Goal: Find specific page/section: Find specific page/section

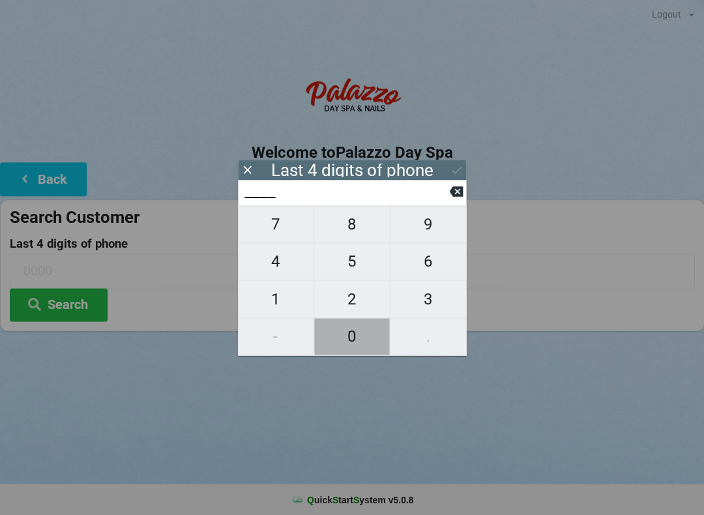
click at [342, 342] on span "0" at bounding box center [352, 336] width 76 height 27
type input "0___"
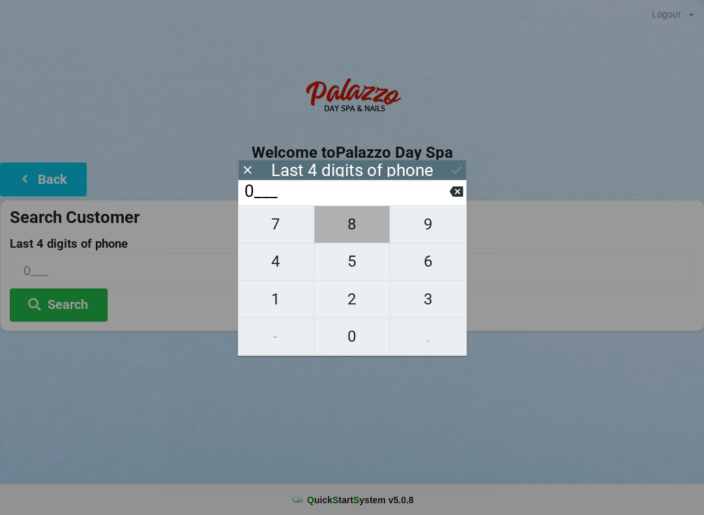
click at [356, 235] on span "8" at bounding box center [352, 224] width 76 height 27
type input "08__"
click at [363, 231] on span "8" at bounding box center [352, 224] width 76 height 27
type input "088_"
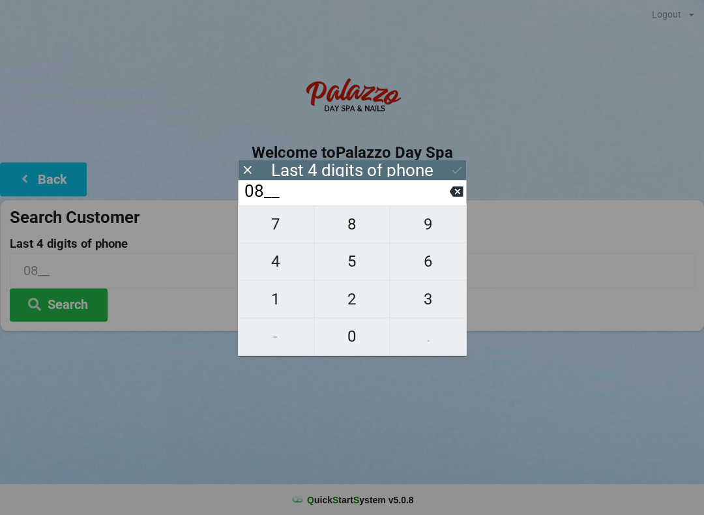
type input "088_"
click at [365, 346] on span "0" at bounding box center [352, 336] width 76 height 27
type input "0880"
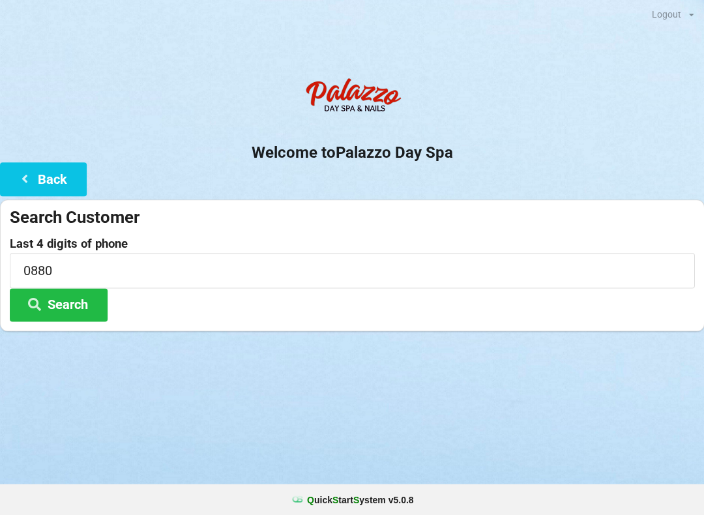
click at [93, 311] on button "Search" at bounding box center [59, 304] width 98 height 33
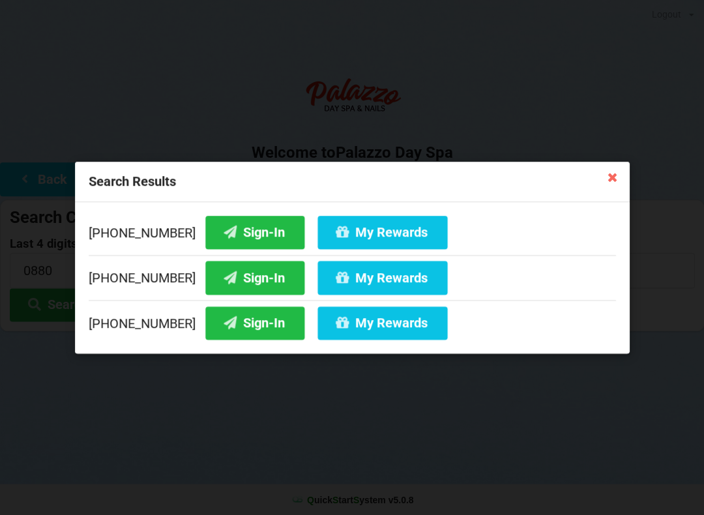
click at [254, 237] on button "Sign-In" at bounding box center [254, 232] width 99 height 33
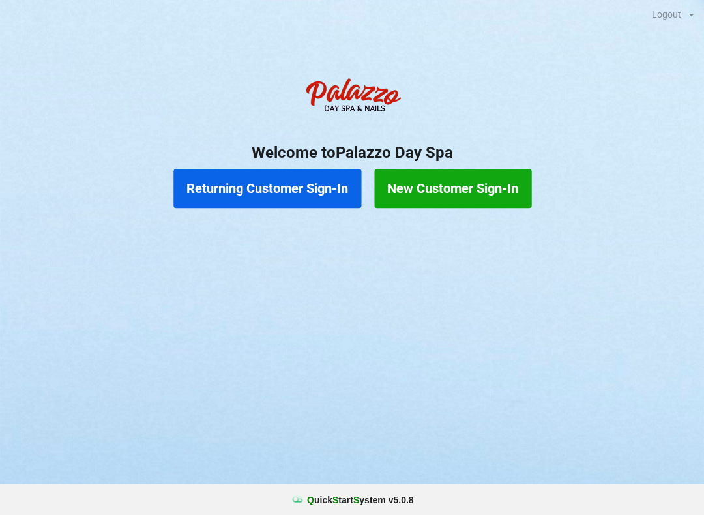
click at [230, 194] on button "Returning Customer Sign-In" at bounding box center [267, 188] width 188 height 39
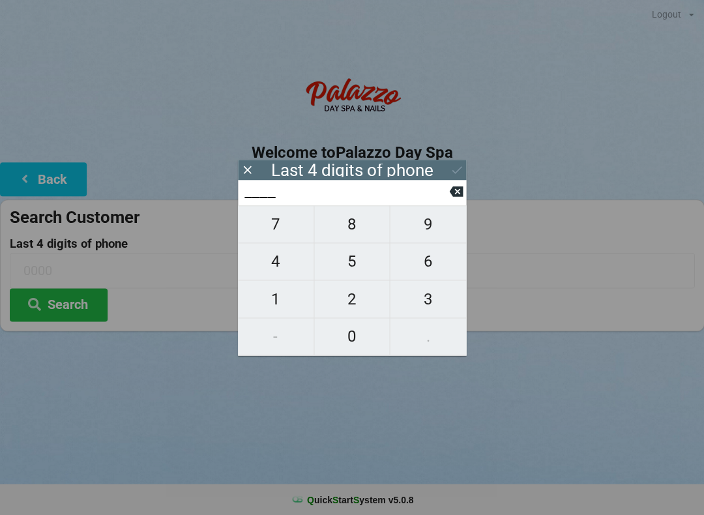
click at [354, 273] on span "5" at bounding box center [352, 261] width 76 height 27
type input "5___"
click at [348, 350] on span "0" at bounding box center [352, 336] width 76 height 27
type input "50__"
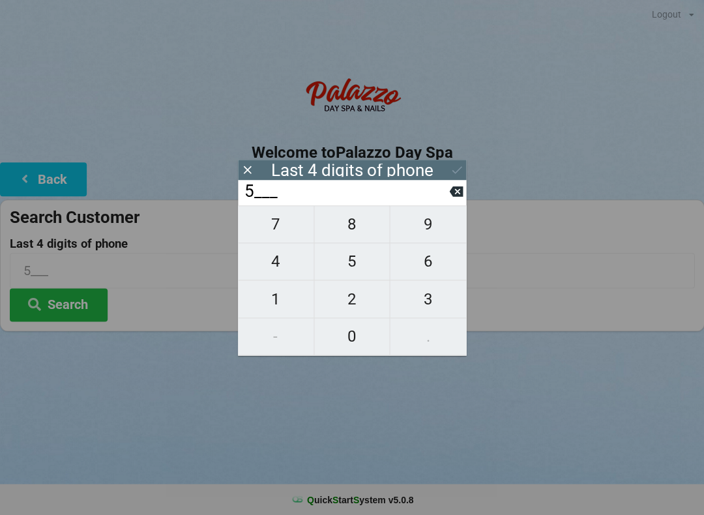
type input "50__"
click at [273, 280] on button "4" at bounding box center [276, 261] width 76 height 37
type input "504_"
click at [453, 197] on icon at bounding box center [456, 191] width 14 height 10
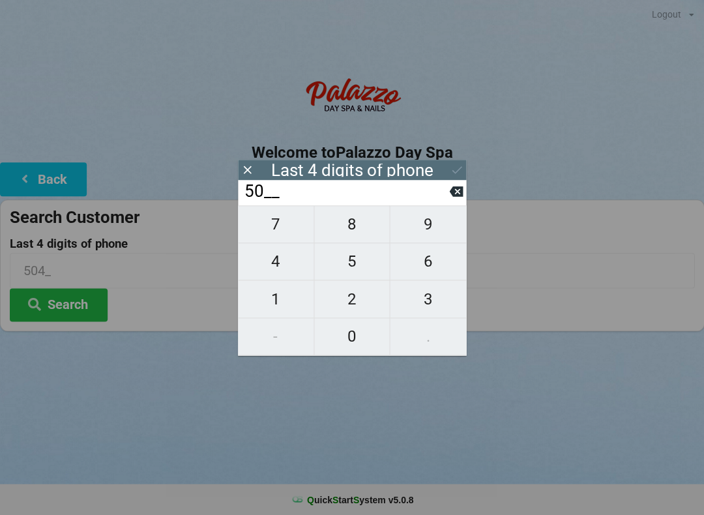
click at [290, 222] on span "7" at bounding box center [276, 224] width 76 height 27
type input "507_"
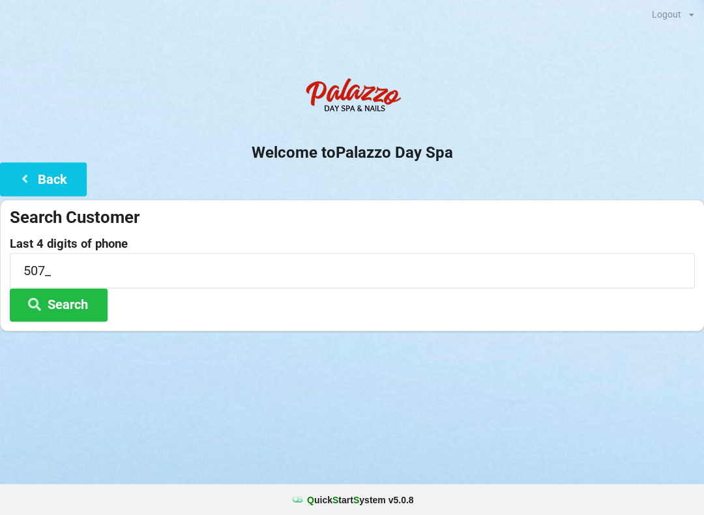
click at [68, 320] on button "Search" at bounding box center [59, 304] width 98 height 33
click at [43, 181] on button "Back" at bounding box center [43, 178] width 87 height 33
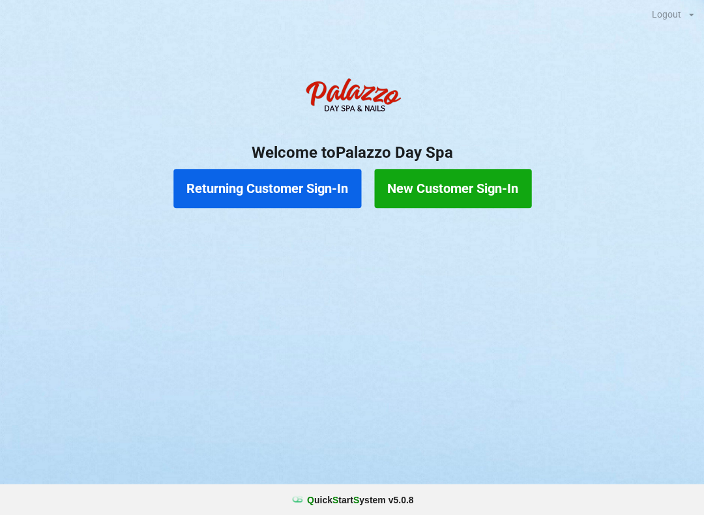
click at [300, 191] on button "Returning Customer Sign-In" at bounding box center [267, 188] width 188 height 39
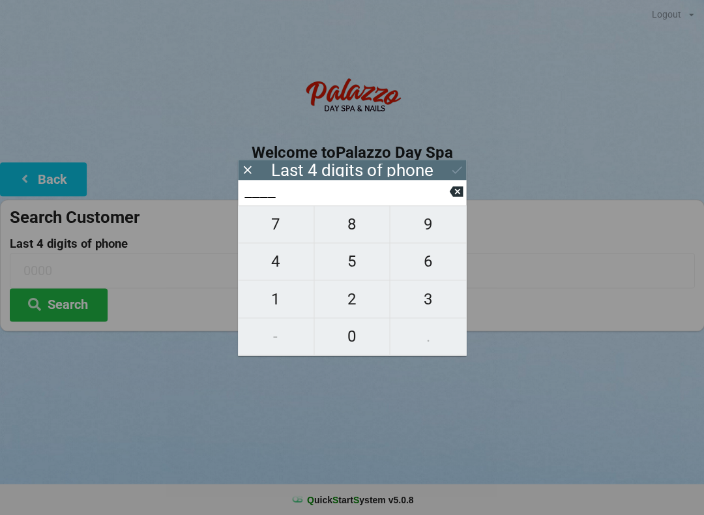
click at [350, 299] on span "2" at bounding box center [352, 299] width 76 height 27
type input "2___"
click at [431, 224] on span "9" at bounding box center [428, 224] width 76 height 27
type input "29__"
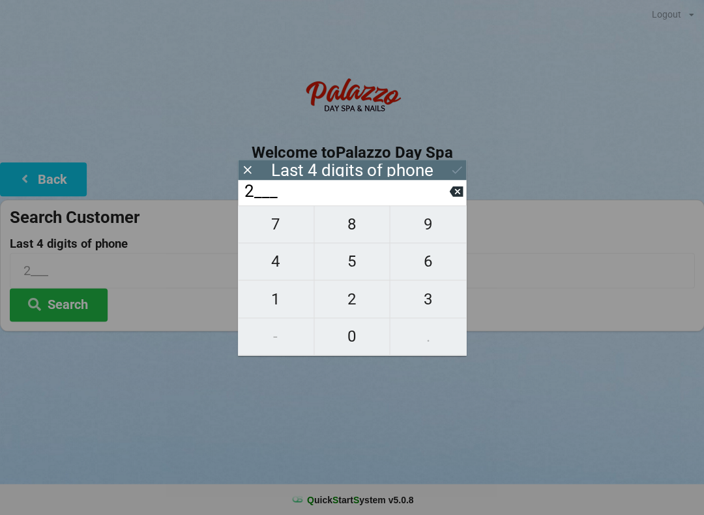
type input "29__"
click at [272, 271] on span "4" at bounding box center [276, 261] width 76 height 27
type input "294_"
click at [273, 220] on span "7" at bounding box center [276, 224] width 76 height 27
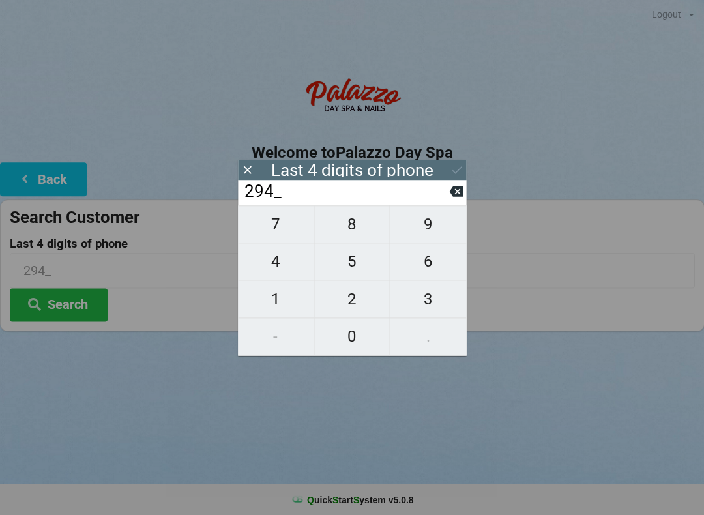
type input "2947"
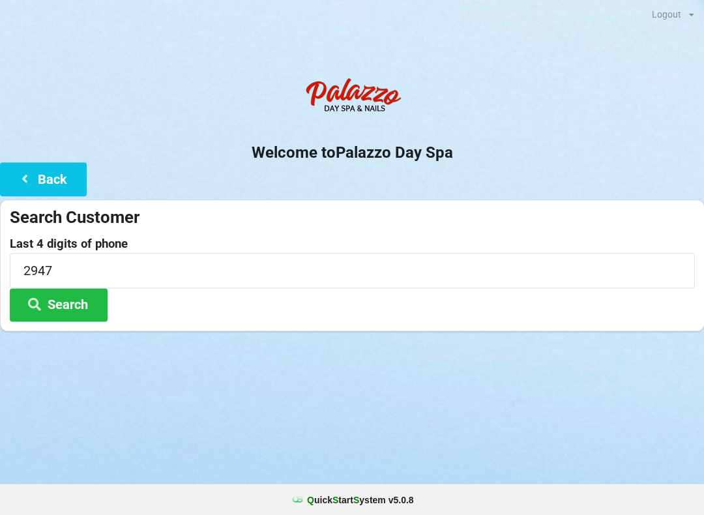
click at [432, 411] on div "Logout Logout Sign-In Welcome to Palazzo Day Spa Back Search Customer Last 4 di…" at bounding box center [352, 257] width 704 height 515
click at [82, 302] on button "Search" at bounding box center [59, 304] width 98 height 33
click at [67, 306] on button "Search" at bounding box center [59, 304] width 98 height 33
click at [39, 176] on button "Back" at bounding box center [43, 178] width 87 height 33
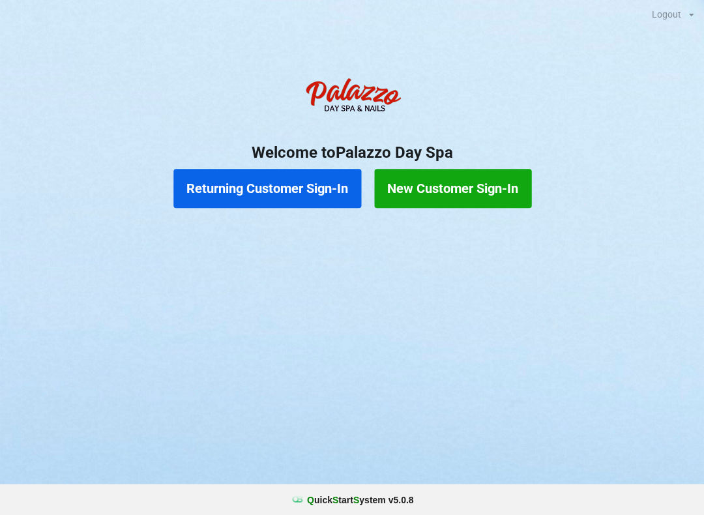
click at [288, 205] on button "Returning Customer Sign-In" at bounding box center [267, 188] width 188 height 39
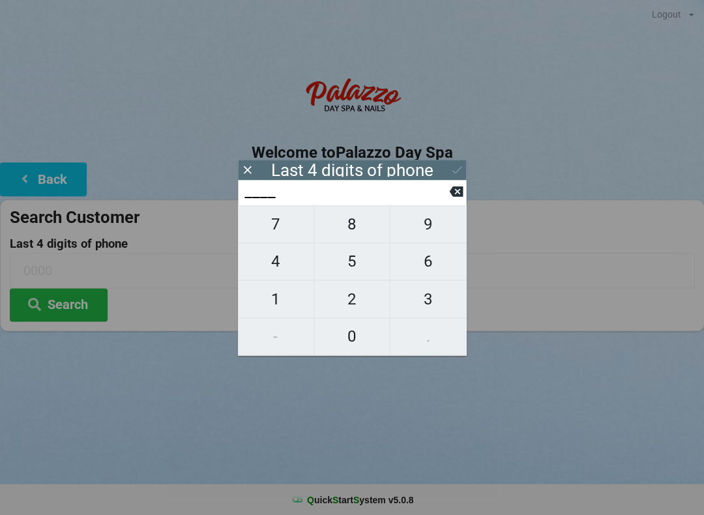
click at [414, 234] on span "9" at bounding box center [428, 224] width 76 height 27
type input "9___"
click at [431, 275] on span "6" at bounding box center [428, 261] width 76 height 27
type input "96__"
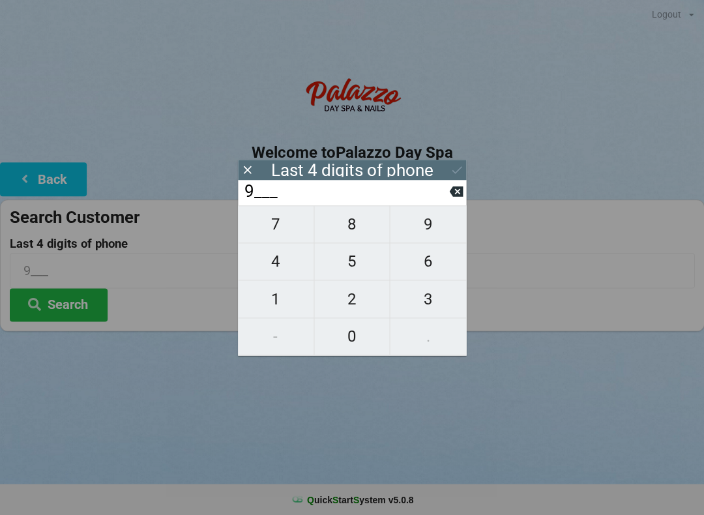
type input "96__"
click at [266, 263] on span "4" at bounding box center [276, 261] width 76 height 27
type input "964_"
click at [422, 274] on span "6" at bounding box center [428, 261] width 76 height 27
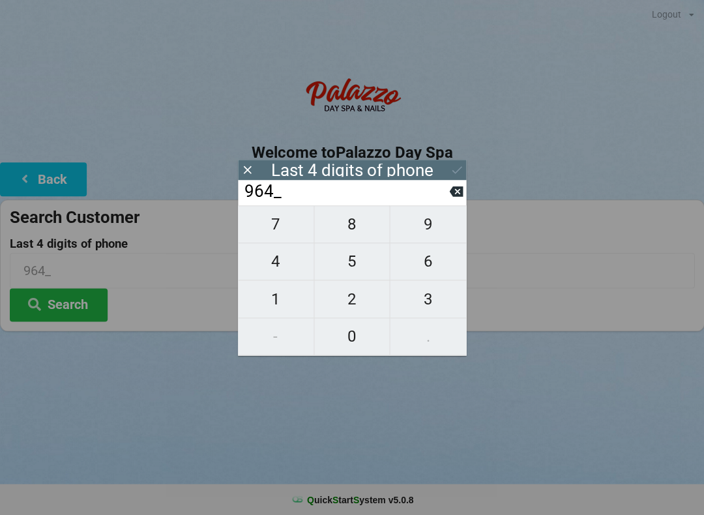
type input "9646"
click at [451, 170] on icon at bounding box center [457, 170] width 14 height 14
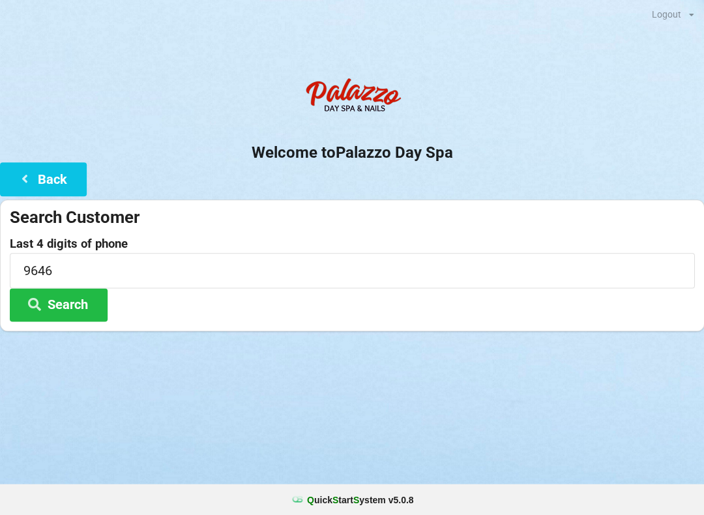
click at [41, 298] on icon at bounding box center [35, 303] width 16 height 11
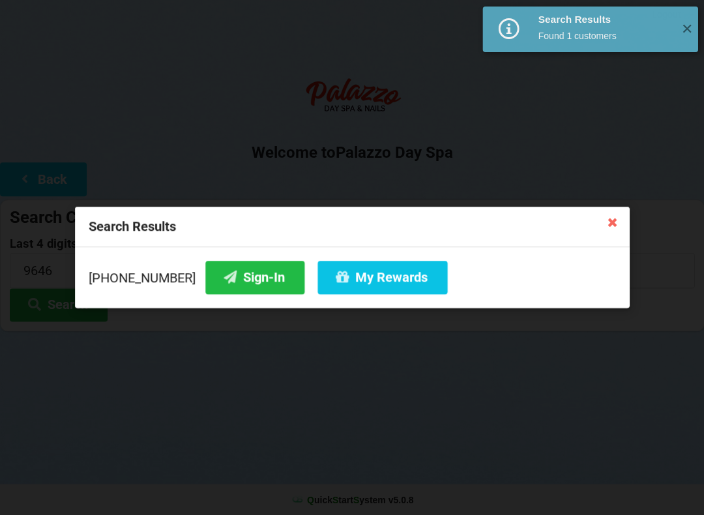
click at [222, 275] on icon at bounding box center [230, 276] width 16 height 11
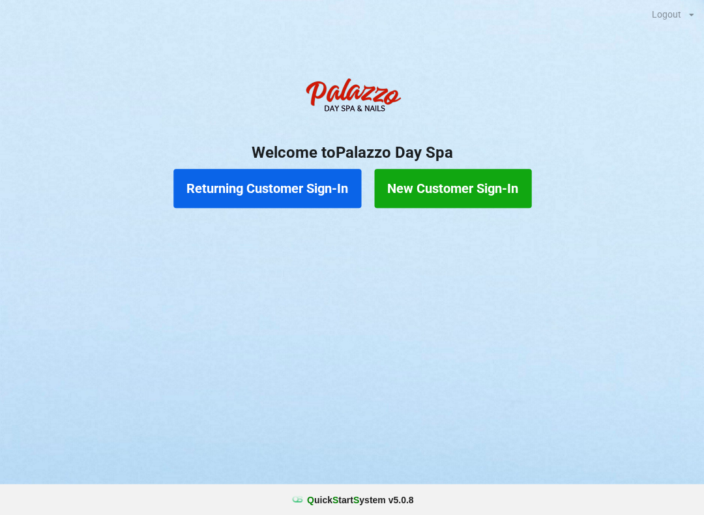
click at [269, 189] on button "Returning Customer Sign-In" at bounding box center [267, 188] width 188 height 39
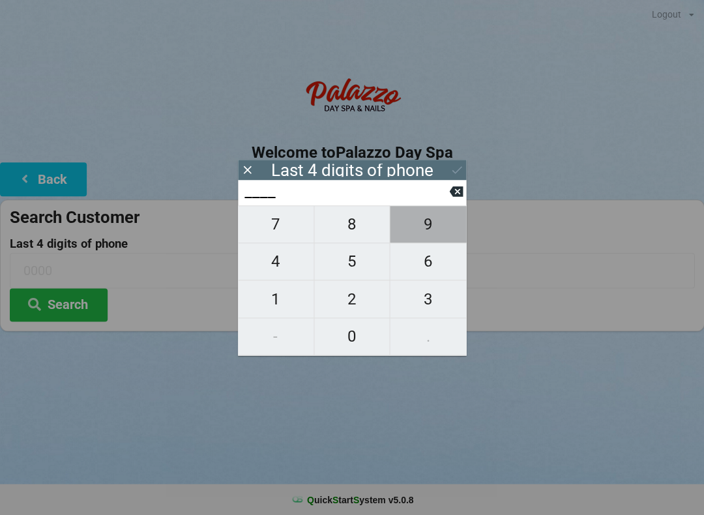
click at [427, 238] on span "9" at bounding box center [428, 224] width 76 height 27
type input "9___"
click at [365, 333] on span "0" at bounding box center [352, 336] width 76 height 27
type input "90__"
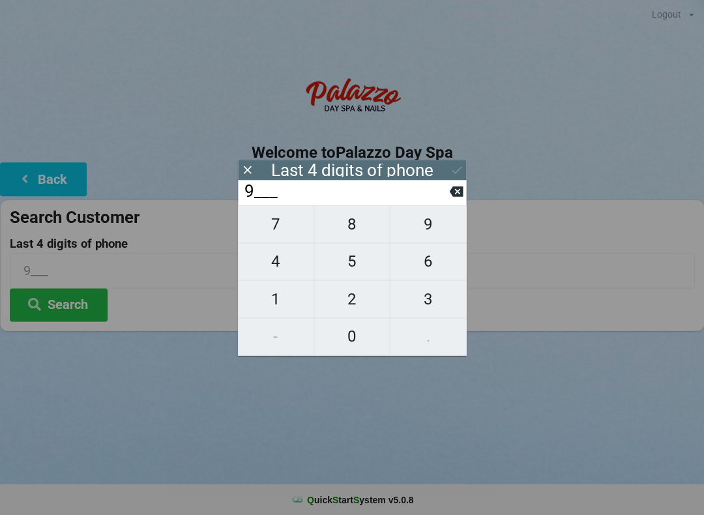
type input "90__"
click at [358, 299] on span "2" at bounding box center [352, 299] width 76 height 27
type input "902_"
click at [282, 265] on span "4" at bounding box center [276, 261] width 76 height 27
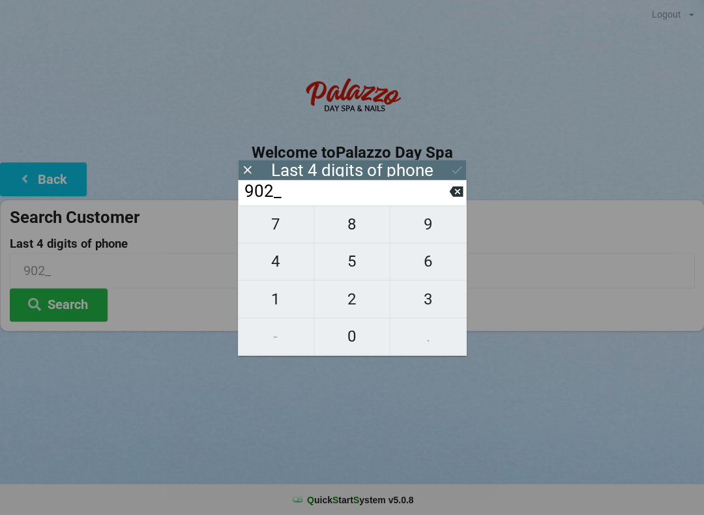
type input "9024"
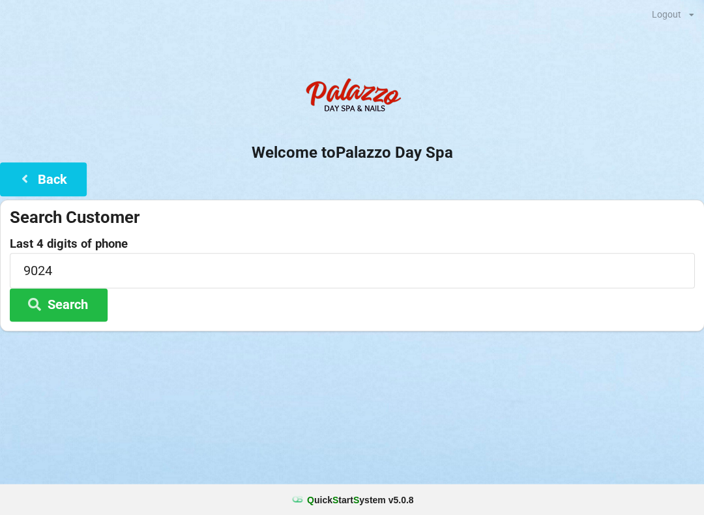
click at [89, 300] on button "Search" at bounding box center [59, 304] width 98 height 33
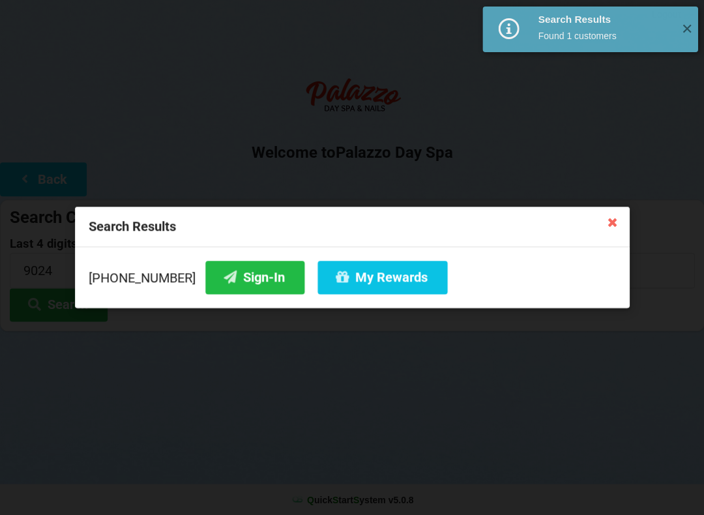
click at [239, 275] on button "Sign-In" at bounding box center [254, 277] width 99 height 33
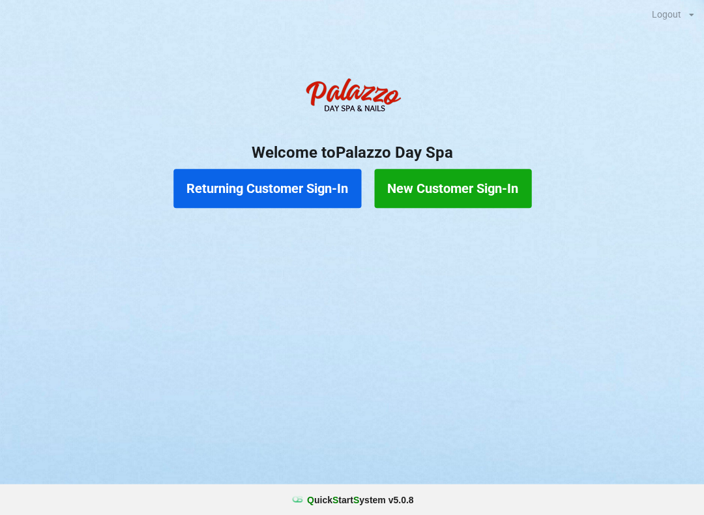
click at [207, 198] on button "Returning Customer Sign-In" at bounding box center [267, 188] width 188 height 39
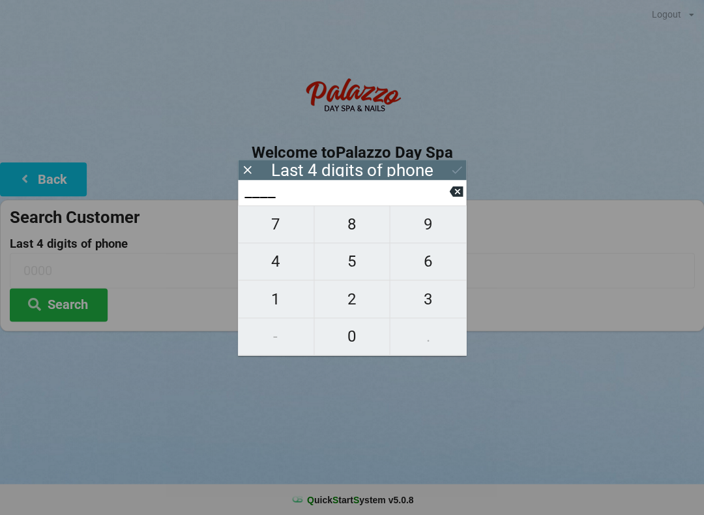
click at [270, 300] on span "1" at bounding box center [276, 299] width 76 height 27
type input "1___"
click at [433, 261] on span "6" at bounding box center [428, 261] width 76 height 27
type input "16__"
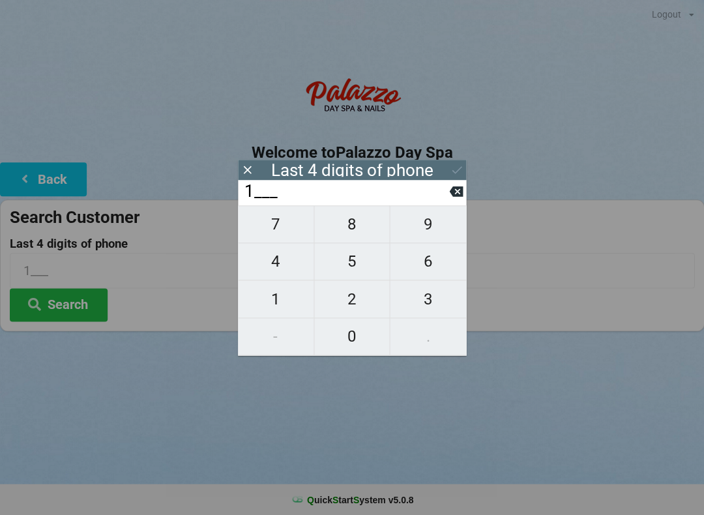
type input "16__"
click at [432, 234] on span "9" at bounding box center [428, 224] width 76 height 27
type input "169_"
click at [355, 303] on span "2" at bounding box center [352, 299] width 76 height 27
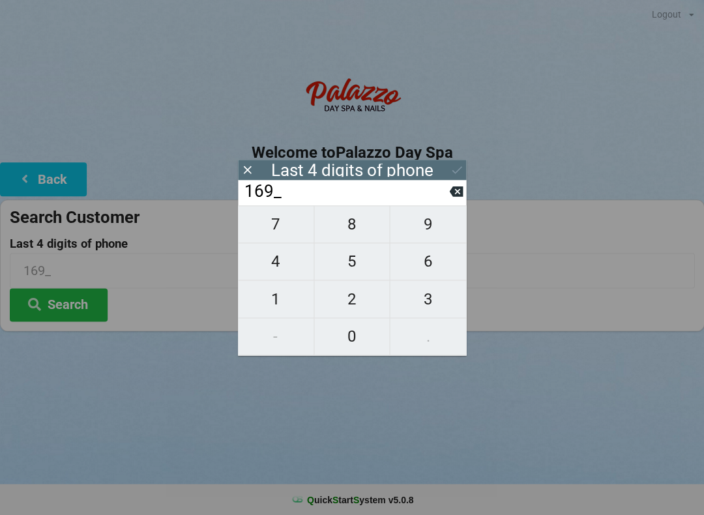
type input "1692"
click at [455, 170] on icon at bounding box center [457, 170] width 14 height 14
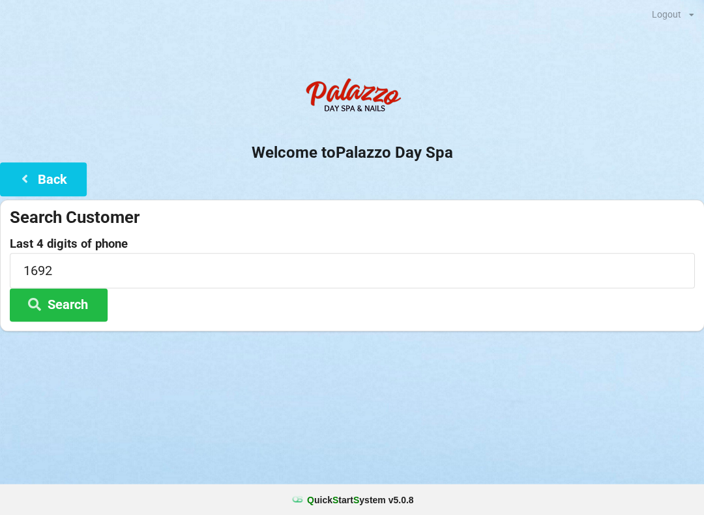
click at [84, 314] on button "Search" at bounding box center [59, 304] width 98 height 33
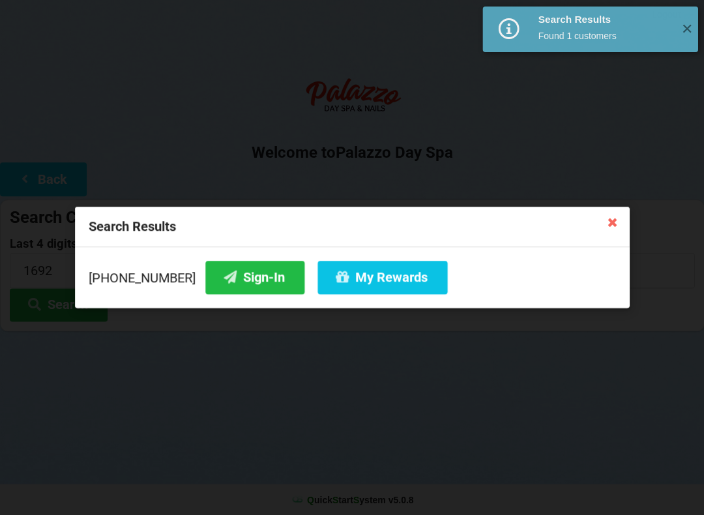
click at [243, 279] on button "Sign-In" at bounding box center [254, 277] width 99 height 33
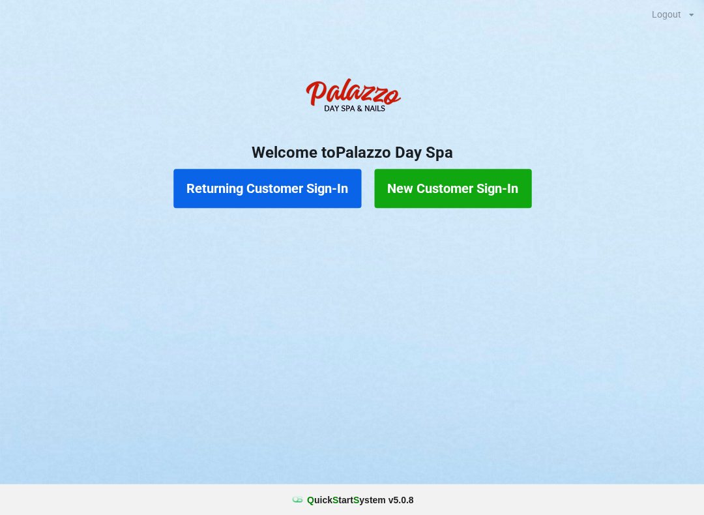
click at [310, 187] on button "Returning Customer Sign-In" at bounding box center [267, 188] width 188 height 39
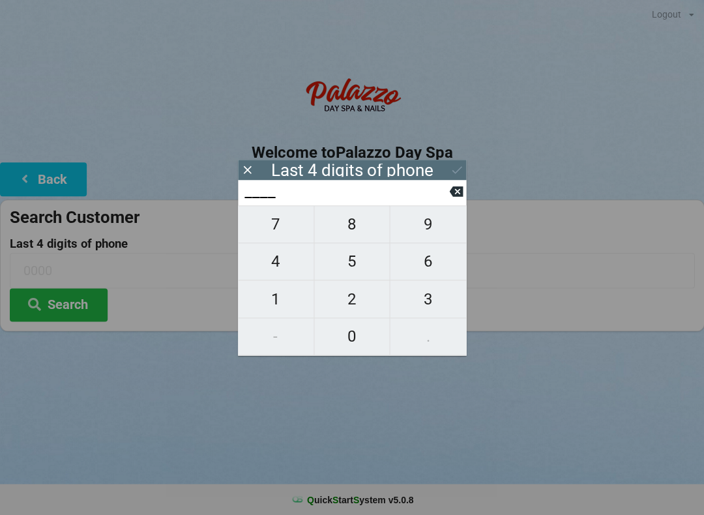
click at [361, 288] on span "2" at bounding box center [352, 299] width 76 height 27
type input "2___"
click at [428, 262] on span "6" at bounding box center [428, 261] width 76 height 27
type input "26__"
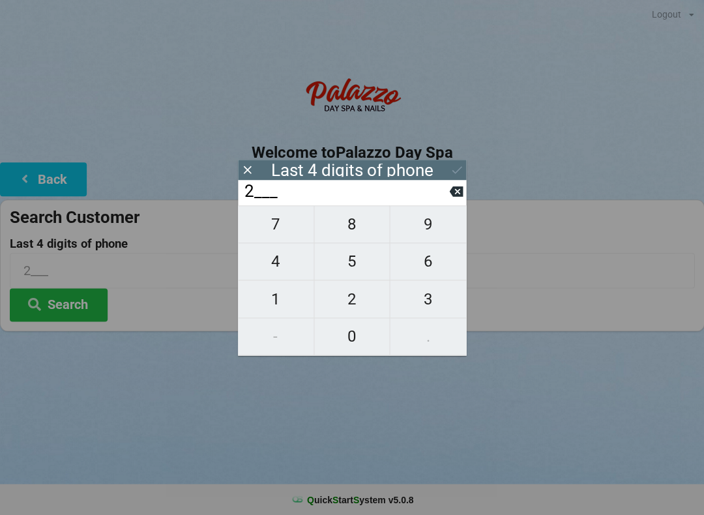
type input "26__"
click at [354, 337] on span "0" at bounding box center [352, 336] width 76 height 27
type input "260_"
click at [346, 264] on span "5" at bounding box center [352, 261] width 76 height 27
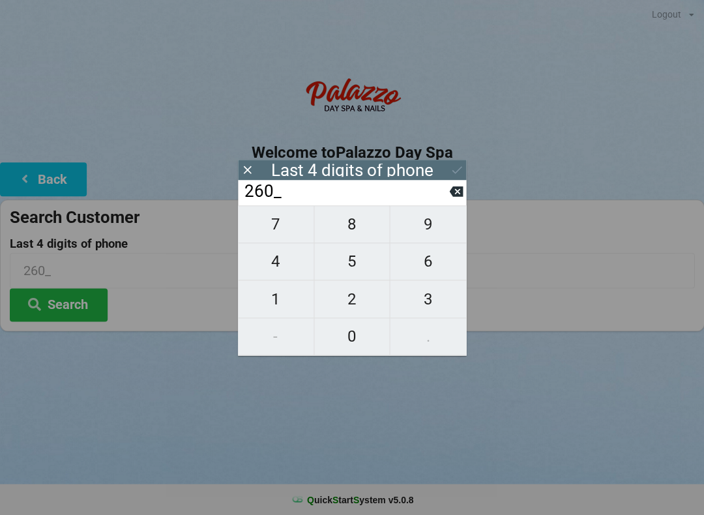
type input "2605"
click at [249, 181] on input "2605" at bounding box center [346, 191] width 206 height 21
click at [250, 175] on icon at bounding box center [248, 170] width 14 height 14
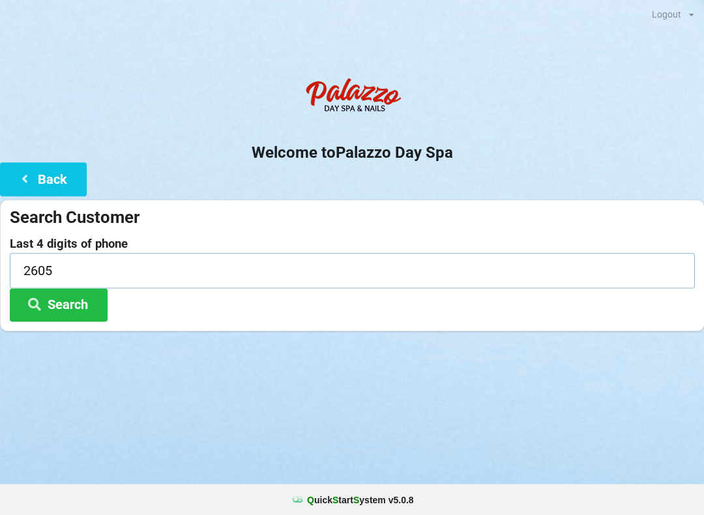
click at [168, 267] on input "2605" at bounding box center [352, 270] width 685 height 35
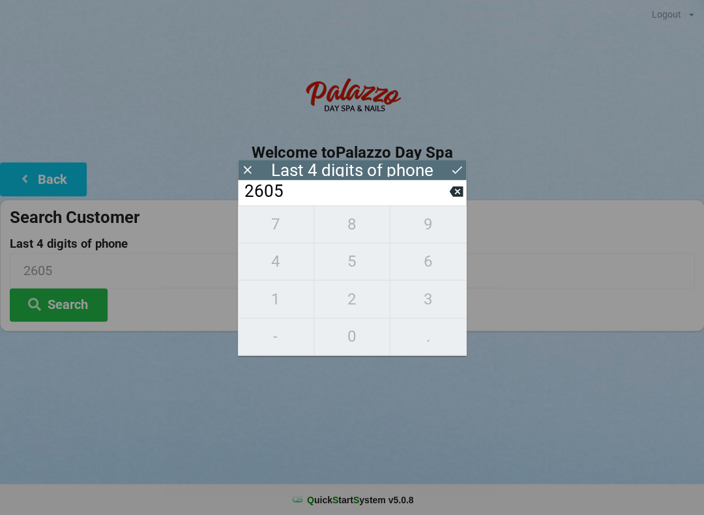
click at [449, 198] on icon at bounding box center [456, 192] width 14 height 14
click at [456, 193] on icon at bounding box center [456, 191] width 14 height 10
click at [453, 195] on icon at bounding box center [456, 191] width 14 height 10
type input "____"
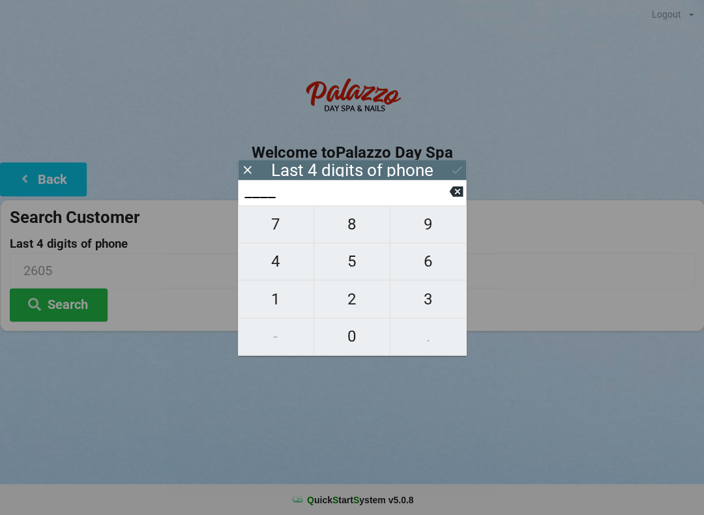
click at [453, 195] on icon at bounding box center [456, 191] width 14 height 10
click at [280, 268] on span "4" at bounding box center [276, 261] width 76 height 27
type input "4___"
click at [455, 196] on icon at bounding box center [456, 191] width 14 height 10
type input "____"
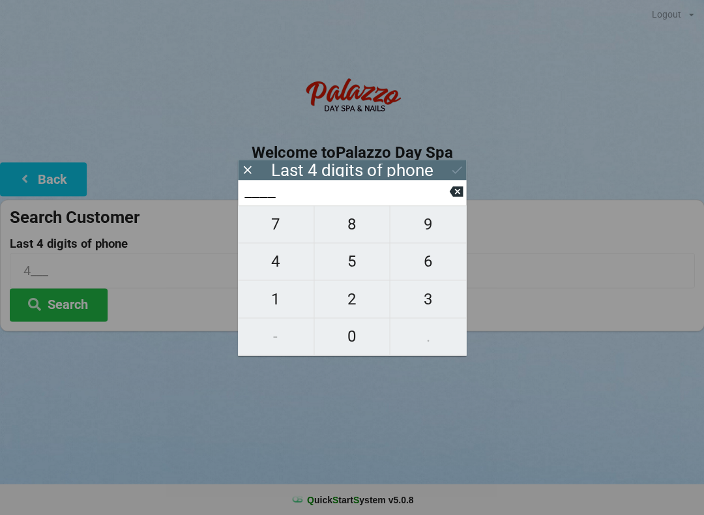
click at [456, 189] on icon at bounding box center [456, 192] width 14 height 14
click at [280, 301] on span "1" at bounding box center [276, 299] width 76 height 27
type input "1___"
click at [363, 225] on span "8" at bounding box center [352, 224] width 76 height 27
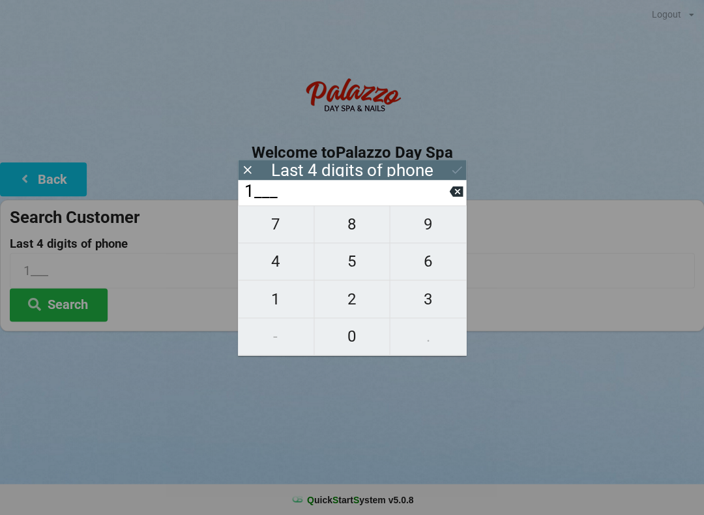
type input "18__"
click at [437, 296] on span "3" at bounding box center [428, 299] width 76 height 27
type input "183_"
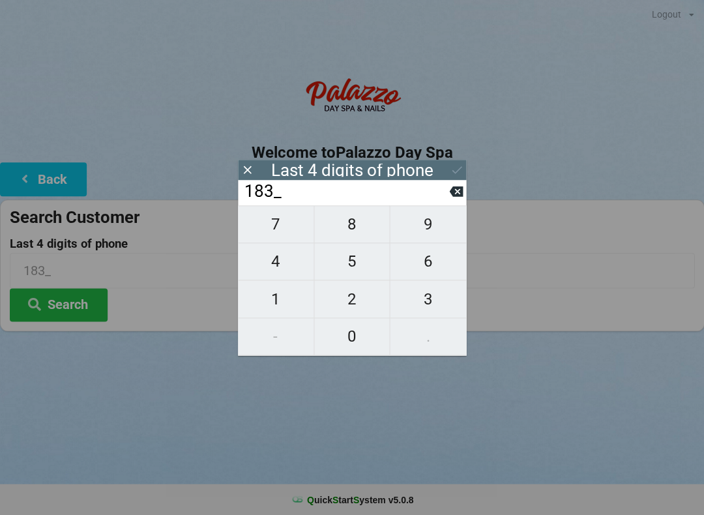
click at [350, 300] on span "2" at bounding box center [352, 299] width 76 height 27
type input "1832"
click at [79, 302] on button "Search" at bounding box center [59, 304] width 98 height 33
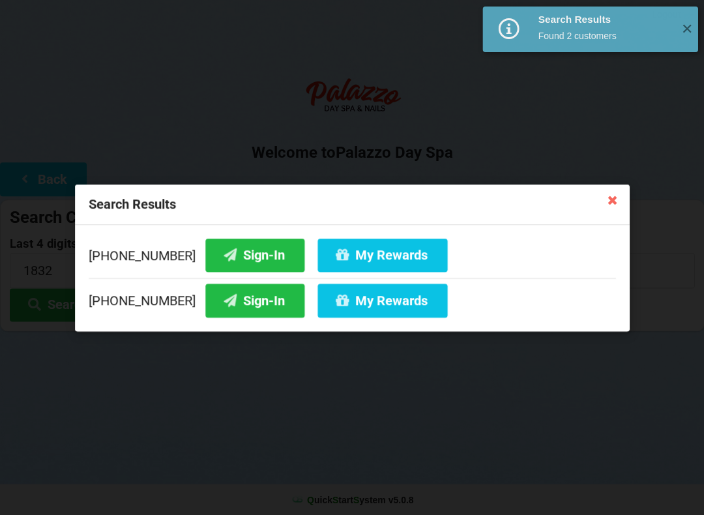
click at [234, 244] on button "Sign-In" at bounding box center [254, 254] width 99 height 33
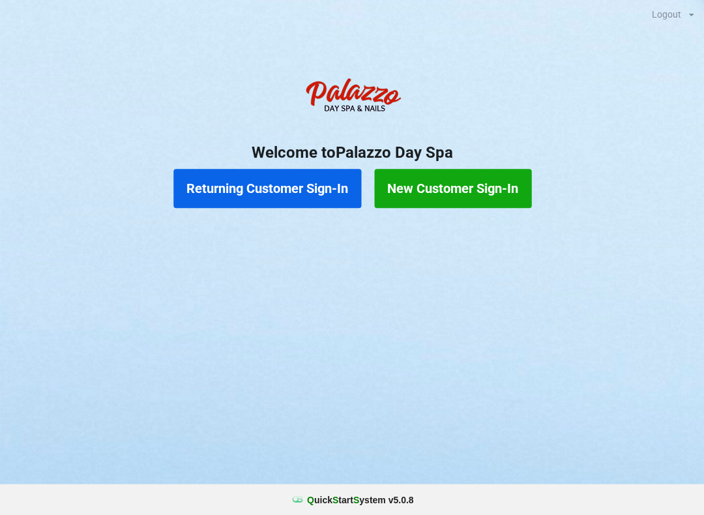
click at [273, 188] on button "Returning Customer Sign-In" at bounding box center [267, 188] width 188 height 39
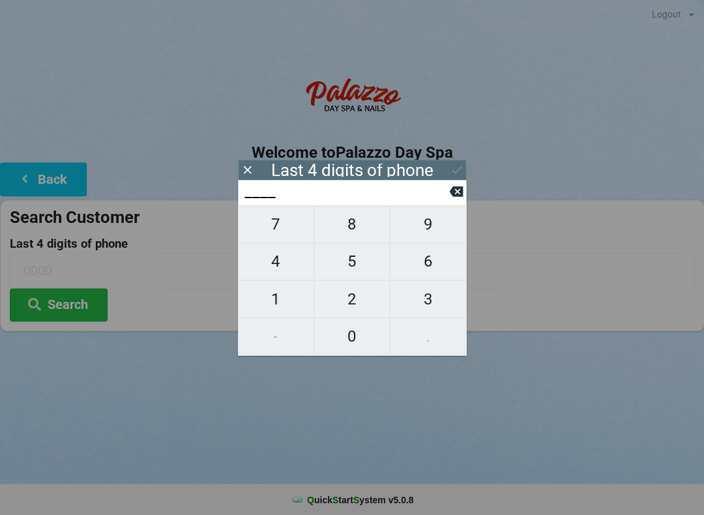
click at [433, 229] on span "9" at bounding box center [428, 224] width 76 height 27
type input "9___"
click at [276, 222] on span "7" at bounding box center [276, 224] width 76 height 27
type input "97__"
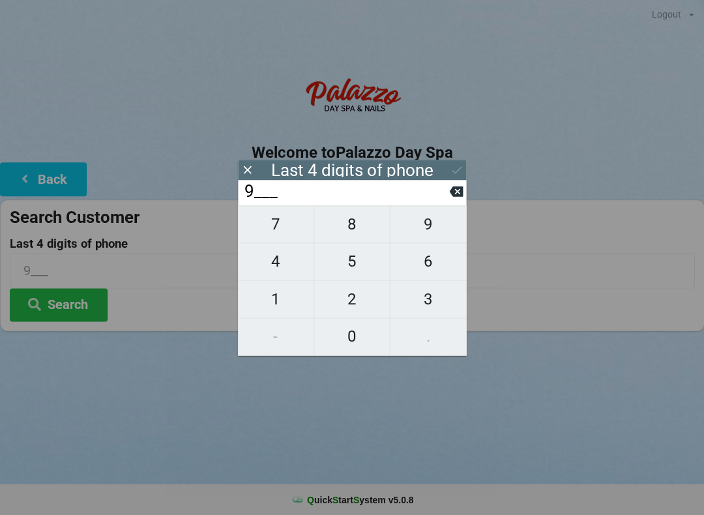
type input "97__"
click at [345, 264] on span "5" at bounding box center [352, 261] width 76 height 27
type input "975_"
click at [271, 293] on span "1" at bounding box center [276, 299] width 76 height 27
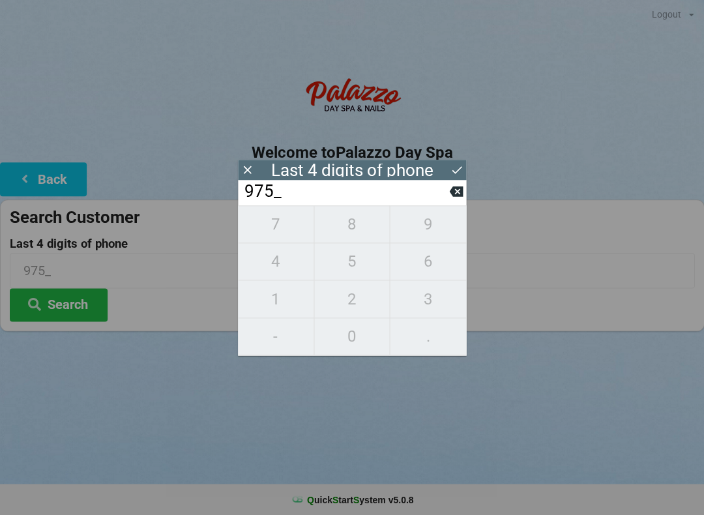
type input "9751"
click at [454, 168] on icon at bounding box center [457, 170] width 14 height 14
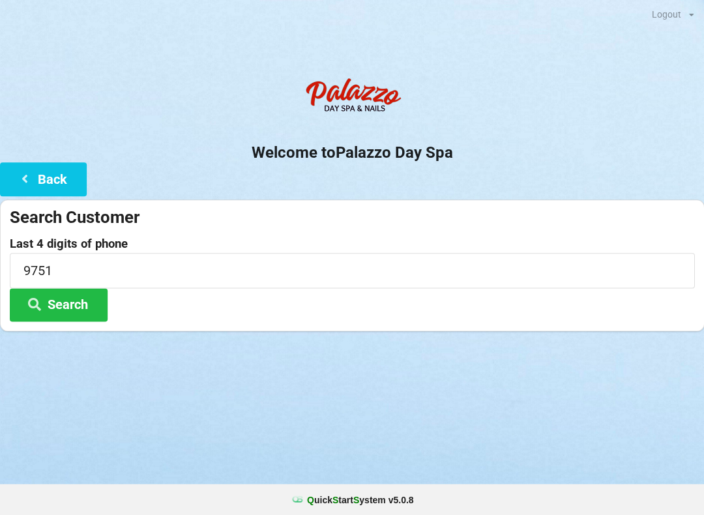
click at [47, 176] on button "Back" at bounding box center [43, 178] width 87 height 33
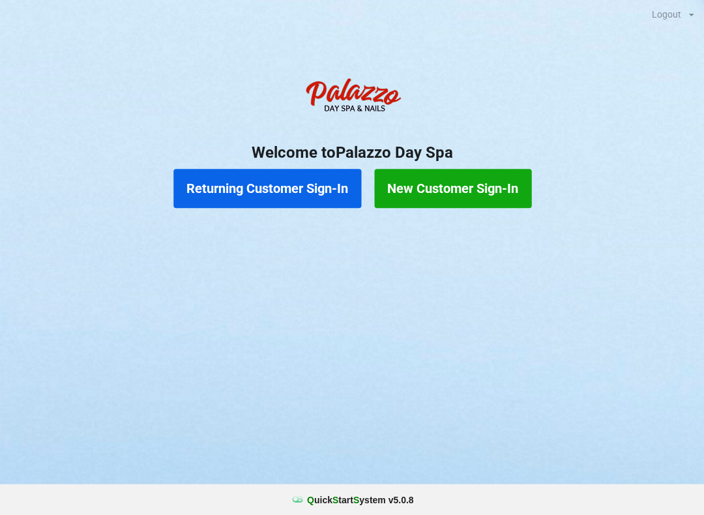
click at [300, 180] on button "Returning Customer Sign-In" at bounding box center [267, 188] width 188 height 39
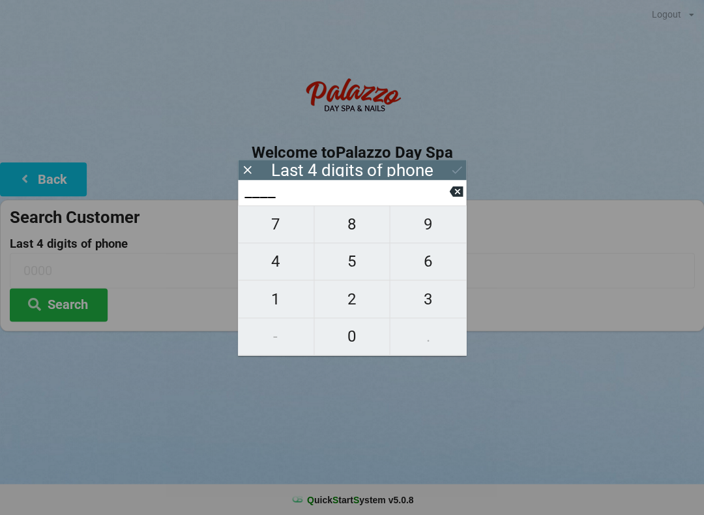
click at [284, 222] on span "7" at bounding box center [276, 224] width 76 height 27
type input "7___"
click at [362, 264] on span "5" at bounding box center [352, 261] width 76 height 27
type input "75__"
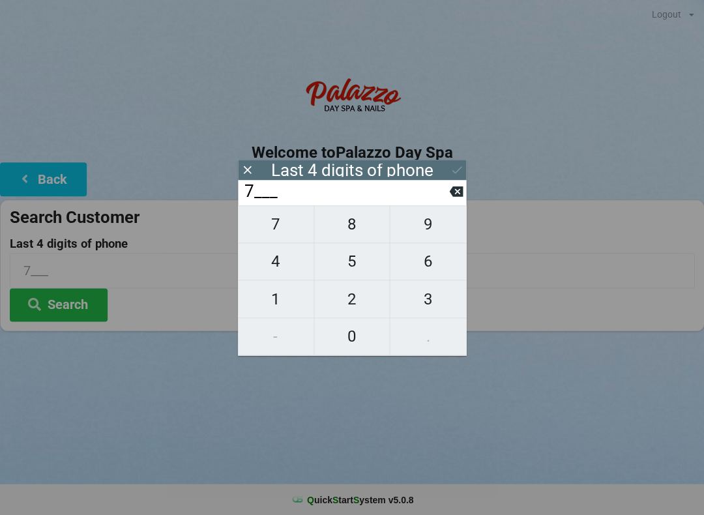
type input "75__"
click at [344, 337] on span "0" at bounding box center [352, 336] width 76 height 27
type input "750_"
click at [442, 254] on span "6" at bounding box center [428, 261] width 76 height 27
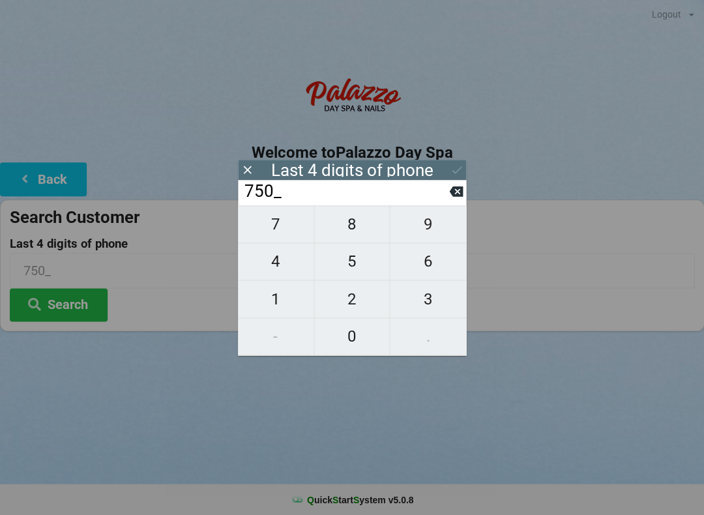
type input "7506"
click at [451, 166] on icon at bounding box center [457, 170] width 14 height 14
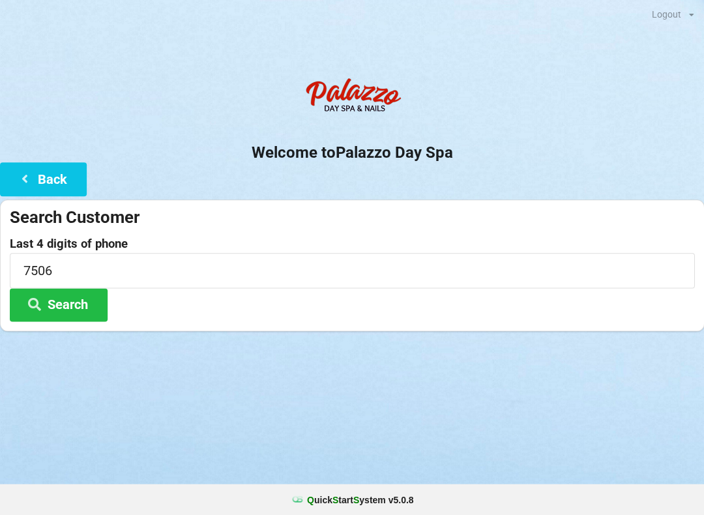
click at [83, 297] on button "Search" at bounding box center [59, 304] width 98 height 33
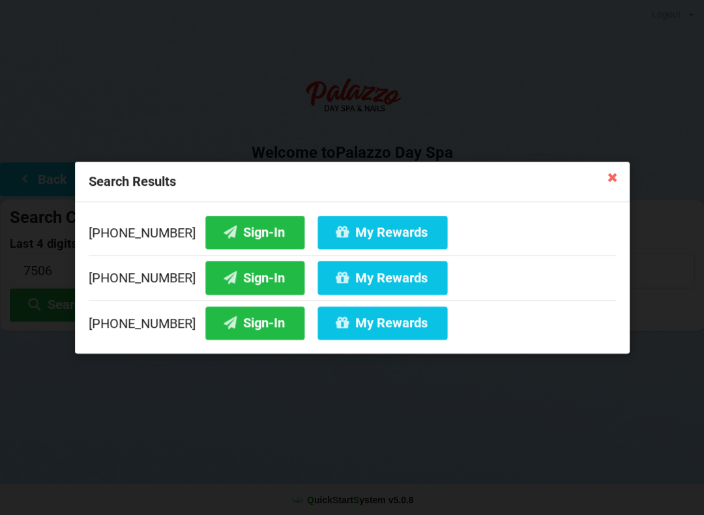
click at [239, 323] on button "Sign-In" at bounding box center [254, 322] width 99 height 33
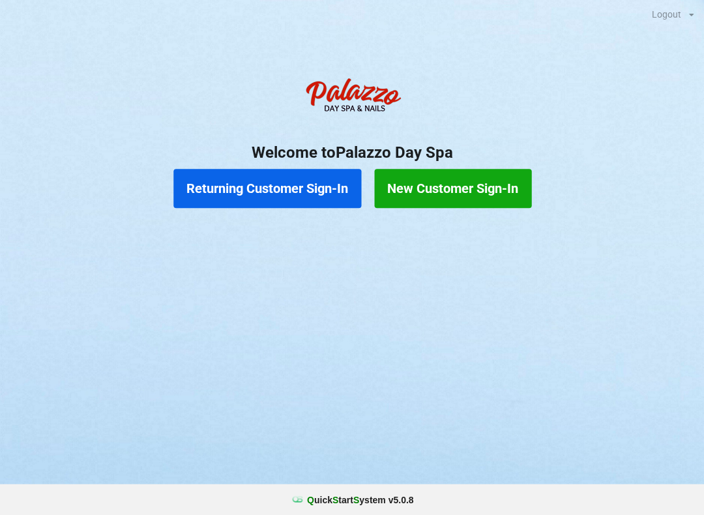
click at [291, 177] on button "Returning Customer Sign-In" at bounding box center [267, 188] width 188 height 39
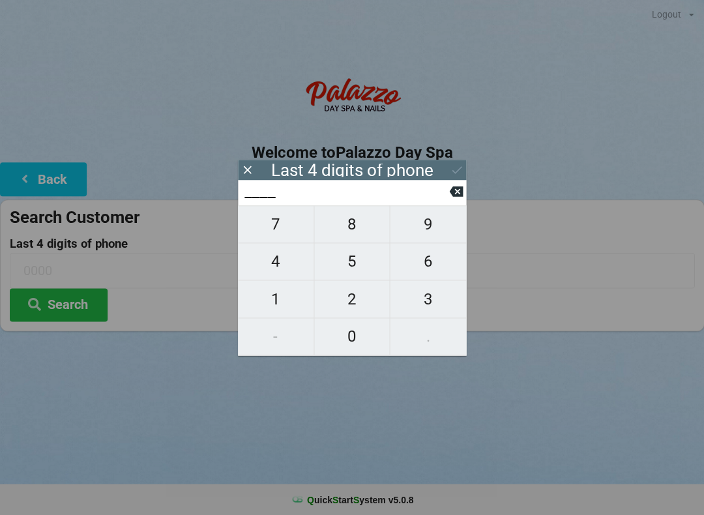
click at [361, 347] on span "0" at bounding box center [352, 336] width 76 height 27
type input "0___"
click at [357, 233] on span "8" at bounding box center [352, 224] width 76 height 27
type input "08__"
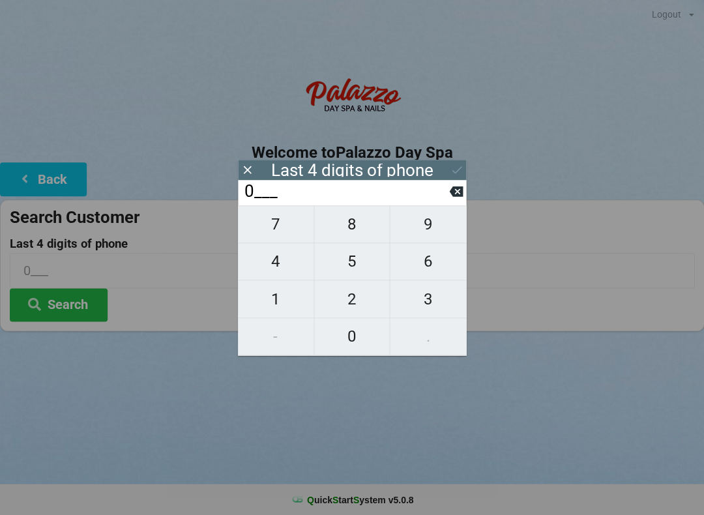
type input "08__"
click at [282, 308] on span "1" at bounding box center [276, 299] width 76 height 27
type input "081_"
click at [276, 310] on span "1" at bounding box center [276, 299] width 76 height 27
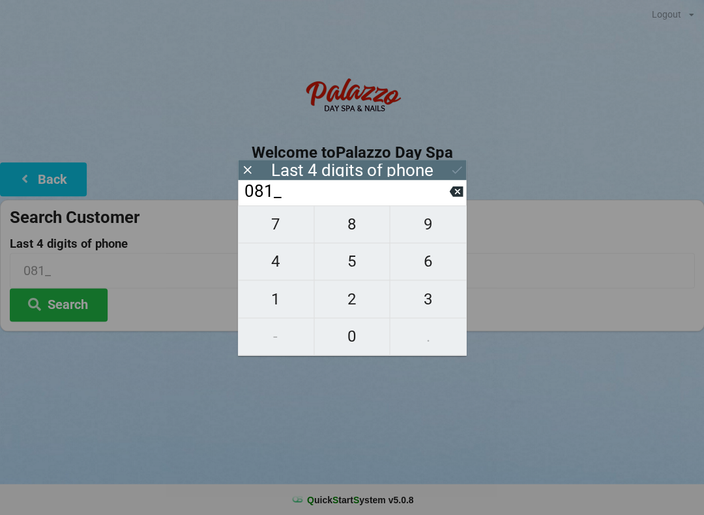
type input "0811"
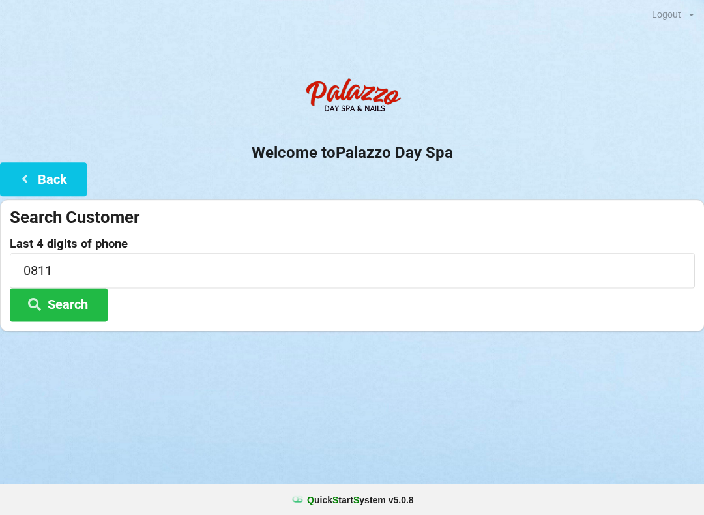
click at [456, 158] on h2 "Welcome to [GEOGRAPHIC_DATA]" at bounding box center [352, 153] width 704 height 20
click at [77, 310] on button "Search" at bounding box center [59, 304] width 98 height 33
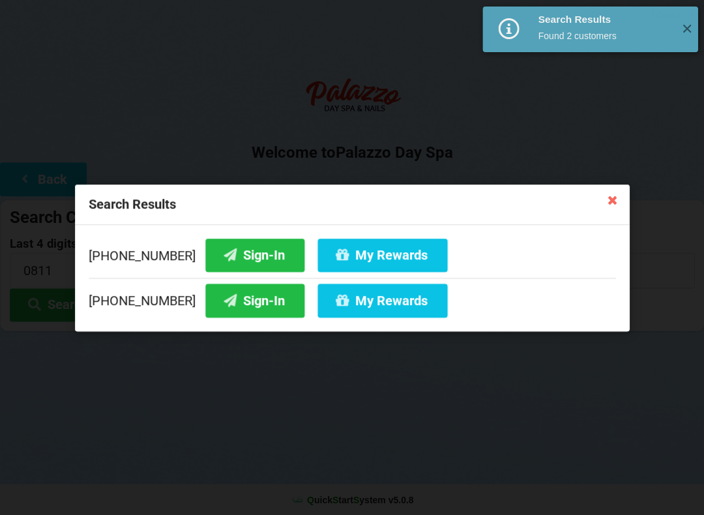
click at [243, 304] on button "Sign-In" at bounding box center [254, 300] width 99 height 33
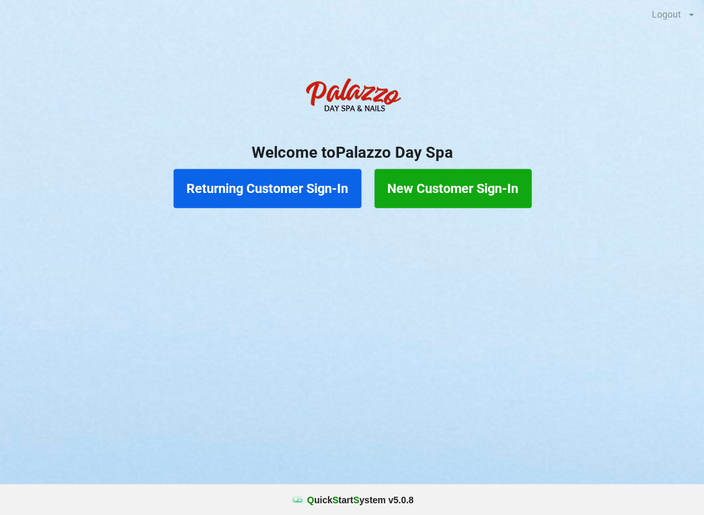
click at [296, 188] on button "Returning Customer Sign-In" at bounding box center [267, 188] width 188 height 39
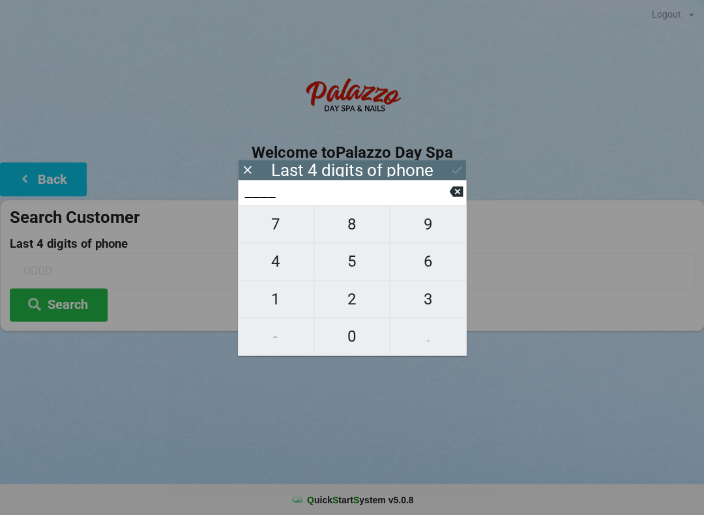
click at [352, 266] on span "5" at bounding box center [352, 261] width 76 height 27
type input "5___"
click at [270, 259] on span "4" at bounding box center [276, 261] width 76 height 27
type input "54__"
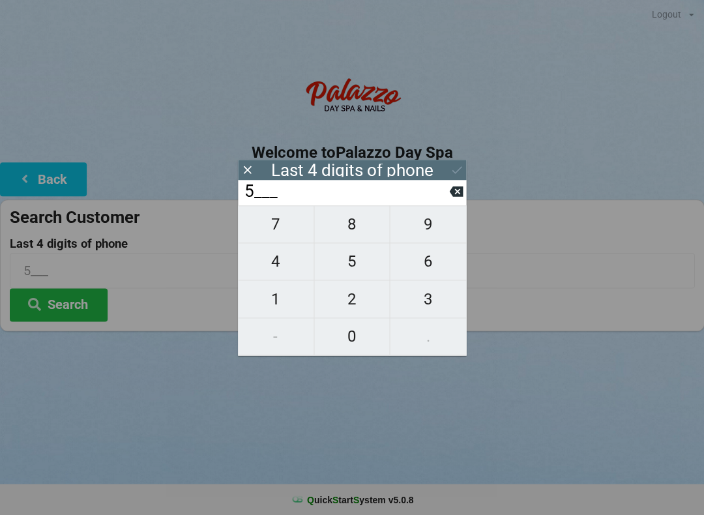
type input "54__"
click at [272, 229] on span "7" at bounding box center [276, 224] width 76 height 27
type input "547_"
click at [433, 298] on span "3" at bounding box center [428, 299] width 76 height 27
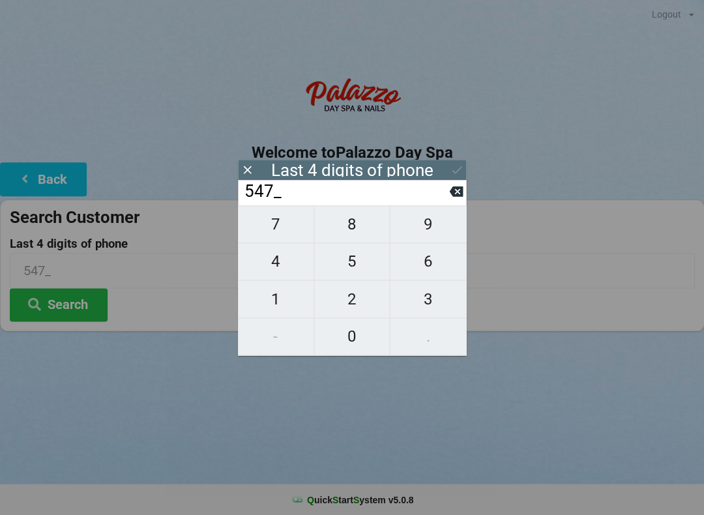
type input "5473"
click at [455, 171] on icon at bounding box center [457, 170] width 14 height 14
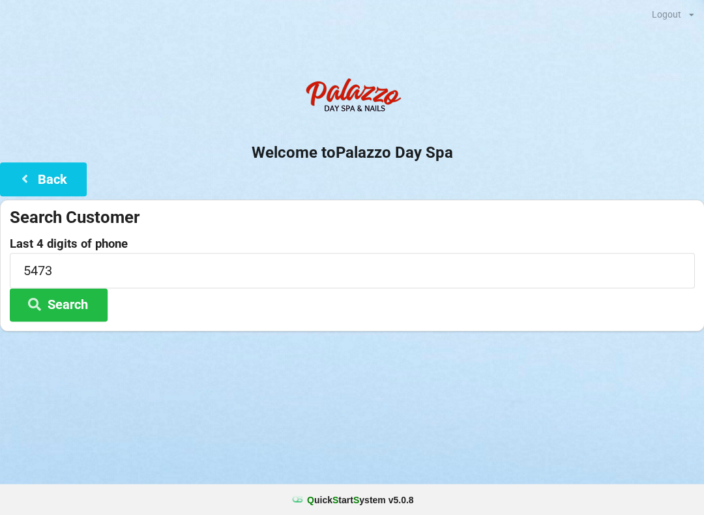
click at [86, 301] on button "Search" at bounding box center [59, 304] width 98 height 33
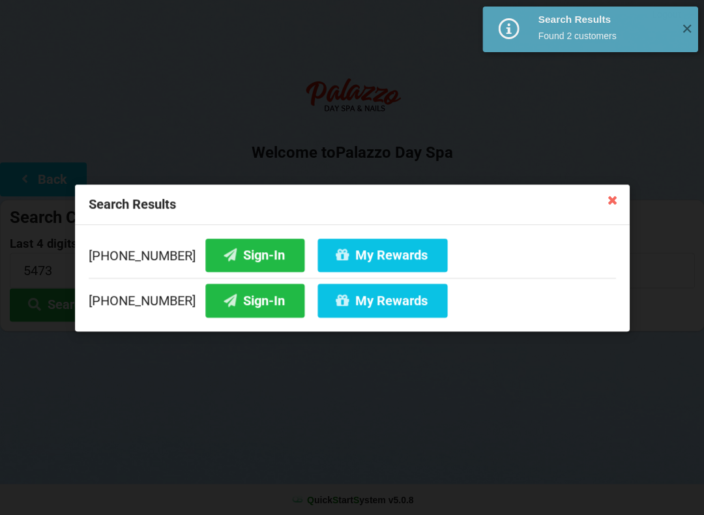
click at [250, 303] on button "Sign-In" at bounding box center [254, 300] width 99 height 33
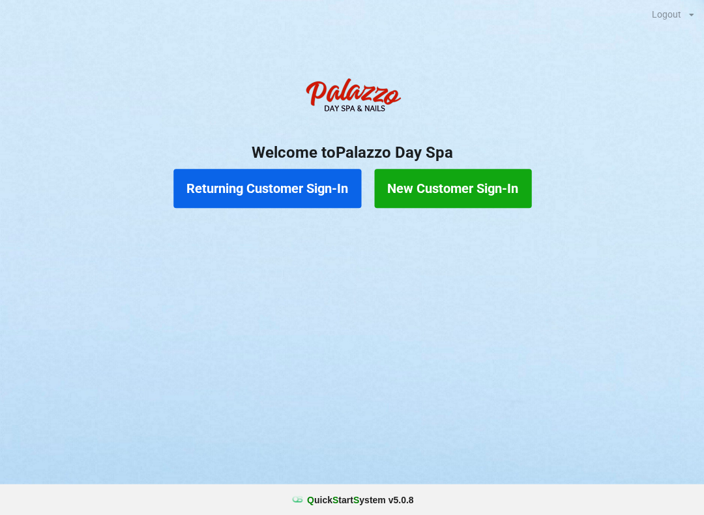
click at [295, 190] on button "Returning Customer Sign-In" at bounding box center [267, 188] width 188 height 39
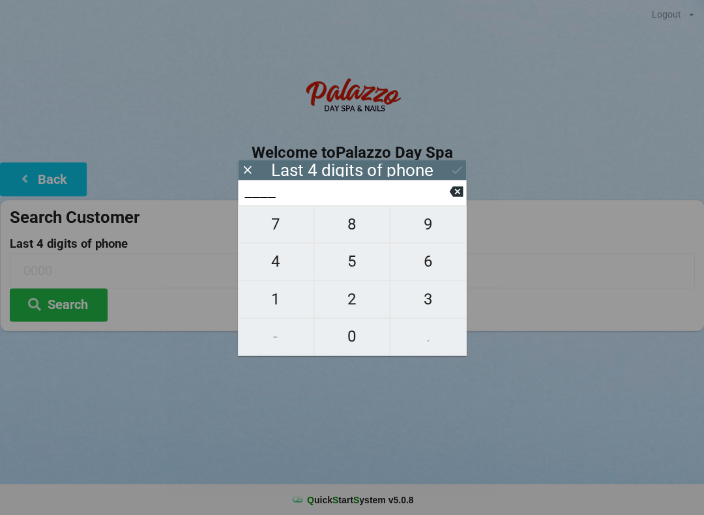
click at [351, 269] on span "5" at bounding box center [352, 261] width 76 height 27
type input "5___"
click at [353, 337] on span "0" at bounding box center [352, 336] width 76 height 27
type input "50__"
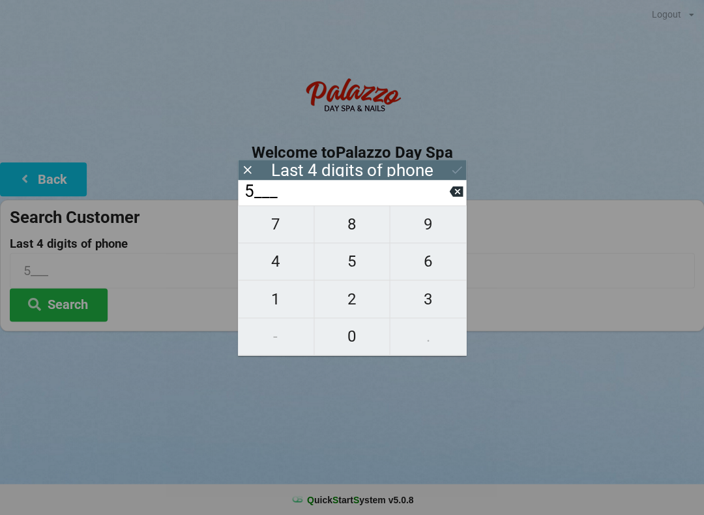
type input "50__"
click at [350, 306] on span "2" at bounding box center [352, 299] width 76 height 27
type input "502_"
click at [353, 266] on span "5" at bounding box center [352, 261] width 76 height 27
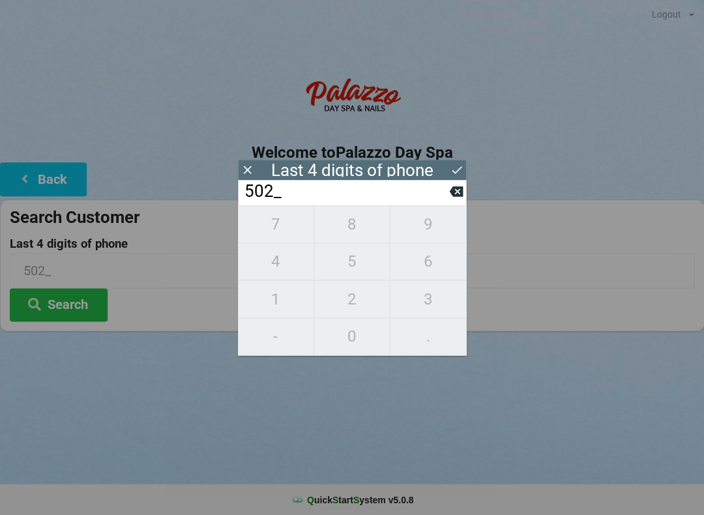
type input "5025"
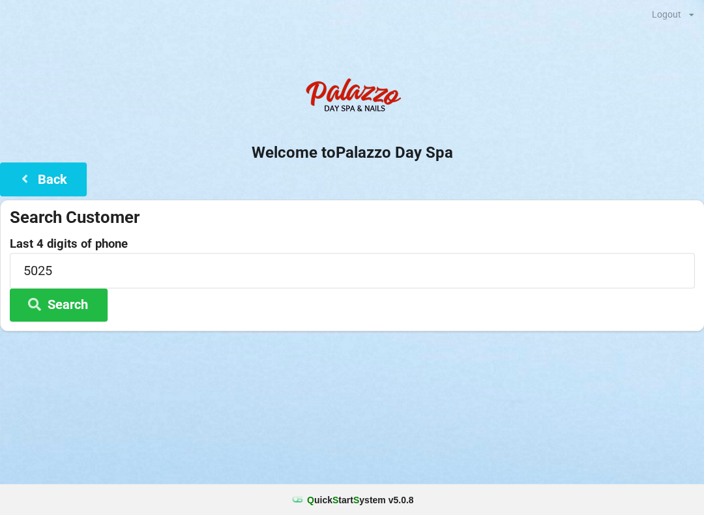
click at [78, 299] on button "Search" at bounding box center [59, 304] width 98 height 33
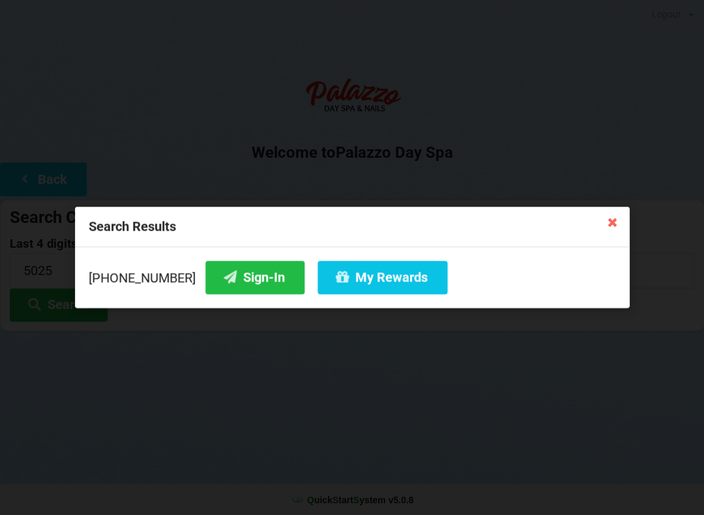
click at [246, 273] on button "Sign-In" at bounding box center [254, 277] width 99 height 33
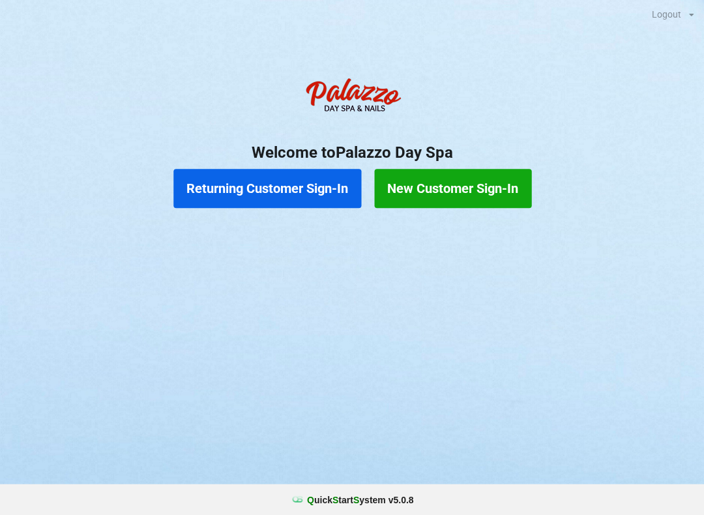
click at [246, 198] on button "Returning Customer Sign-In" at bounding box center [267, 188] width 188 height 39
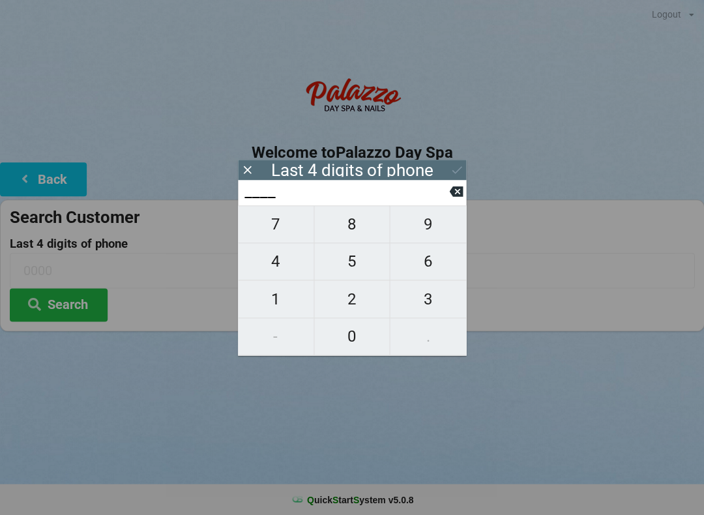
click at [350, 336] on span "0" at bounding box center [352, 336] width 76 height 27
type input "0___"
click at [429, 305] on span "3" at bounding box center [428, 299] width 76 height 27
type input "03__"
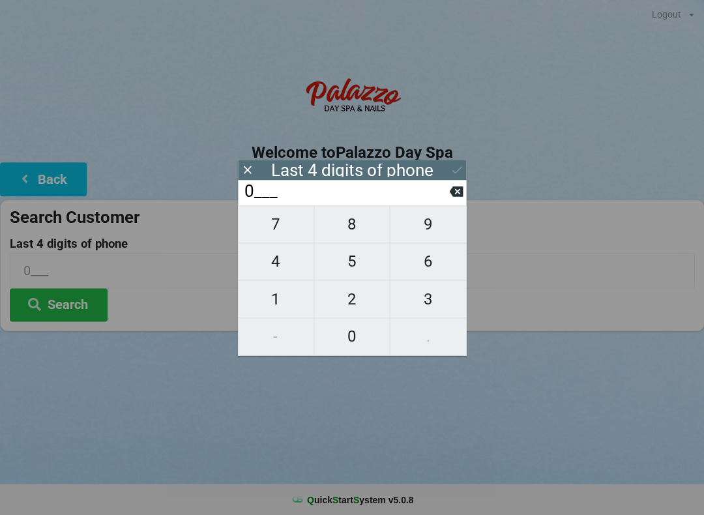
type input "03__"
click at [283, 223] on span "7" at bounding box center [276, 224] width 76 height 27
type input "037_"
click at [430, 300] on span "3" at bounding box center [428, 299] width 76 height 27
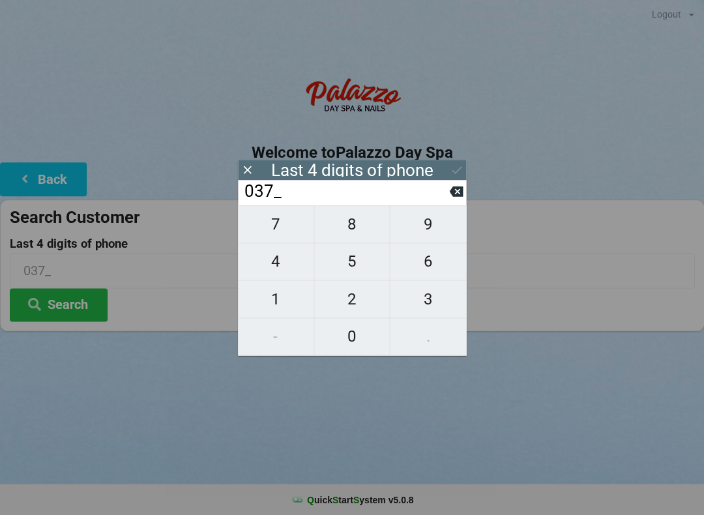
type input "0373"
click at [451, 170] on icon at bounding box center [457, 170] width 14 height 14
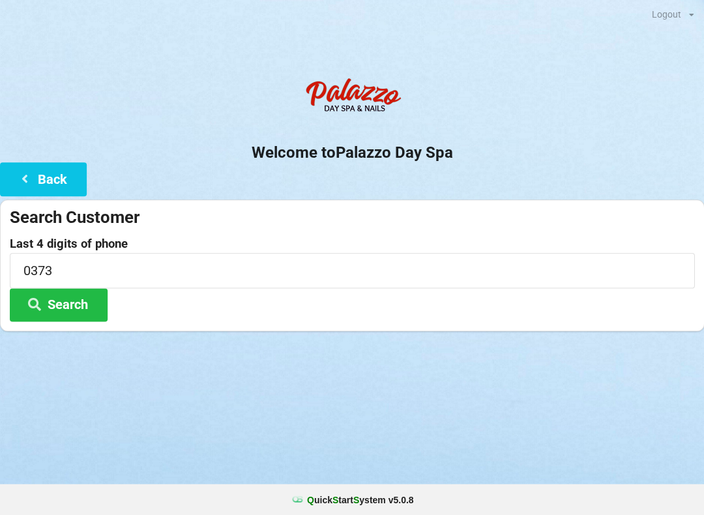
click at [70, 299] on button "Search" at bounding box center [59, 304] width 98 height 33
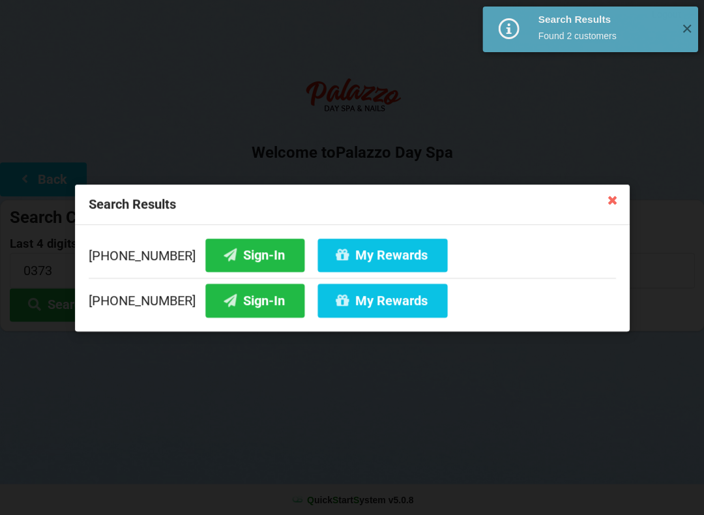
click at [246, 253] on button "Sign-In" at bounding box center [254, 254] width 99 height 33
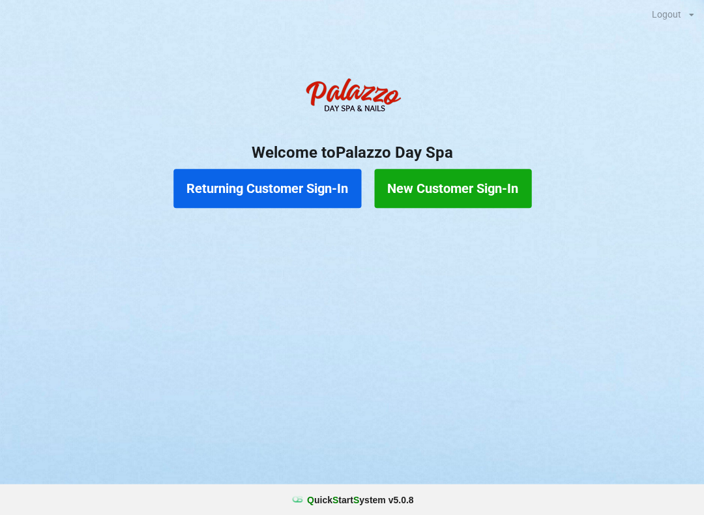
click at [311, 186] on button "Returning Customer Sign-In" at bounding box center [267, 188] width 188 height 39
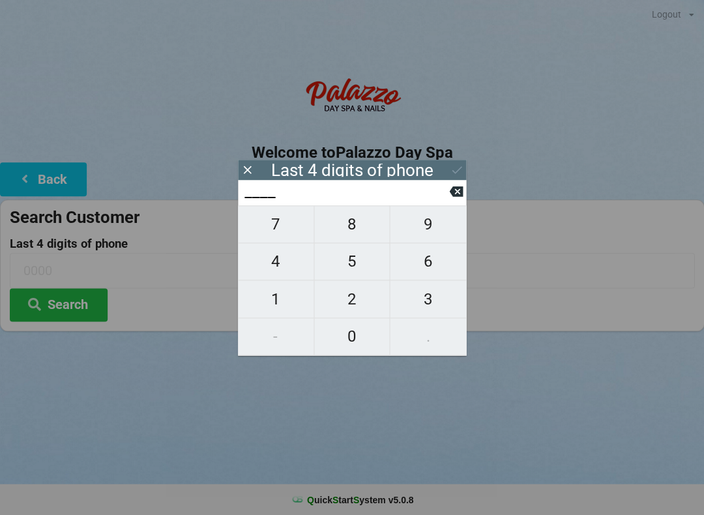
click at [358, 340] on span "0" at bounding box center [352, 336] width 76 height 27
type input "0___"
click at [424, 310] on span "3" at bounding box center [428, 299] width 76 height 27
type input "03__"
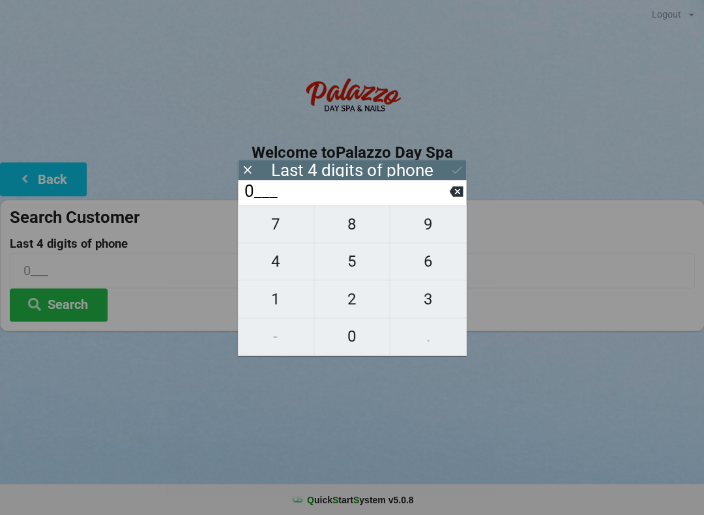
type input "03__"
click at [445, 317] on button "3" at bounding box center [428, 298] width 76 height 37
type input "033_"
click at [427, 339] on div "7 8 9 4 5 6 1 2 3 - 0 ." at bounding box center [352, 280] width 228 height 150
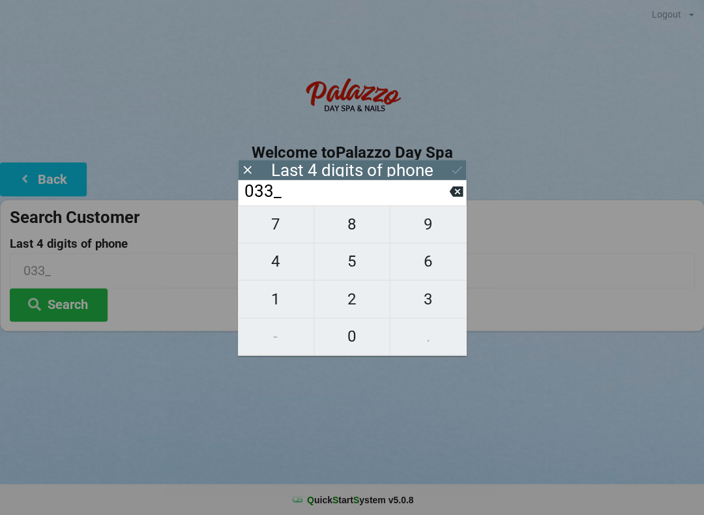
click at [460, 192] on icon at bounding box center [456, 191] width 14 height 10
click at [280, 232] on span "7" at bounding box center [276, 224] width 76 height 27
type input "037_"
click at [442, 312] on span "3" at bounding box center [428, 299] width 76 height 27
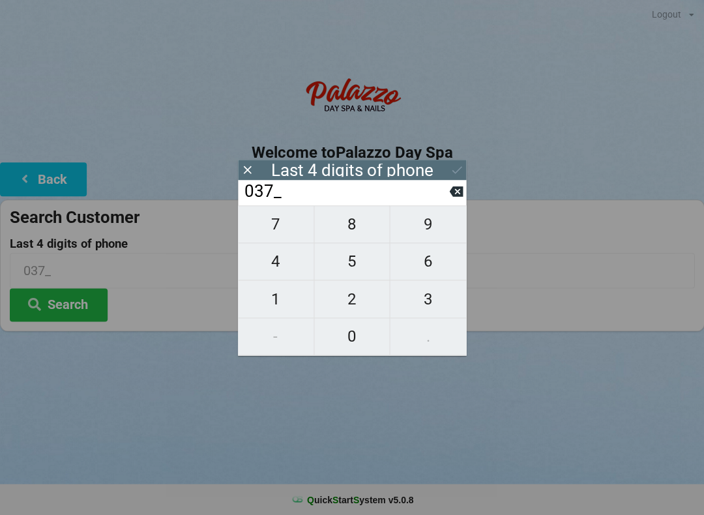
type input "0373"
click at [454, 173] on icon at bounding box center [457, 170] width 14 height 14
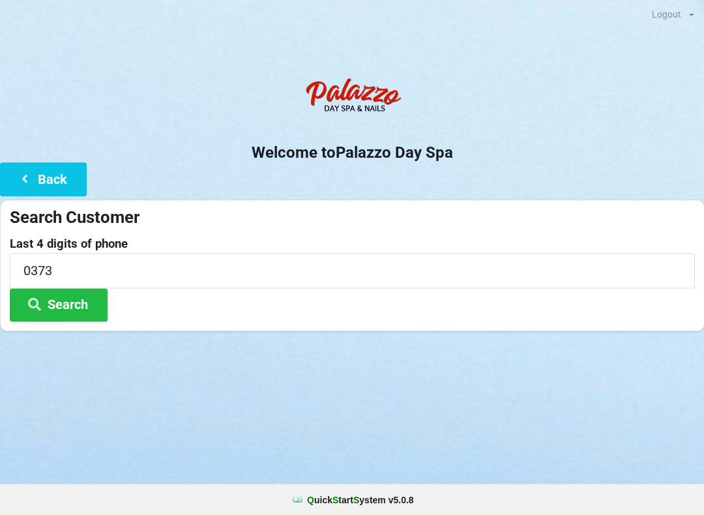
click at [78, 306] on button "Search" at bounding box center [59, 304] width 98 height 33
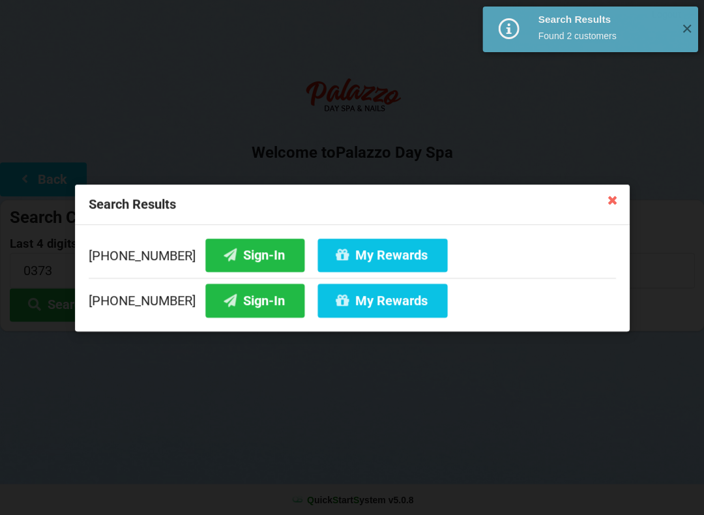
click at [369, 258] on button "My Rewards" at bounding box center [383, 254] width 130 height 33
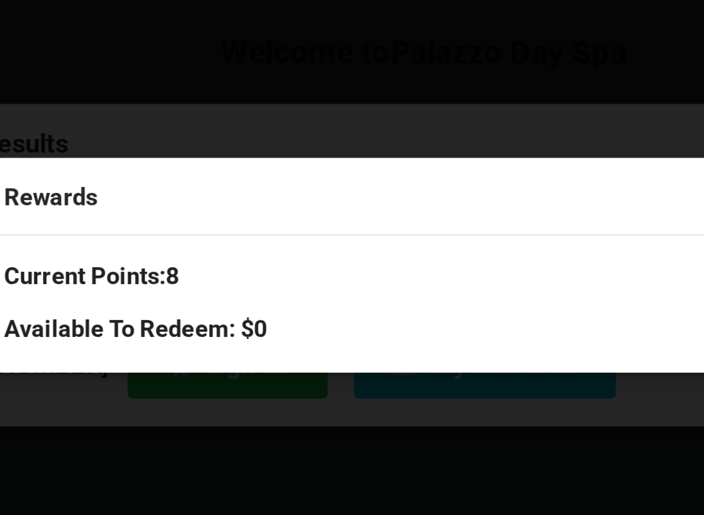
click at [327, 205] on div "Rewards" at bounding box center [351, 224] width 443 height 38
click at [334, 205] on div "Rewards" at bounding box center [351, 224] width 443 height 38
click at [342, 205] on div "Rewards" at bounding box center [351, 224] width 443 height 38
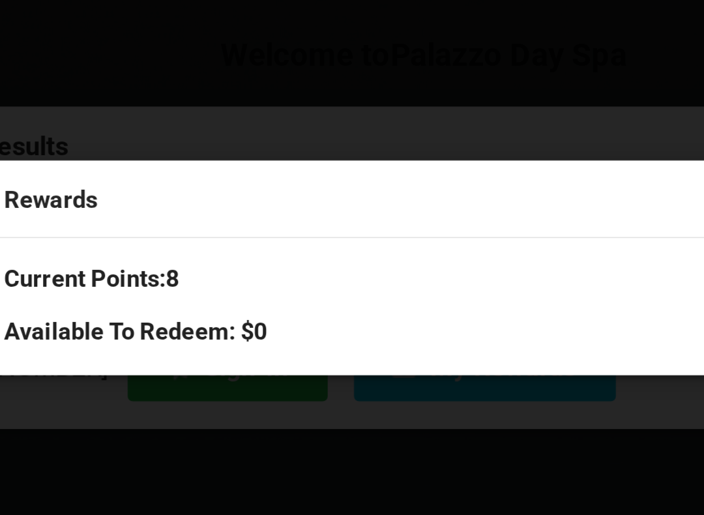
click at [333, 205] on div "Rewards" at bounding box center [351, 224] width 443 height 38
click at [339, 205] on div "Rewards" at bounding box center [351, 224] width 443 height 38
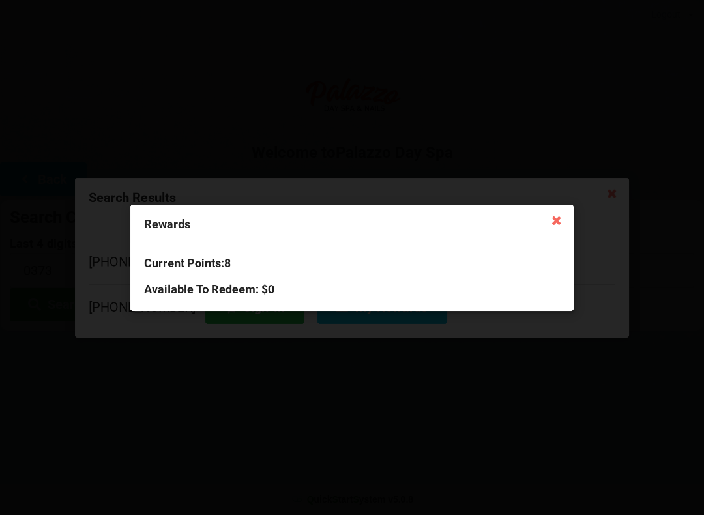
click at [558, 222] on icon at bounding box center [556, 219] width 21 height 21
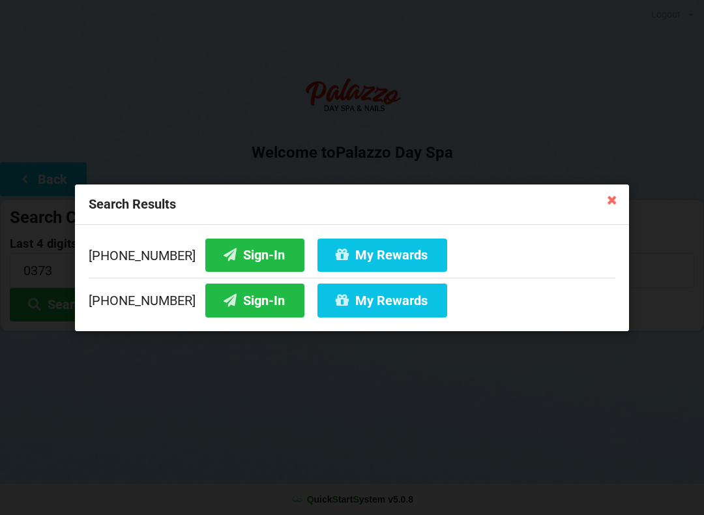
click at [604, 197] on icon at bounding box center [612, 199] width 21 height 21
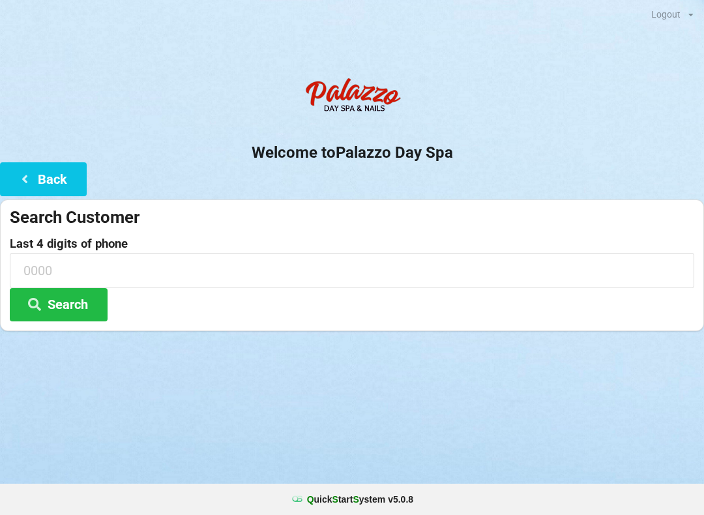
click at [27, 184] on icon at bounding box center [25, 178] width 16 height 11
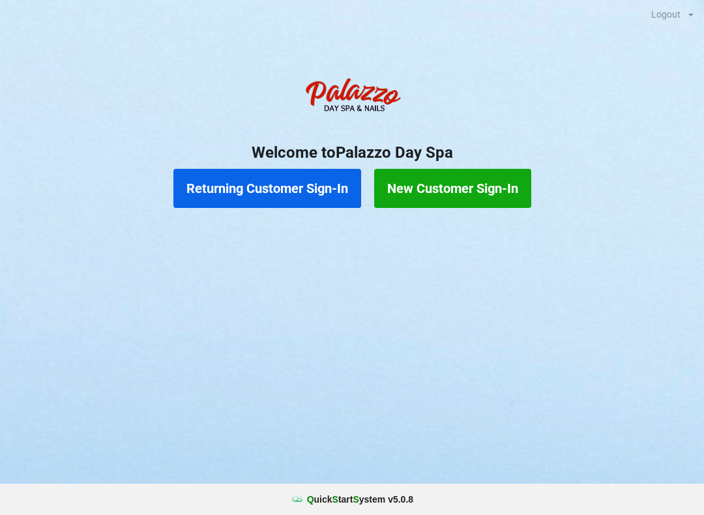
click at [265, 192] on button "Returning Customer Sign-In" at bounding box center [267, 188] width 188 height 39
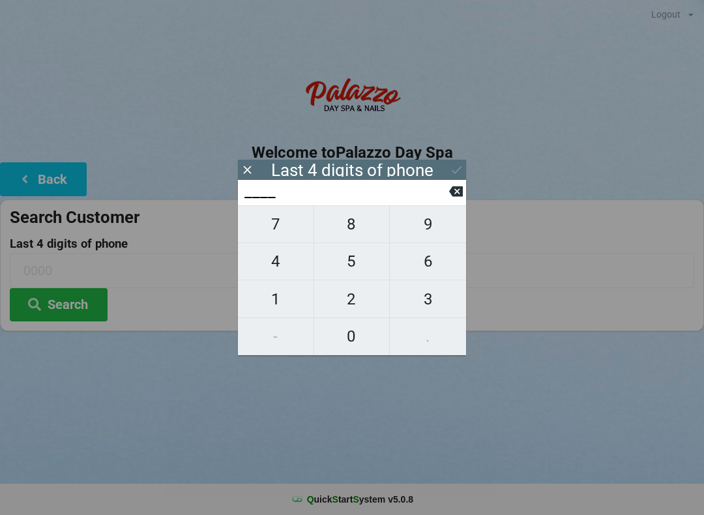
click at [288, 261] on span "4" at bounding box center [276, 261] width 76 height 27
type input "4___"
click at [368, 348] on span "0" at bounding box center [352, 336] width 76 height 27
type input "40__"
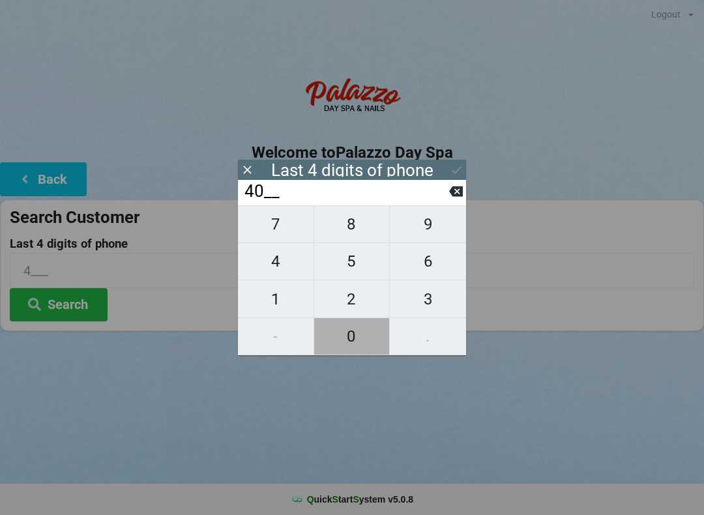
type input "40__"
click at [459, 198] on icon at bounding box center [456, 192] width 14 height 14
click at [455, 193] on icon at bounding box center [456, 191] width 14 height 10
click at [424, 230] on span "9" at bounding box center [428, 224] width 76 height 27
type input "9___"
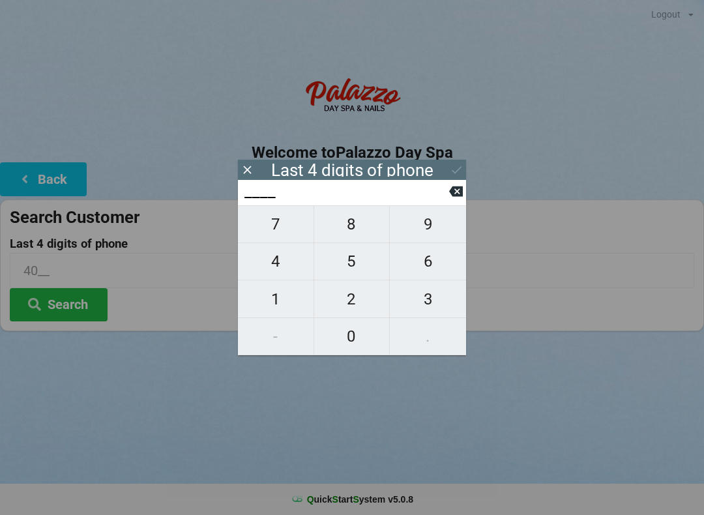
type input "9___"
click at [462, 190] on icon at bounding box center [456, 192] width 14 height 14
click at [350, 333] on span "0" at bounding box center [352, 336] width 76 height 27
type input "0___"
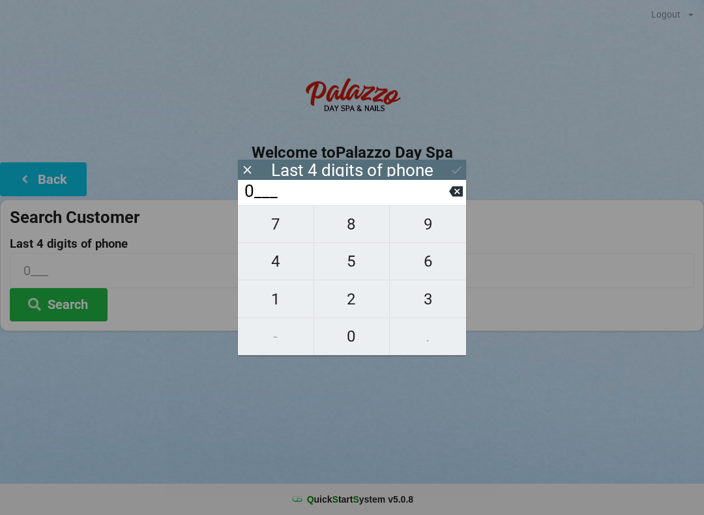
click at [432, 218] on span "9" at bounding box center [428, 224] width 76 height 27
type input "09__"
click at [363, 267] on span "5" at bounding box center [352, 261] width 76 height 27
type input "095_"
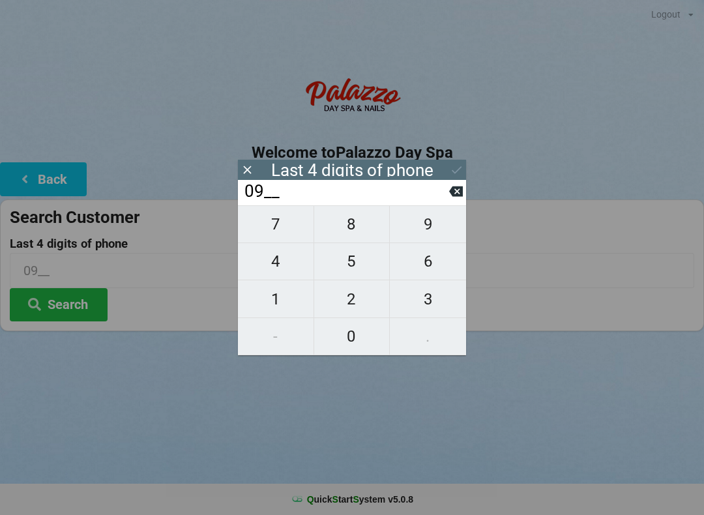
type input "095_"
click at [361, 271] on span "5" at bounding box center [352, 261] width 76 height 27
type input "0955"
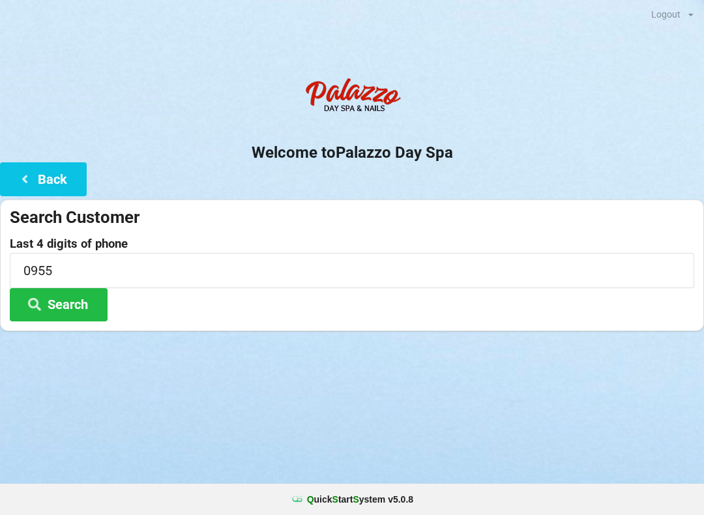
click at [65, 303] on button "Search" at bounding box center [59, 304] width 98 height 33
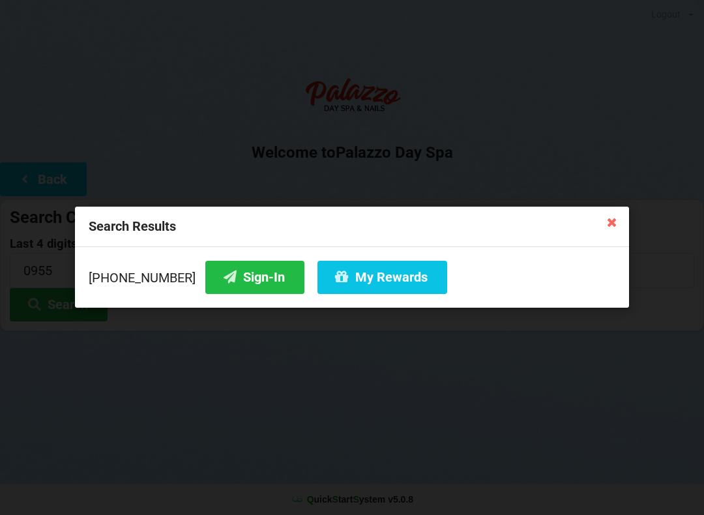
click at [369, 282] on button "My Rewards" at bounding box center [383, 277] width 130 height 33
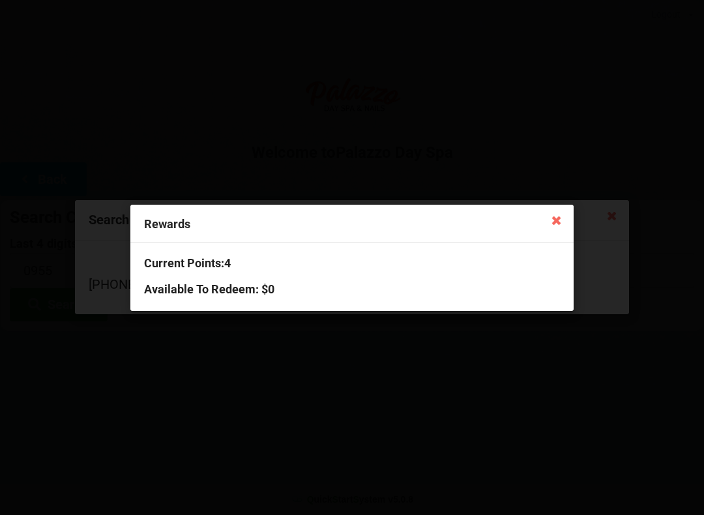
click at [556, 220] on icon at bounding box center [556, 219] width 21 height 21
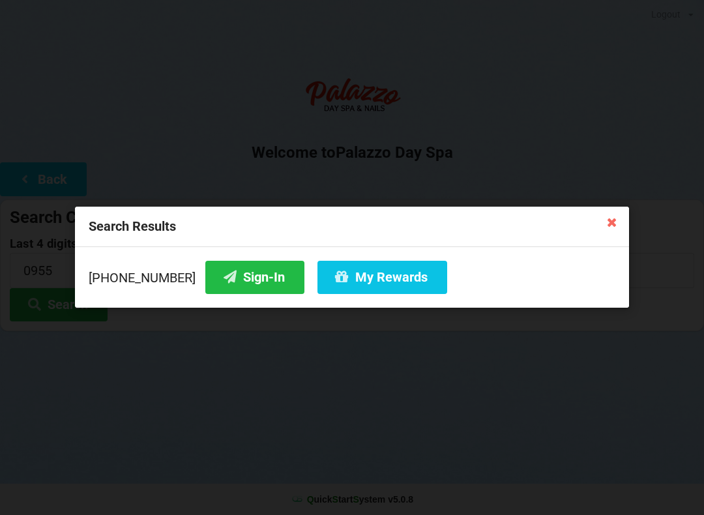
click at [243, 283] on button "Sign-In" at bounding box center [254, 277] width 99 height 33
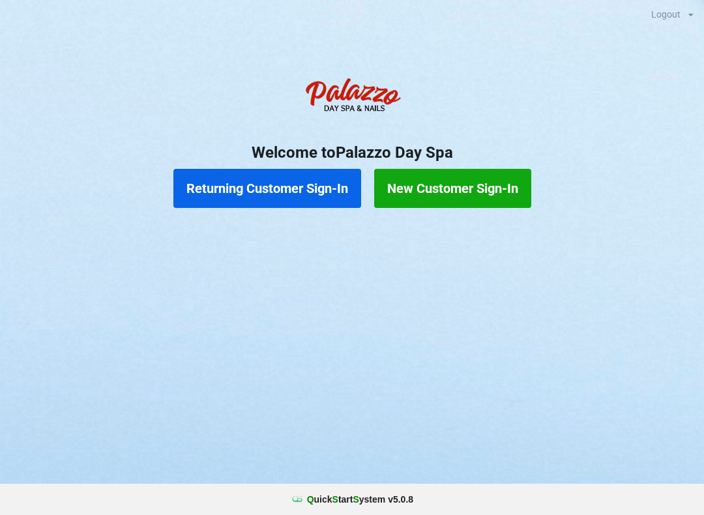
click at [260, 182] on button "Returning Customer Sign-In" at bounding box center [267, 188] width 188 height 39
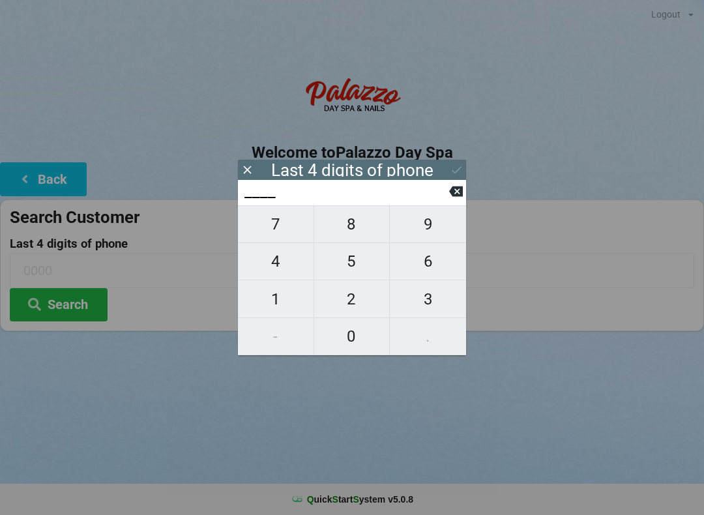
click at [432, 301] on span "3" at bounding box center [428, 299] width 76 height 27
type input "3___"
click at [281, 296] on span "1" at bounding box center [276, 299] width 76 height 27
type input "31__"
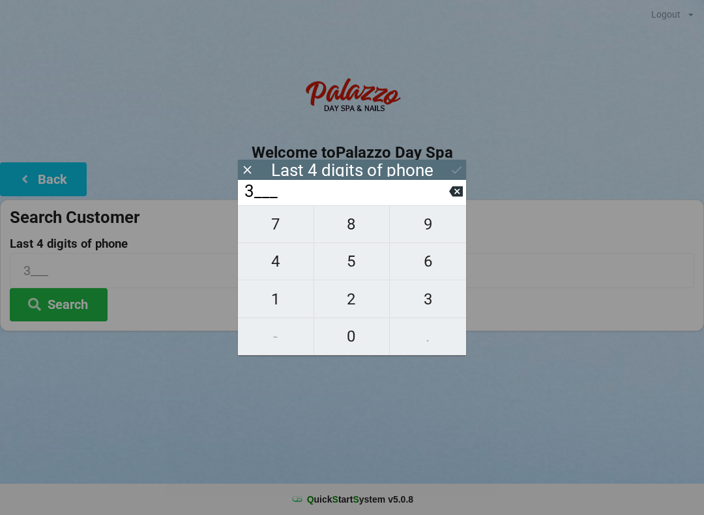
type input "31__"
click at [432, 303] on span "3" at bounding box center [428, 299] width 76 height 27
type input "313_"
click at [351, 261] on span "5" at bounding box center [352, 261] width 76 height 27
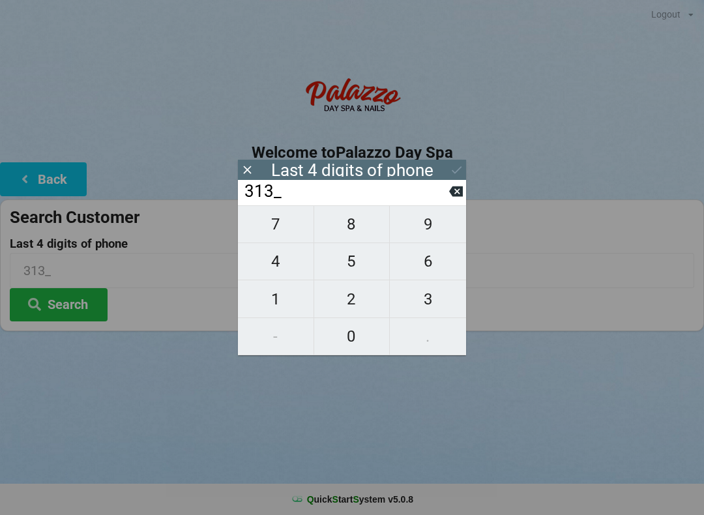
type input "3135"
click at [453, 171] on icon at bounding box center [457, 170] width 10 height 8
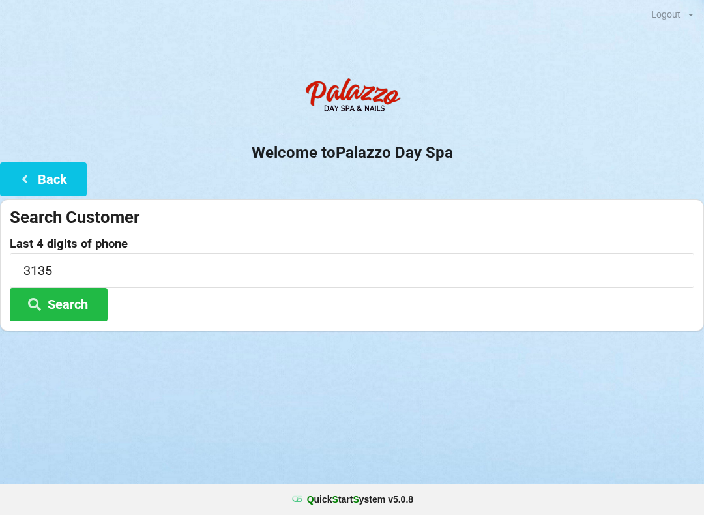
click at [65, 296] on button "Search" at bounding box center [59, 304] width 98 height 33
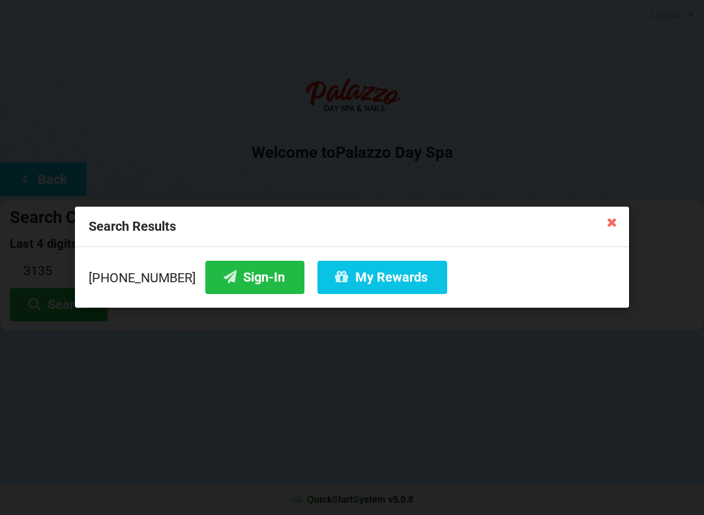
click at [230, 282] on button "Sign-In" at bounding box center [254, 277] width 99 height 33
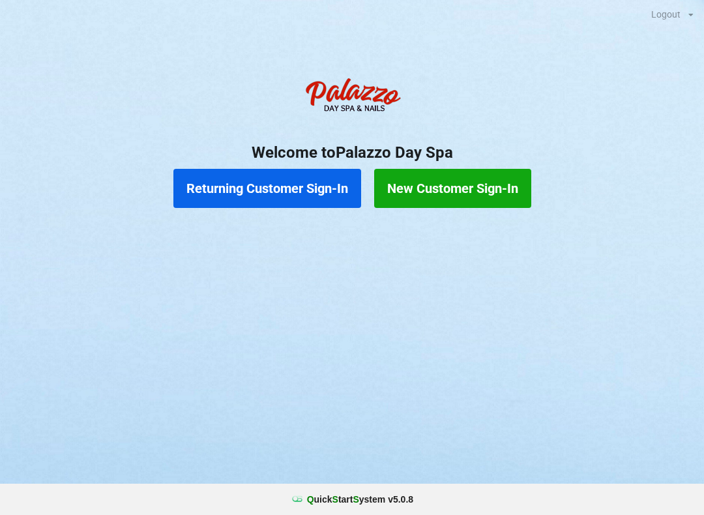
click at [658, 355] on div "Logout Logout Sign-In Welcome to Palazzo Day Spa Returning Customer Sign-In New…" at bounding box center [352, 257] width 704 height 515
click at [473, 169] on button "New Customer Sign-In" at bounding box center [452, 188] width 157 height 39
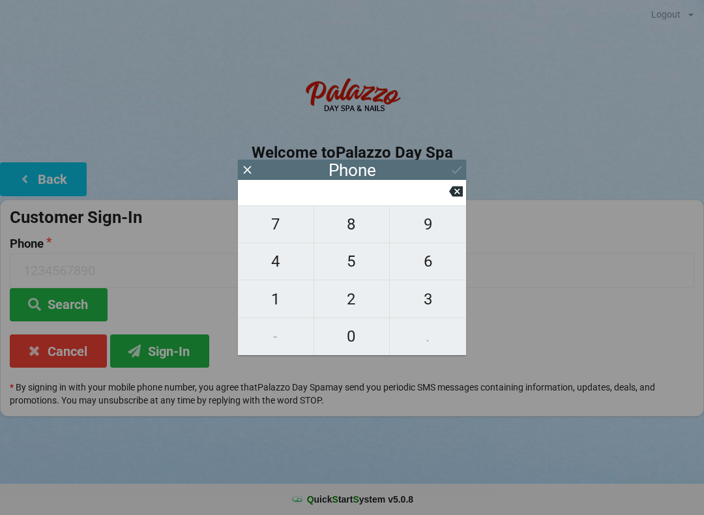
click at [440, 229] on span "9" at bounding box center [428, 224] width 76 height 27
type input "9"
click at [346, 327] on span "0" at bounding box center [352, 336] width 76 height 27
type input "90"
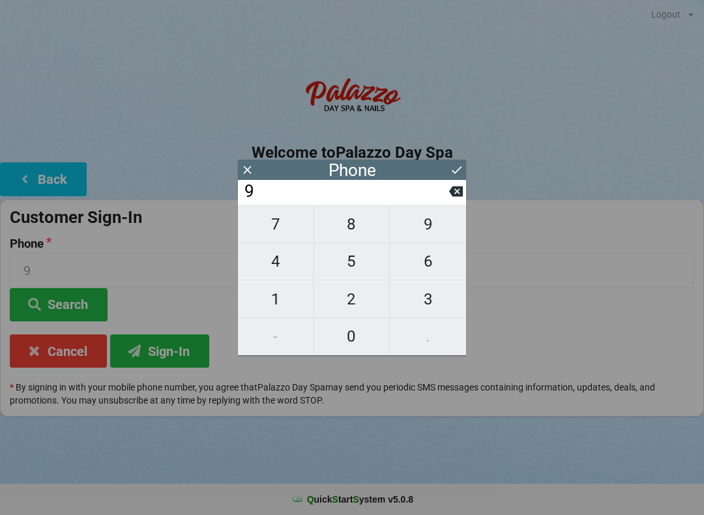
type input "90"
click at [292, 266] on span "4" at bounding box center [276, 261] width 76 height 27
type input "904"
click at [445, 293] on span "3" at bounding box center [428, 299] width 76 height 27
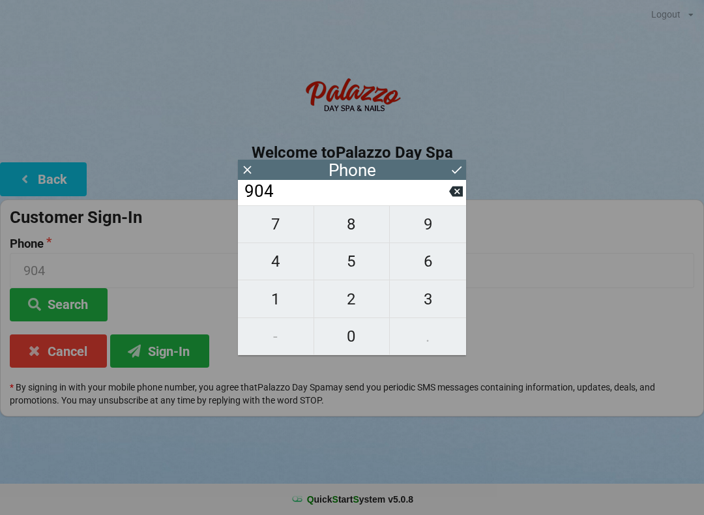
type input "9043"
click at [370, 327] on span "0" at bounding box center [352, 336] width 76 height 27
type input "90430"
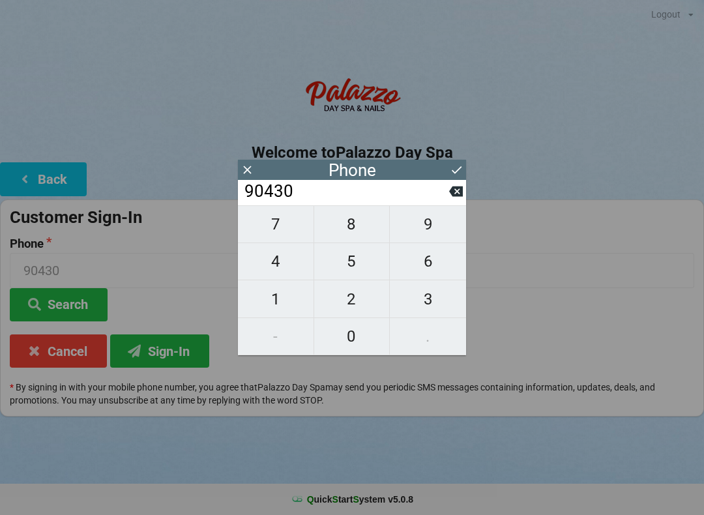
click at [363, 267] on span "5" at bounding box center [352, 261] width 76 height 27
type input "904305"
click at [283, 223] on span "7" at bounding box center [276, 224] width 76 height 27
type input "9043057"
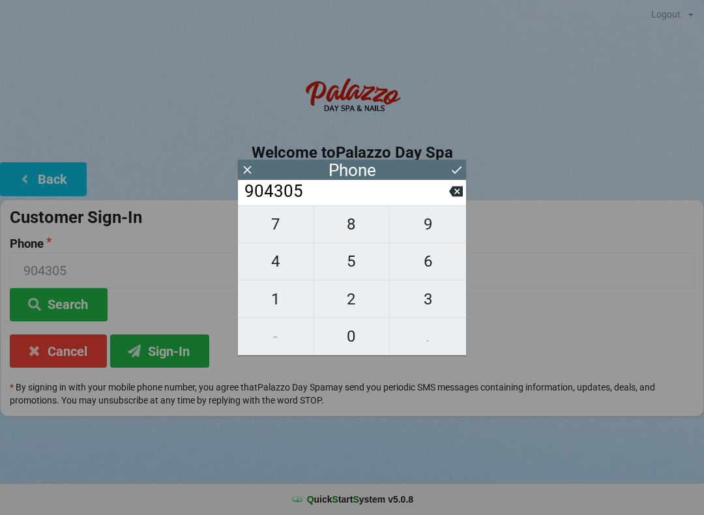
type input "9043057"
click at [288, 266] on span "4" at bounding box center [276, 261] width 76 height 27
type input "90430574"
click at [365, 274] on span "5" at bounding box center [352, 261] width 76 height 27
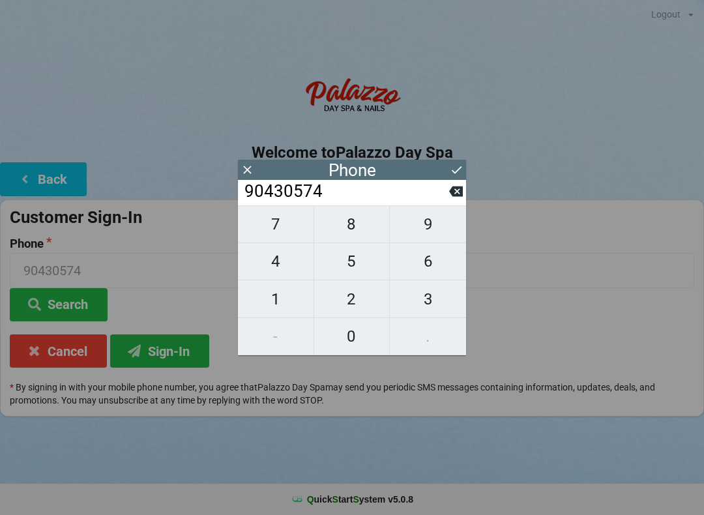
type input "904305745"
click at [458, 173] on icon at bounding box center [457, 170] width 14 height 14
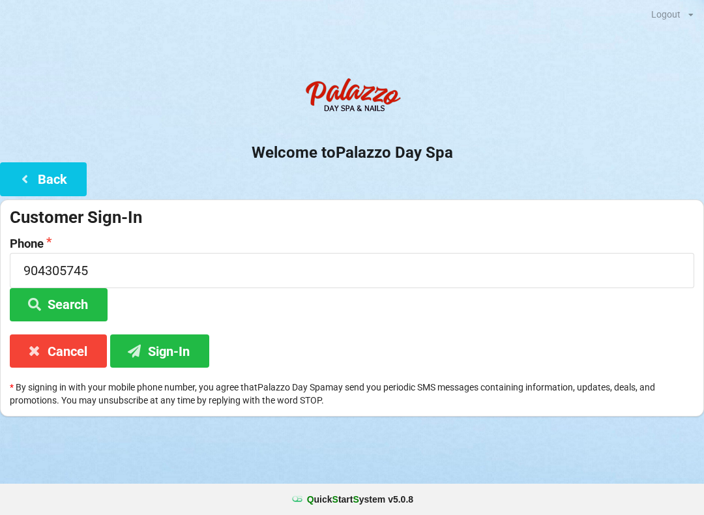
click at [178, 355] on button "Sign-In" at bounding box center [159, 351] width 99 height 33
click at [85, 265] on input "904305745" at bounding box center [352, 270] width 685 height 35
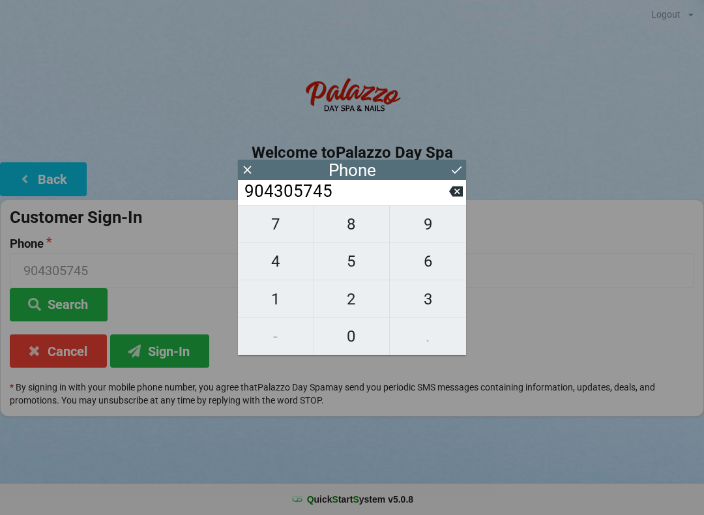
click at [462, 189] on icon at bounding box center [456, 192] width 14 height 14
click at [454, 196] on icon at bounding box center [456, 191] width 14 height 10
click at [453, 197] on icon at bounding box center [456, 191] width 14 height 10
type input "904305"
click at [435, 301] on span "3" at bounding box center [428, 299] width 76 height 27
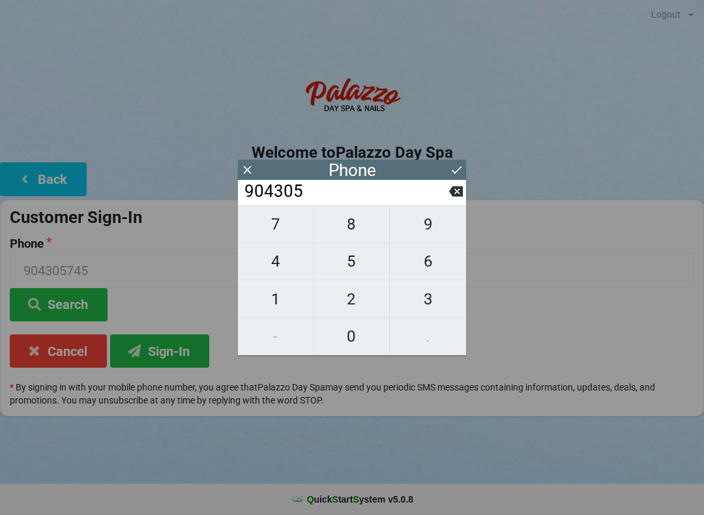
type input "9043053"
click at [280, 221] on span "7" at bounding box center [276, 224] width 76 height 27
type input "90430537"
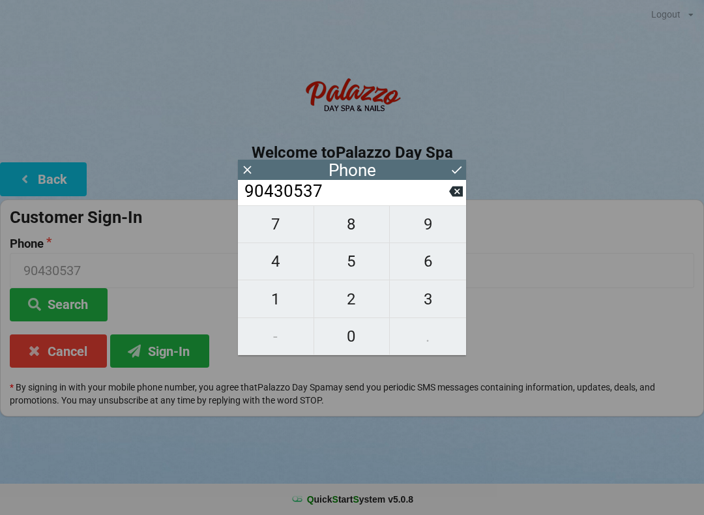
click at [277, 264] on span "4" at bounding box center [276, 261] width 76 height 27
type input "904305374"
click at [340, 267] on span "5" at bounding box center [352, 261] width 76 height 27
type input "9043053745"
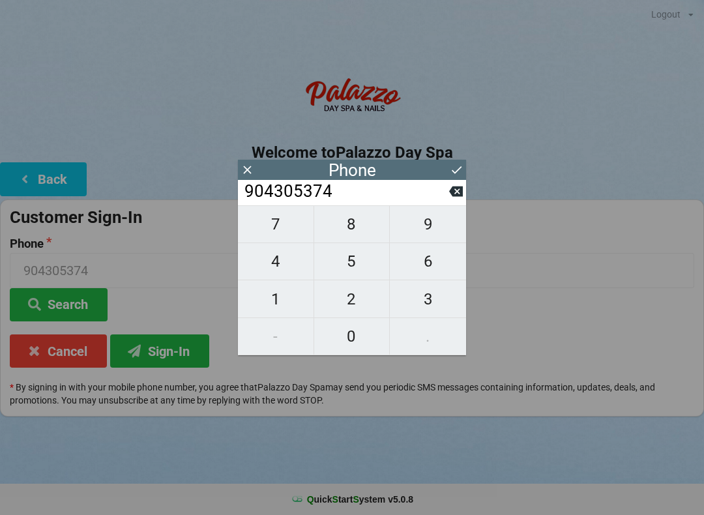
type input "9043053745"
click at [461, 171] on icon at bounding box center [457, 170] width 14 height 14
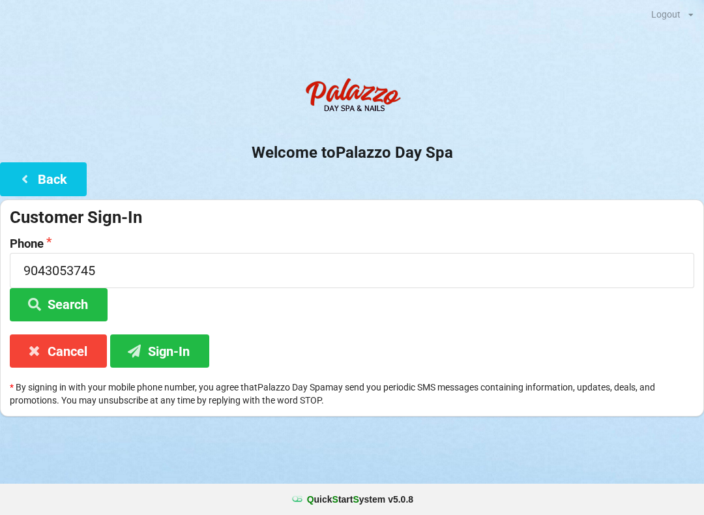
click at [168, 352] on button "Sign-In" at bounding box center [159, 351] width 99 height 33
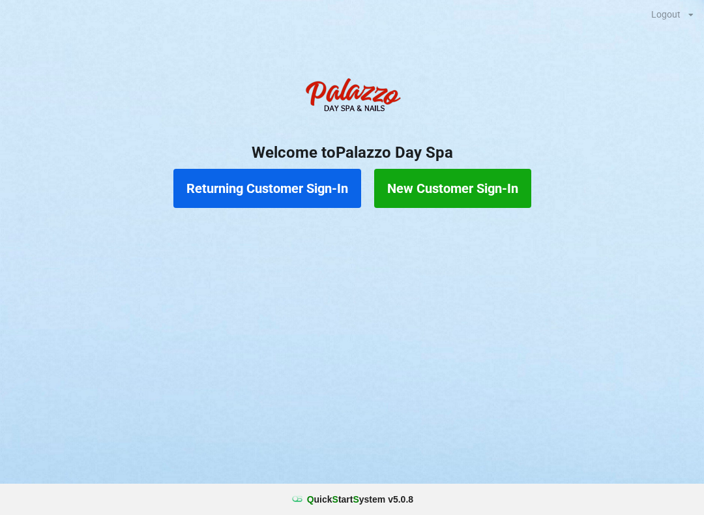
click at [506, 183] on button "New Customer Sign-In" at bounding box center [452, 188] width 157 height 39
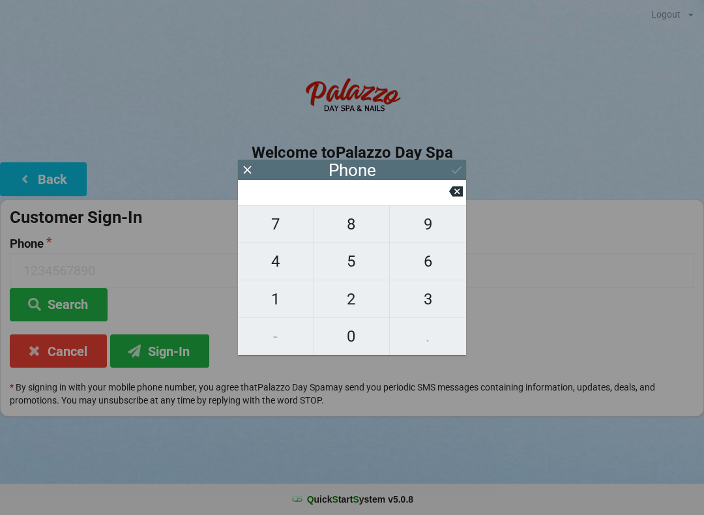
click at [451, 223] on span "9" at bounding box center [428, 224] width 76 height 27
type input "9"
click at [438, 230] on span "9" at bounding box center [428, 224] width 76 height 27
type input "99"
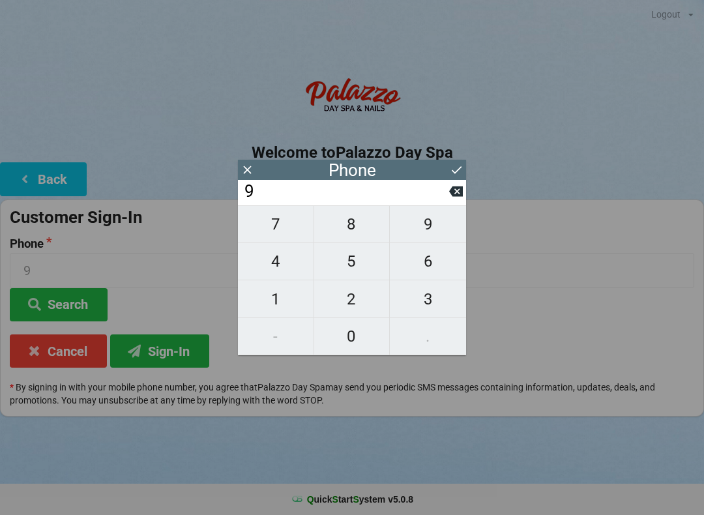
type input "99"
click at [458, 189] on icon at bounding box center [456, 192] width 14 height 14
click at [359, 336] on span "0" at bounding box center [352, 336] width 76 height 27
type input "90"
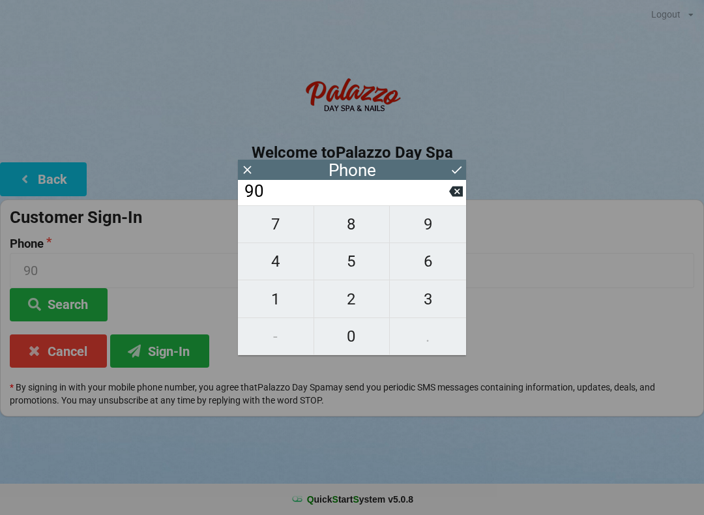
click at [290, 269] on span "4" at bounding box center [276, 261] width 76 height 27
type input "904"
click at [439, 226] on span "9" at bounding box center [428, 224] width 76 height 27
type input "9049"
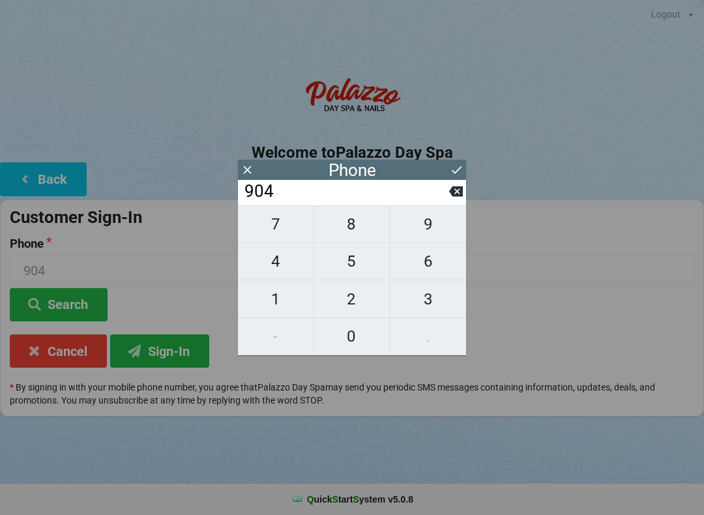
type input "9049"
click at [459, 191] on icon at bounding box center [456, 191] width 14 height 10
click at [441, 295] on span "3" at bounding box center [428, 299] width 76 height 27
type input "9043"
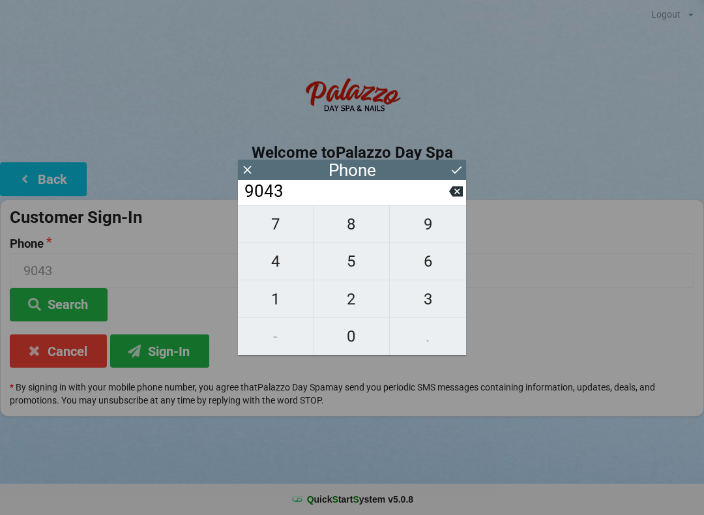
click at [360, 331] on span "0" at bounding box center [352, 336] width 76 height 27
type input "90430"
click at [361, 265] on span "5" at bounding box center [352, 261] width 76 height 27
type input "904305"
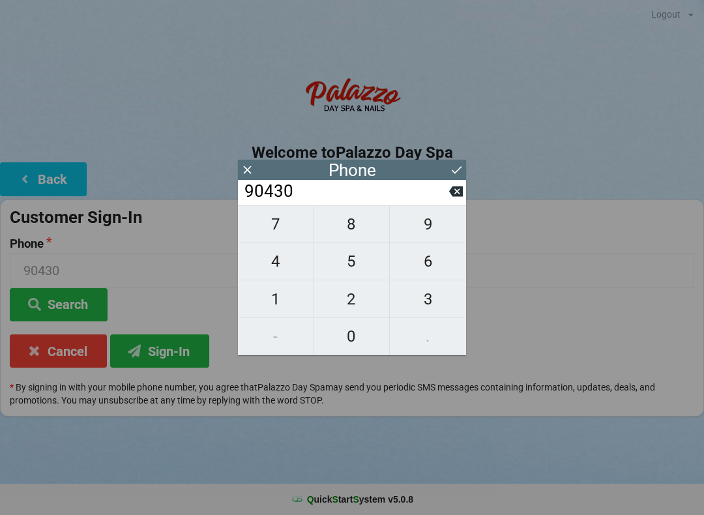
type input "904305"
click at [446, 291] on span "3" at bounding box center [428, 299] width 76 height 27
type input "9043053"
click at [281, 234] on span "7" at bounding box center [276, 224] width 76 height 27
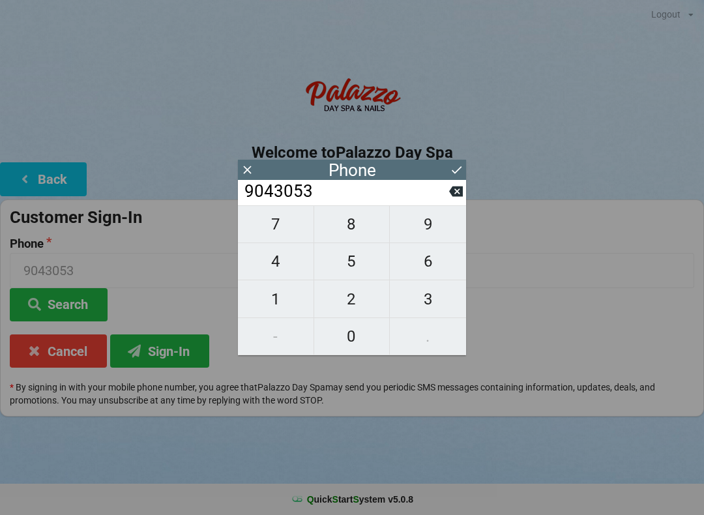
type input "90430537"
click at [285, 261] on span "4" at bounding box center [276, 261] width 76 height 27
type input "904305374"
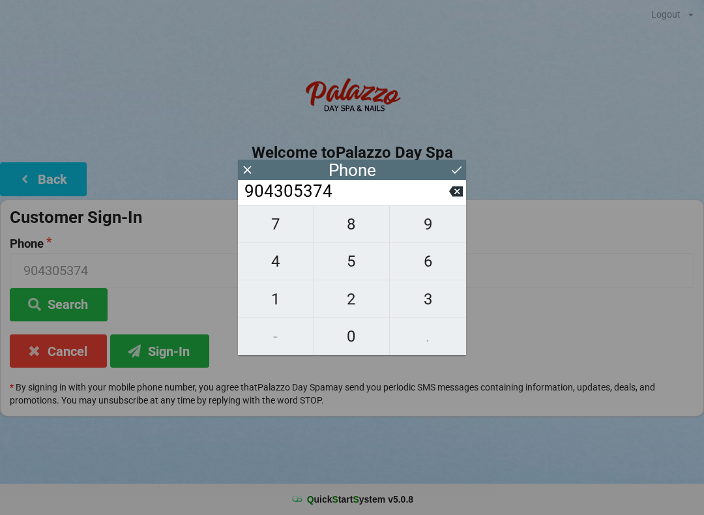
click at [362, 272] on span "5" at bounding box center [352, 261] width 76 height 27
type input "9043053745"
click at [463, 171] on icon at bounding box center [457, 170] width 14 height 14
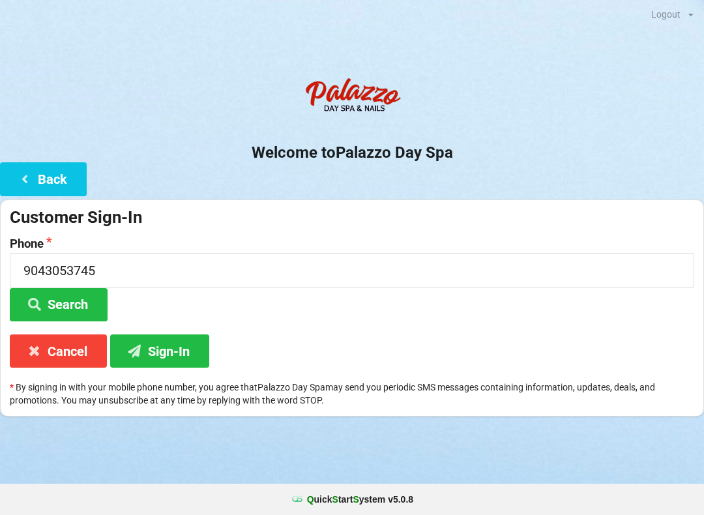
click at [179, 350] on button "Sign-In" at bounding box center [159, 351] width 99 height 33
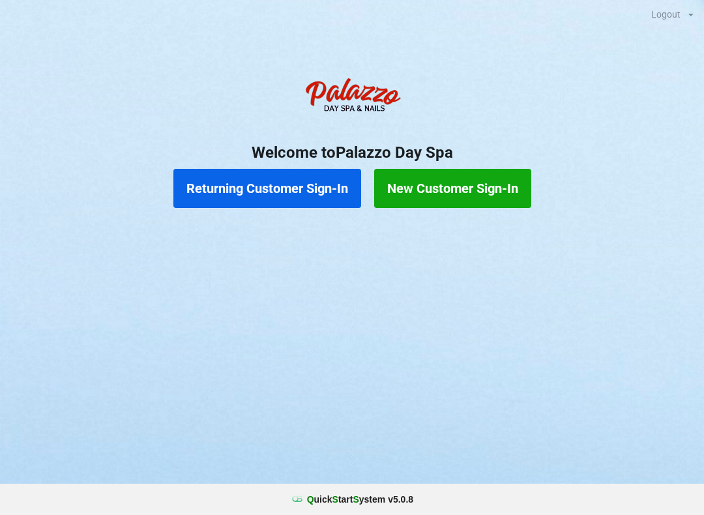
click at [301, 192] on button "Returning Customer Sign-In" at bounding box center [267, 188] width 188 height 39
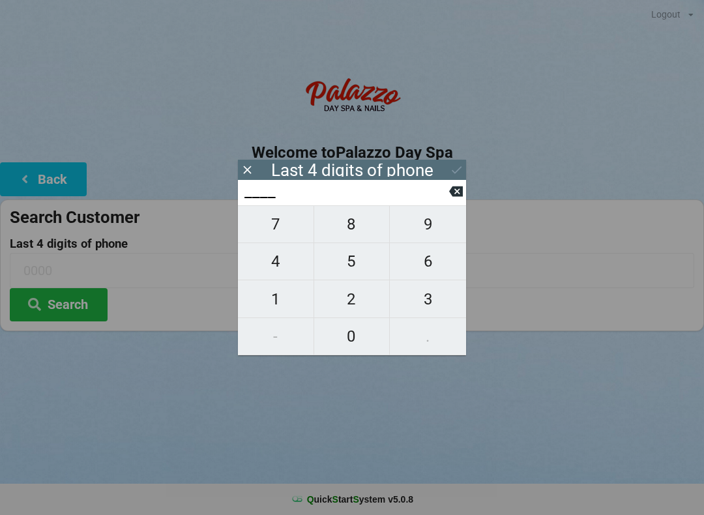
click at [290, 254] on span "4" at bounding box center [276, 261] width 76 height 27
type input "4___"
click at [364, 327] on span "0" at bounding box center [352, 336] width 76 height 27
click at [285, 233] on span "7" at bounding box center [276, 224] width 76 height 27
click at [461, 192] on icon at bounding box center [456, 191] width 14 height 10
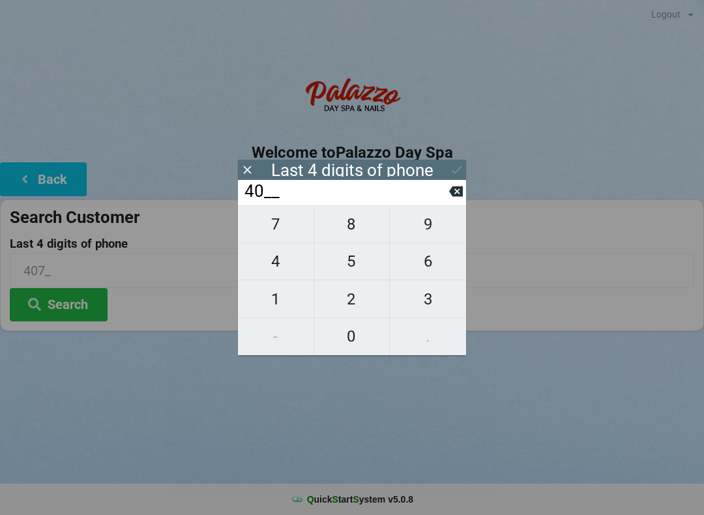
click at [282, 298] on span "1" at bounding box center [276, 299] width 76 height 27
click at [367, 338] on span "0" at bounding box center [352, 336] width 76 height 27
click at [445, 340] on div "7 8 9 4 5 6 1 2 3 - 0 ." at bounding box center [352, 280] width 228 height 150
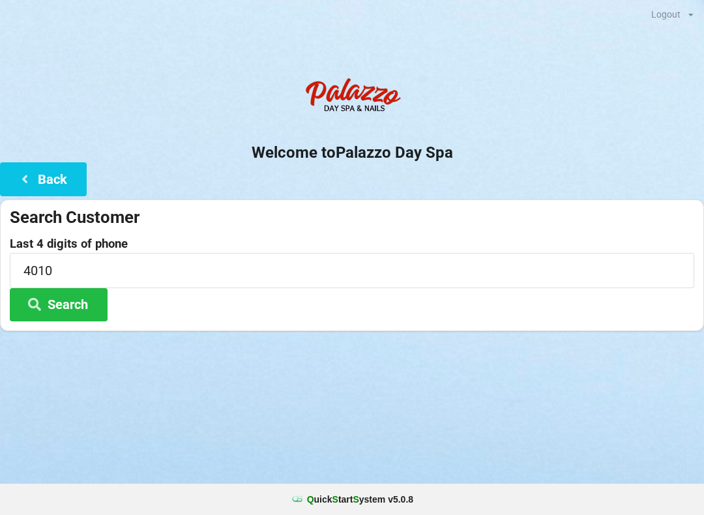
click at [452, 407] on div "Logout Logout Sign-In Welcome to Palazzo Day Spa Back Search Customer Last 4 di…" at bounding box center [352, 257] width 704 height 515
click at [91, 302] on button "Search" at bounding box center [59, 304] width 98 height 33
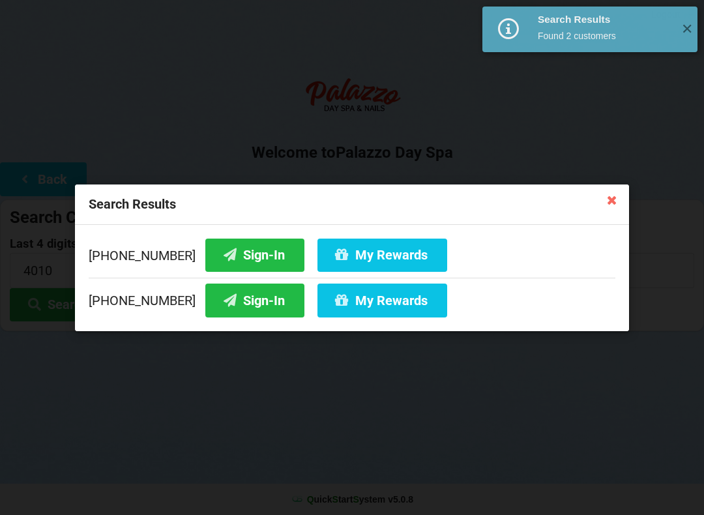
click at [235, 301] on button "Sign-In" at bounding box center [254, 300] width 99 height 33
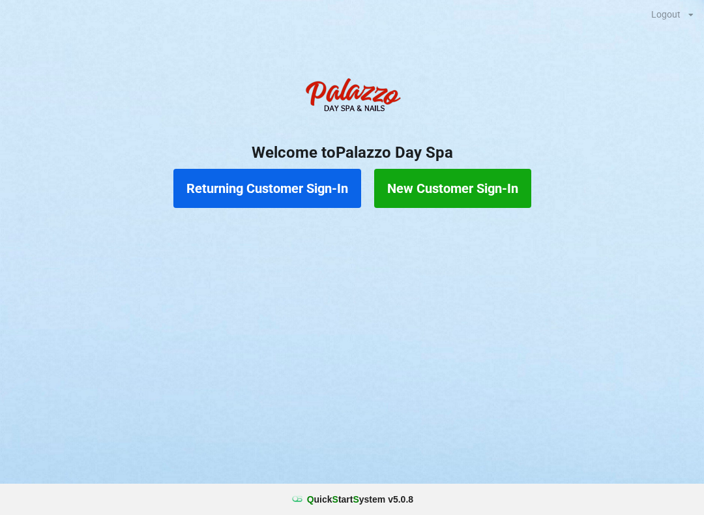
click at [298, 194] on button "Returning Customer Sign-In" at bounding box center [267, 188] width 188 height 39
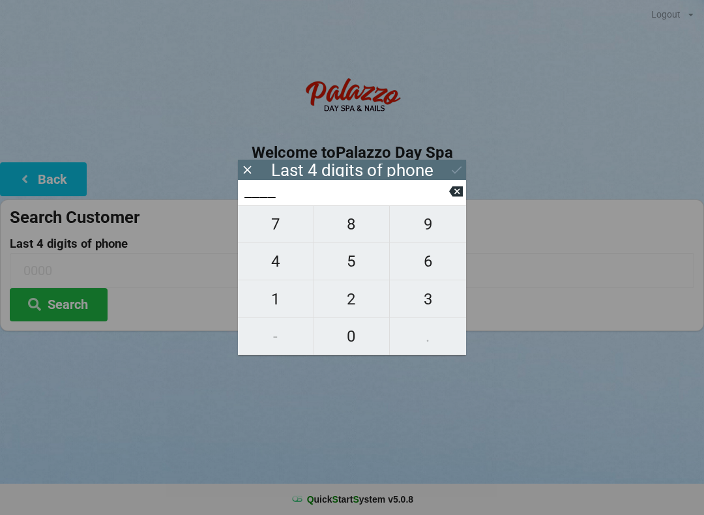
click at [351, 222] on span "8" at bounding box center [352, 224] width 76 height 27
click at [276, 305] on span "1" at bounding box center [276, 299] width 76 height 27
click at [275, 271] on span "4" at bounding box center [276, 261] width 76 height 27
click at [275, 227] on span "7" at bounding box center [276, 224] width 76 height 27
click at [84, 306] on button "Search" at bounding box center [59, 304] width 98 height 33
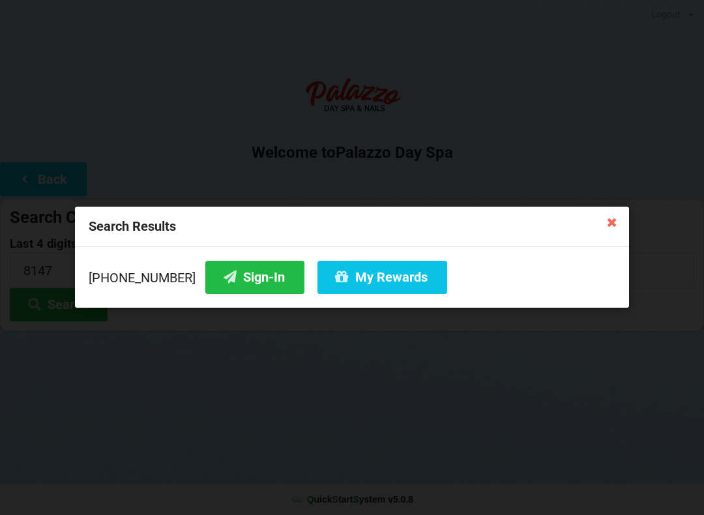
click at [231, 273] on button "Sign-In" at bounding box center [254, 277] width 99 height 33
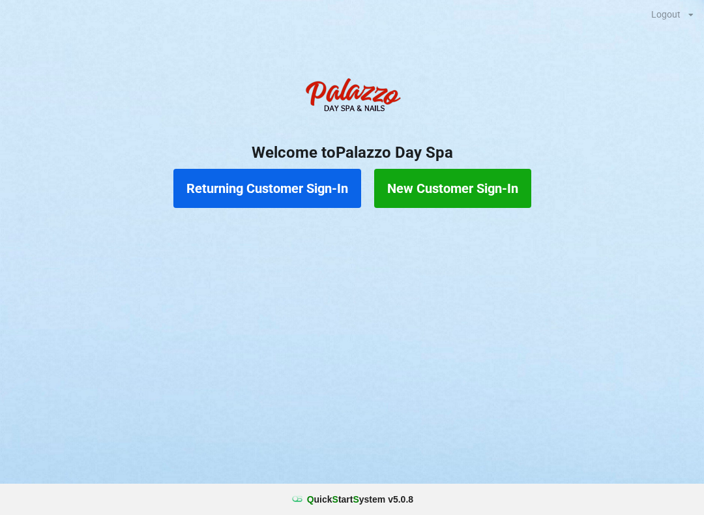
click at [321, 197] on button "Returning Customer Sign-In" at bounding box center [267, 188] width 188 height 39
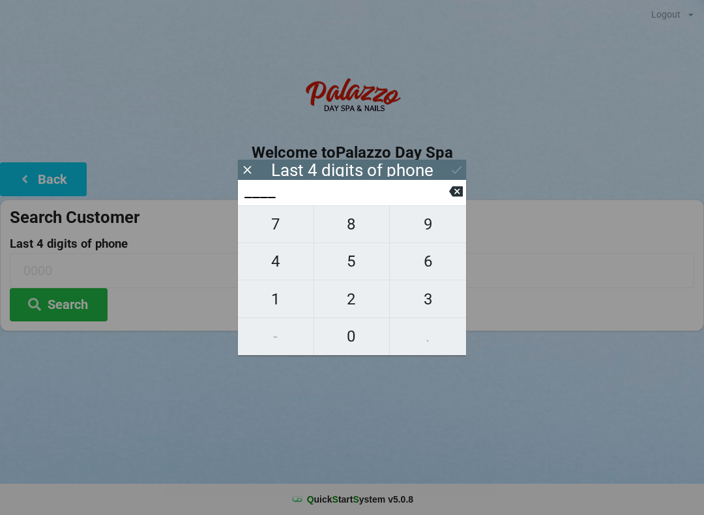
click at [276, 261] on span "4" at bounding box center [276, 261] width 76 height 27
click at [342, 335] on span "0" at bounding box center [352, 336] width 76 height 27
click at [279, 223] on span "7" at bounding box center [276, 224] width 76 height 27
click at [273, 219] on span "7" at bounding box center [276, 224] width 76 height 27
click at [429, 295] on div "7 8 9 4 5 6 1 2 3 - 0 ." at bounding box center [352, 280] width 228 height 150
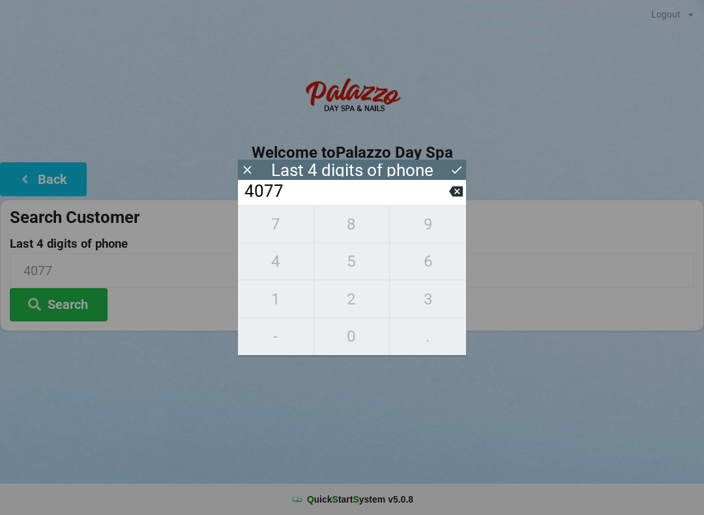
click at [272, 293] on div "7 8 9 4 5 6 1 2 3 - 0 ." at bounding box center [352, 280] width 228 height 150
click at [454, 193] on icon at bounding box center [456, 191] width 14 height 10
click at [447, 198] on input "407_" at bounding box center [346, 191] width 206 height 21
click at [447, 194] on input "407_" at bounding box center [346, 191] width 206 height 21
click at [451, 193] on icon at bounding box center [456, 191] width 14 height 10
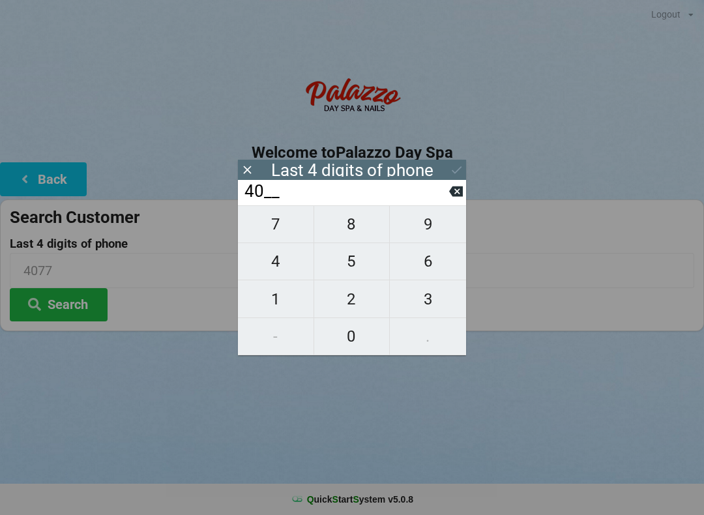
click at [458, 188] on button at bounding box center [456, 192] width 14 height 18
click at [276, 295] on span "1" at bounding box center [276, 299] width 76 height 27
click at [353, 257] on span "5" at bounding box center [352, 261] width 76 height 27
click at [269, 301] on span "1" at bounding box center [276, 299] width 76 height 27
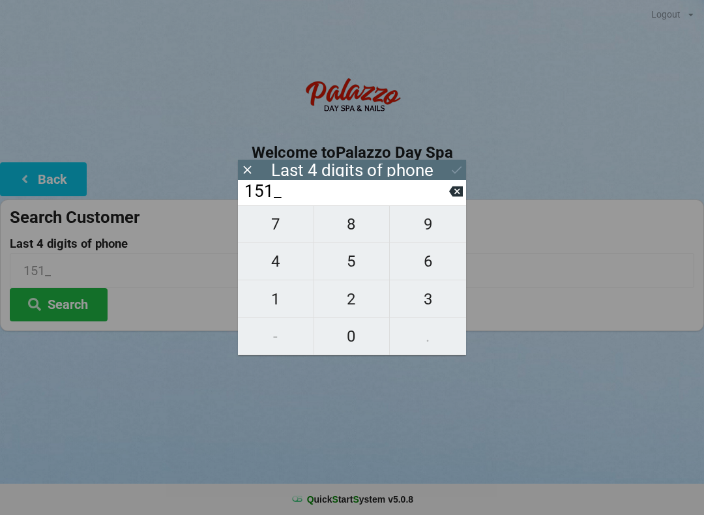
click at [270, 299] on span "1" at bounding box center [276, 299] width 76 height 27
click at [450, 196] on icon at bounding box center [456, 191] width 14 height 10
click at [452, 200] on button at bounding box center [456, 192] width 14 height 18
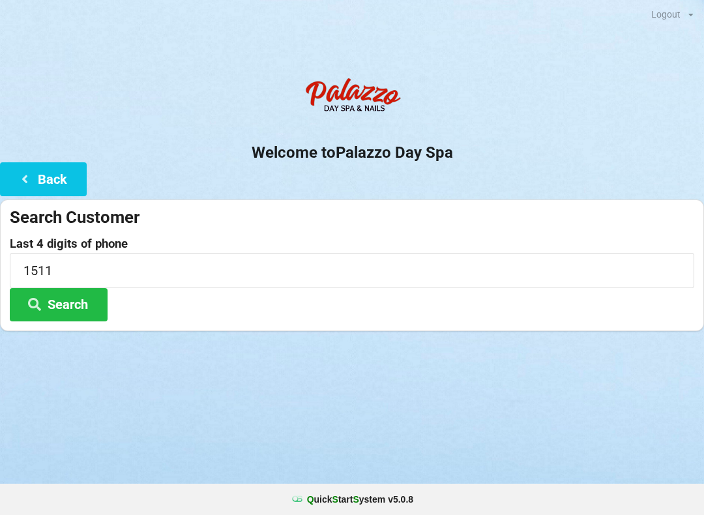
click at [83, 308] on button "Search" at bounding box center [59, 304] width 98 height 33
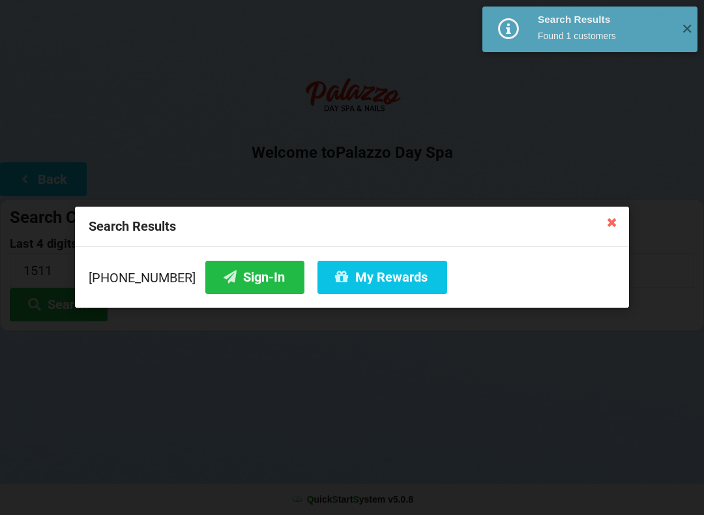
click at [246, 276] on button "Sign-In" at bounding box center [254, 277] width 99 height 33
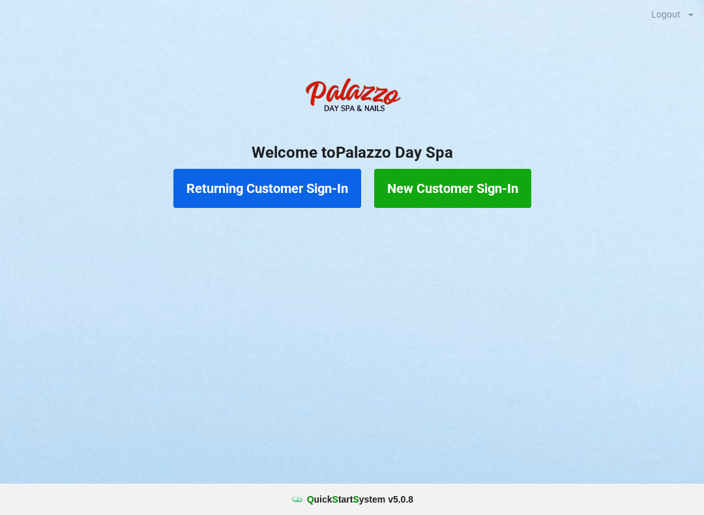
click at [270, 179] on button "Returning Customer Sign-In" at bounding box center [267, 188] width 188 height 39
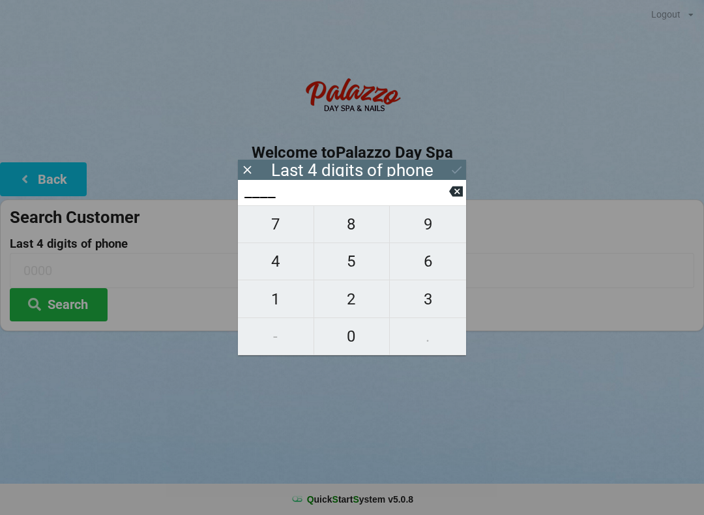
click at [424, 234] on span "9" at bounding box center [428, 224] width 76 height 27
click at [345, 237] on span "8" at bounding box center [352, 224] width 76 height 27
click at [418, 309] on span "3" at bounding box center [428, 299] width 76 height 27
click at [342, 231] on span "8" at bounding box center [352, 224] width 76 height 27
click at [66, 291] on button "Search" at bounding box center [59, 304] width 98 height 33
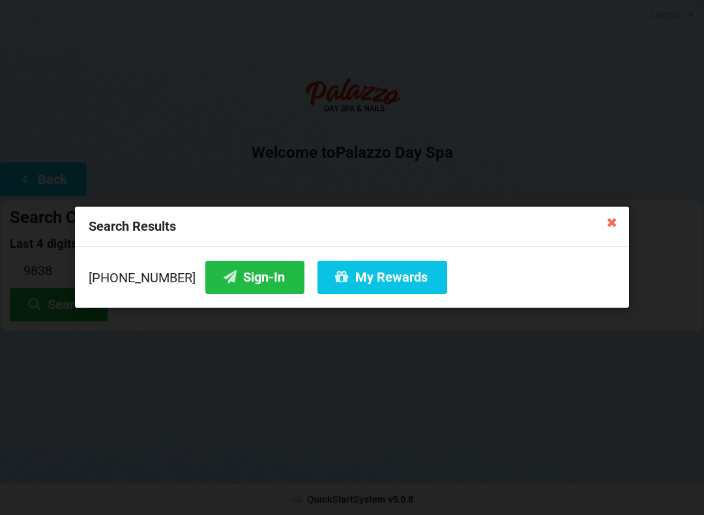
click at [227, 277] on button "Sign-In" at bounding box center [254, 277] width 99 height 33
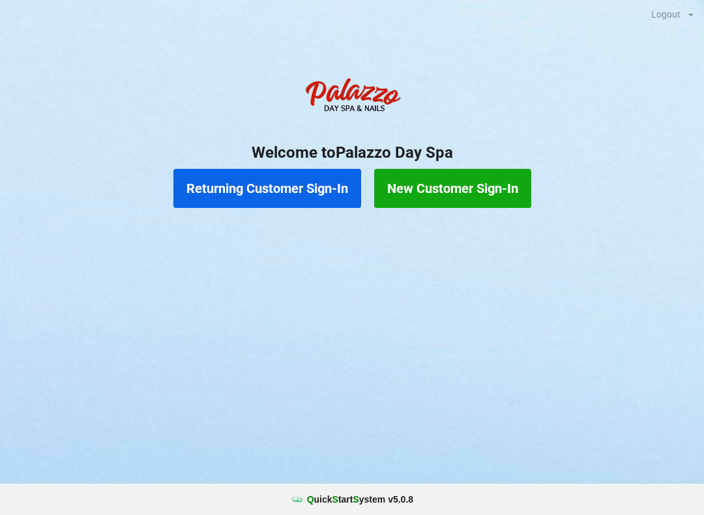
click at [318, 179] on button "Returning Customer Sign-In" at bounding box center [267, 188] width 188 height 39
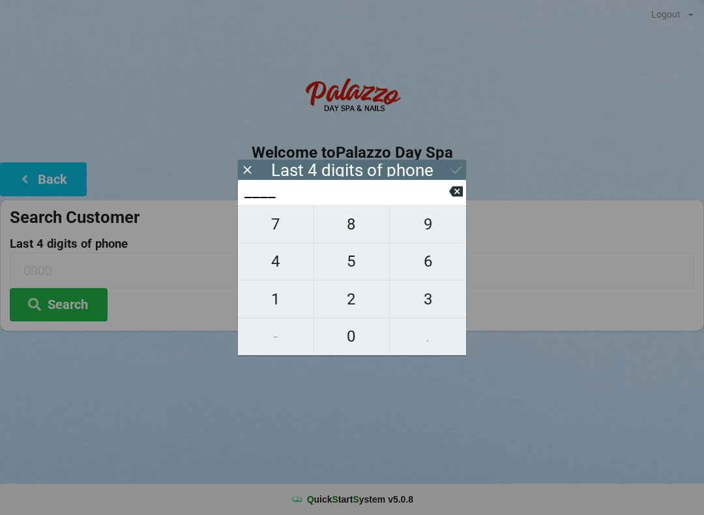
click at [353, 305] on span "2" at bounding box center [352, 299] width 76 height 27
click at [284, 300] on span "1" at bounding box center [276, 299] width 76 height 27
click at [436, 267] on span "6" at bounding box center [428, 261] width 76 height 27
click at [366, 341] on span "0" at bounding box center [352, 336] width 76 height 27
click at [456, 177] on button at bounding box center [457, 170] width 14 height 18
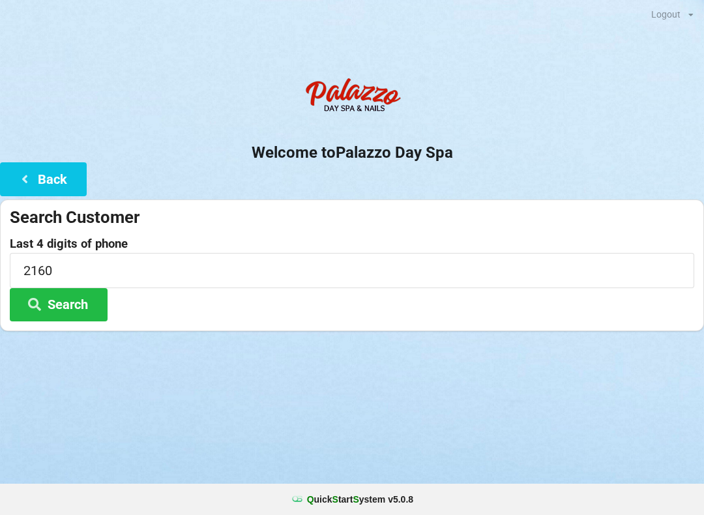
click at [72, 293] on button "Search" at bounding box center [59, 304] width 98 height 33
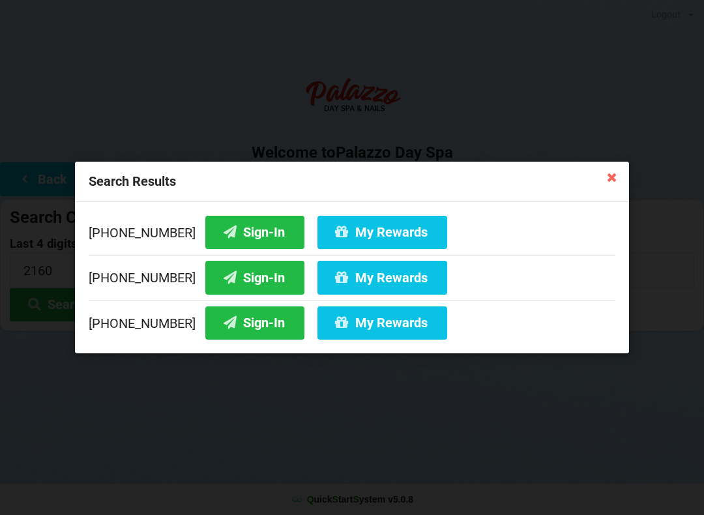
click at [246, 278] on button "Sign-In" at bounding box center [254, 277] width 99 height 33
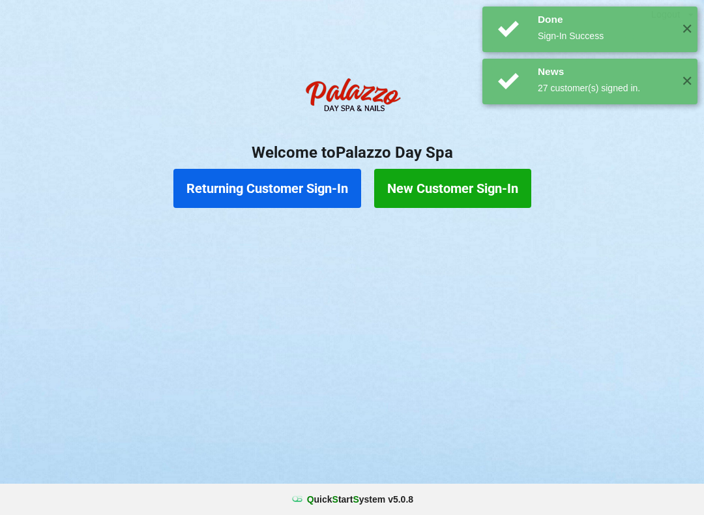
click at [290, 205] on button "Returning Customer Sign-In" at bounding box center [267, 188] width 188 height 39
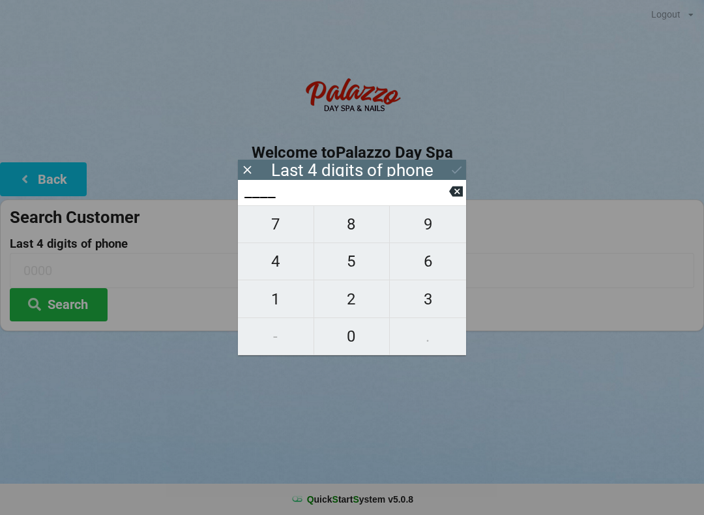
click at [339, 266] on span "5" at bounding box center [352, 261] width 76 height 27
click at [284, 271] on span "4" at bounding box center [276, 261] width 76 height 27
click at [280, 238] on span "7" at bounding box center [276, 224] width 76 height 27
click at [353, 237] on span "8" at bounding box center [352, 224] width 76 height 27
click at [463, 171] on icon at bounding box center [457, 170] width 14 height 14
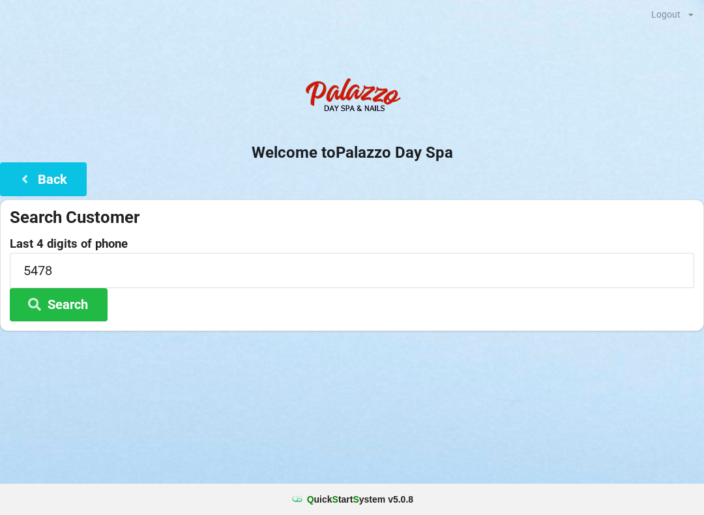
click at [75, 305] on button "Search" at bounding box center [59, 304] width 98 height 33
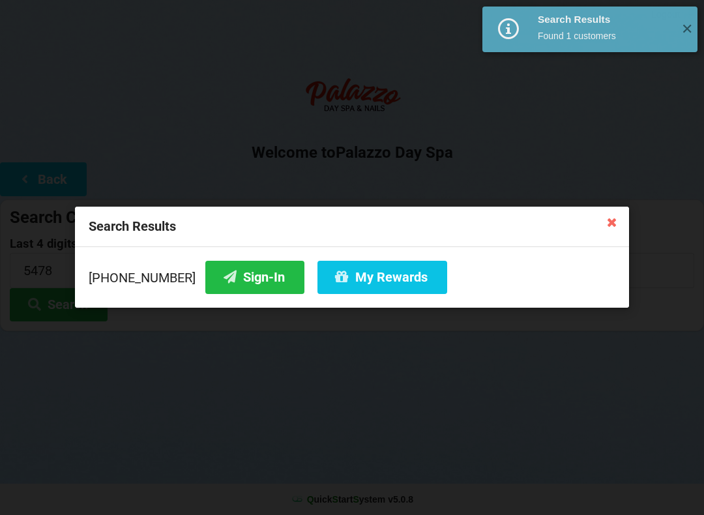
click at [222, 280] on icon at bounding box center [230, 276] width 16 height 11
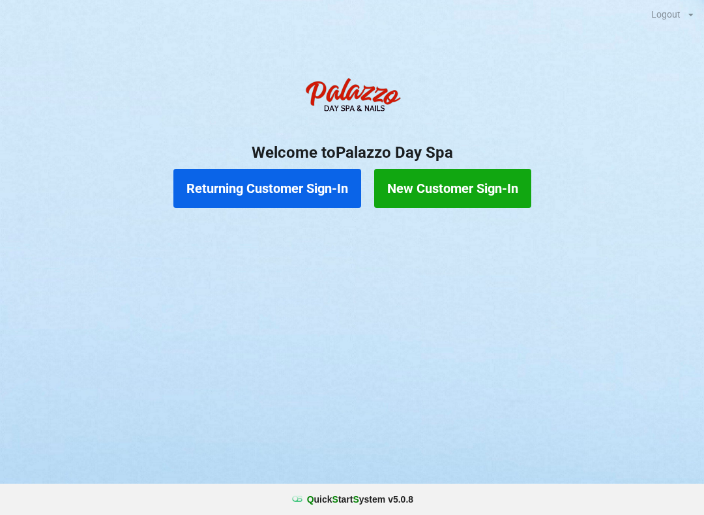
click at [261, 206] on button "Returning Customer Sign-In" at bounding box center [267, 188] width 188 height 39
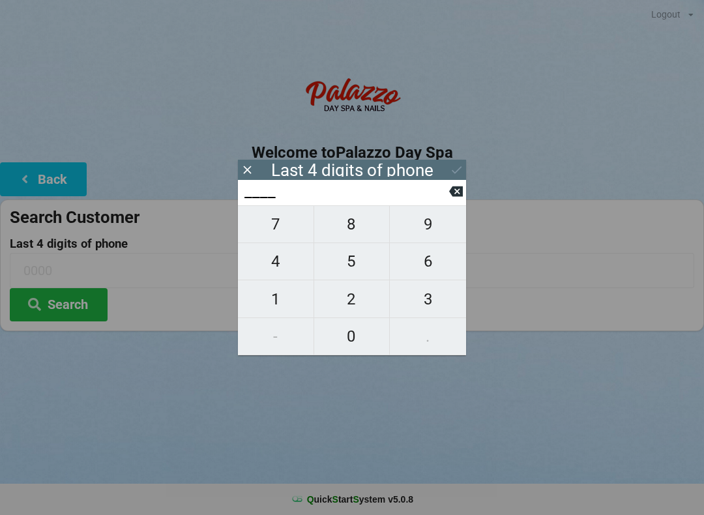
click at [355, 307] on span "2" at bounding box center [352, 299] width 76 height 27
click at [299, 304] on span "1" at bounding box center [276, 299] width 76 height 27
click at [419, 268] on span "6" at bounding box center [428, 261] width 76 height 27
click at [356, 344] on span "0" at bounding box center [352, 336] width 76 height 27
click at [455, 175] on icon at bounding box center [457, 170] width 14 height 14
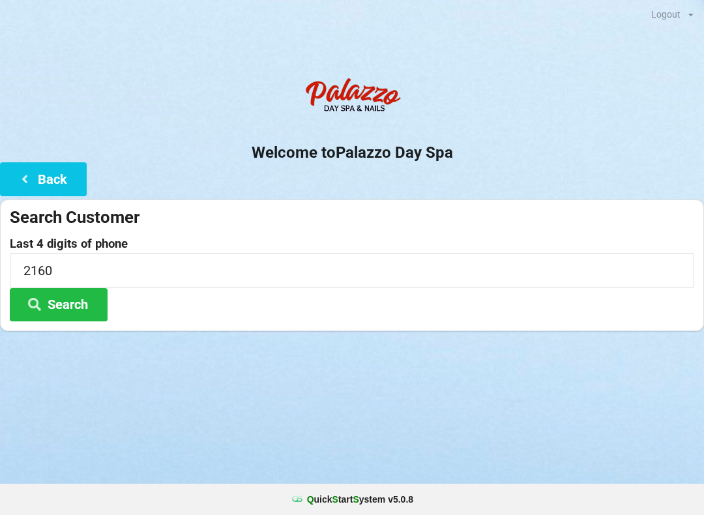
click at [62, 327] on div "Search Customer Last 4 digits of phone 2160 Search" at bounding box center [352, 266] width 704 height 132
click at [72, 309] on button "Search" at bounding box center [59, 304] width 98 height 33
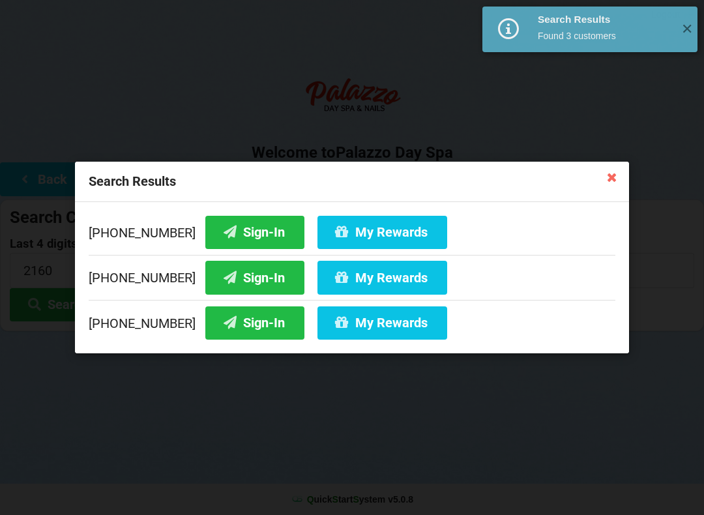
click at [352, 286] on button "My Rewards" at bounding box center [383, 277] width 130 height 33
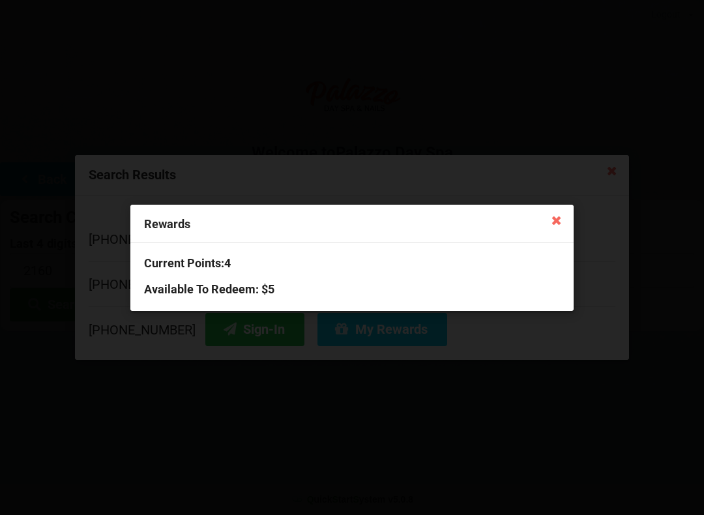
click at [548, 229] on icon at bounding box center [556, 219] width 21 height 21
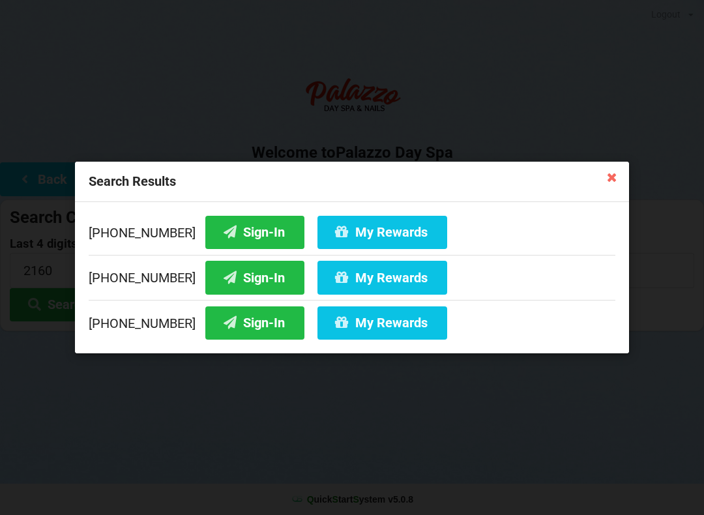
click at [622, 181] on icon at bounding box center [612, 176] width 21 height 21
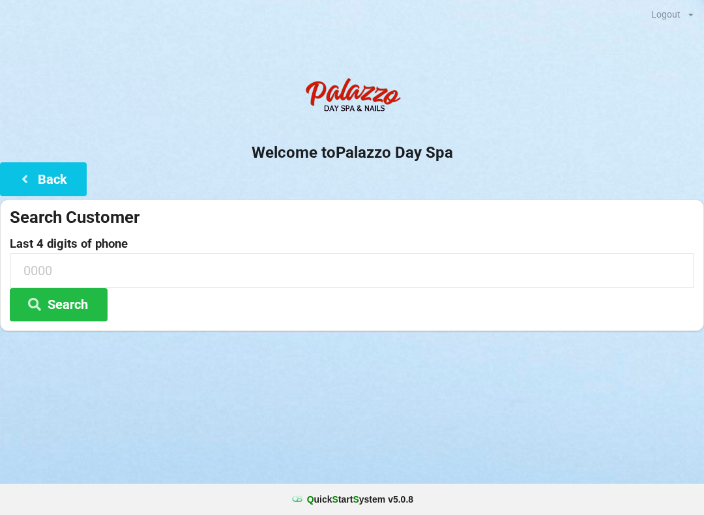
click at [45, 174] on button "Back" at bounding box center [43, 178] width 87 height 33
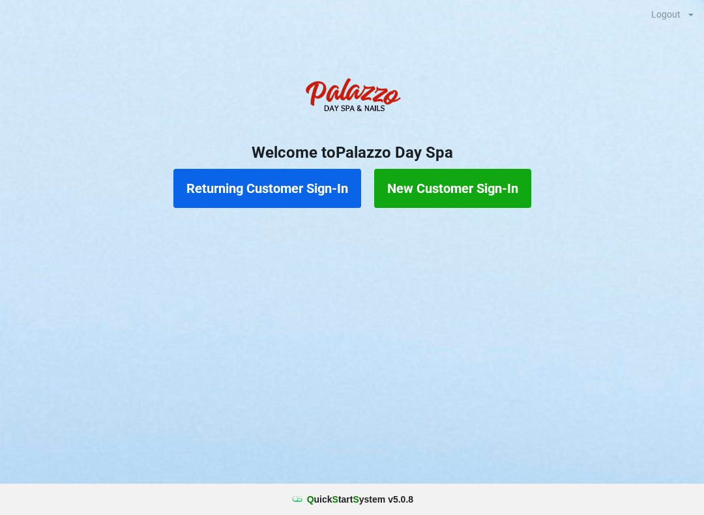
click at [304, 193] on button "Returning Customer Sign-In" at bounding box center [267, 188] width 188 height 39
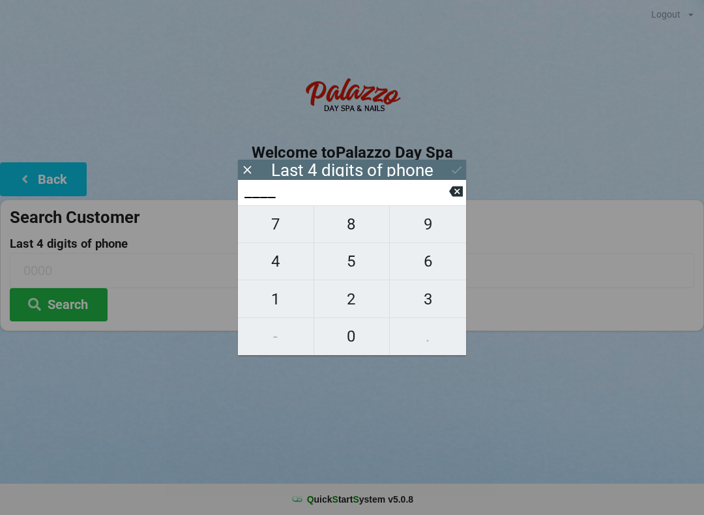
click at [357, 295] on span "2" at bounding box center [352, 299] width 76 height 27
click at [353, 303] on span "2" at bounding box center [352, 299] width 76 height 27
click at [423, 271] on span "6" at bounding box center [428, 261] width 76 height 27
click at [356, 327] on span "0" at bounding box center [352, 336] width 76 height 27
click at [457, 172] on icon at bounding box center [457, 170] width 14 height 14
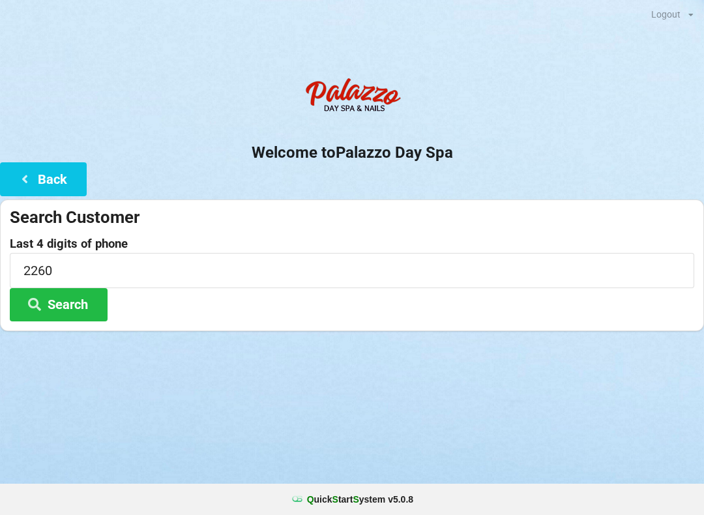
click at [82, 309] on button "Search" at bounding box center [59, 304] width 98 height 33
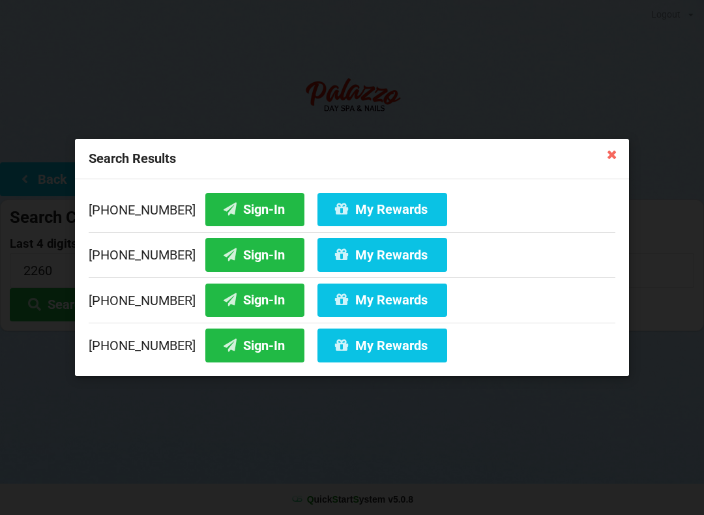
click at [246, 303] on button "Sign-In" at bounding box center [254, 300] width 99 height 33
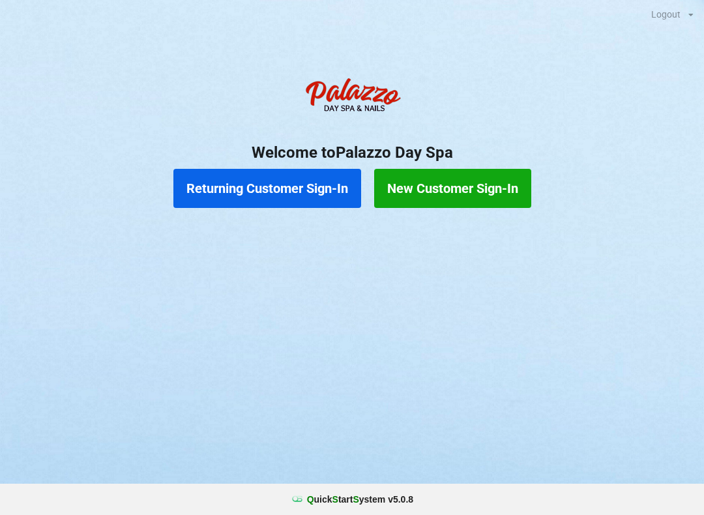
click at [275, 198] on button "Returning Customer Sign-In" at bounding box center [267, 188] width 188 height 39
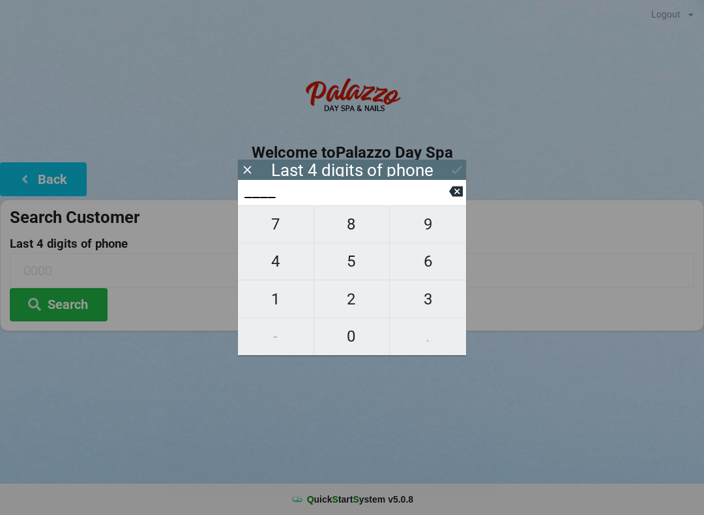
click at [372, 301] on span "2" at bounding box center [352, 299] width 76 height 27
click at [363, 301] on span "2" at bounding box center [352, 299] width 76 height 27
click at [432, 265] on span "6" at bounding box center [428, 261] width 76 height 27
click at [345, 338] on span "0" at bounding box center [352, 336] width 76 height 27
click at [458, 166] on icon at bounding box center [457, 170] width 14 height 14
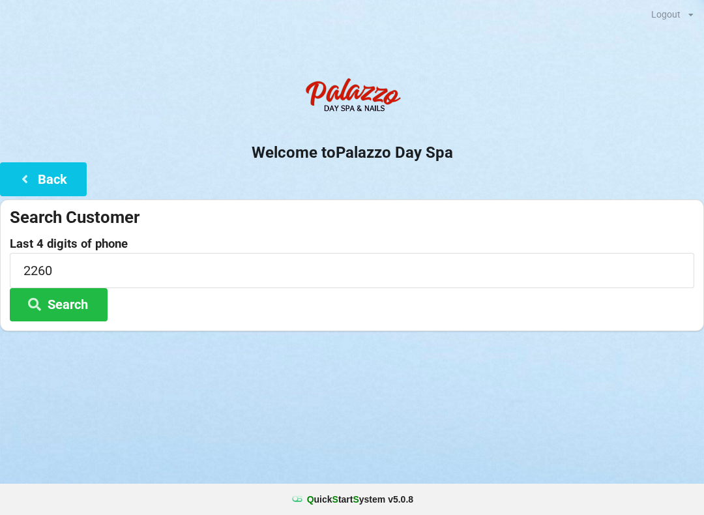
click at [83, 301] on button "Search" at bounding box center [59, 304] width 98 height 33
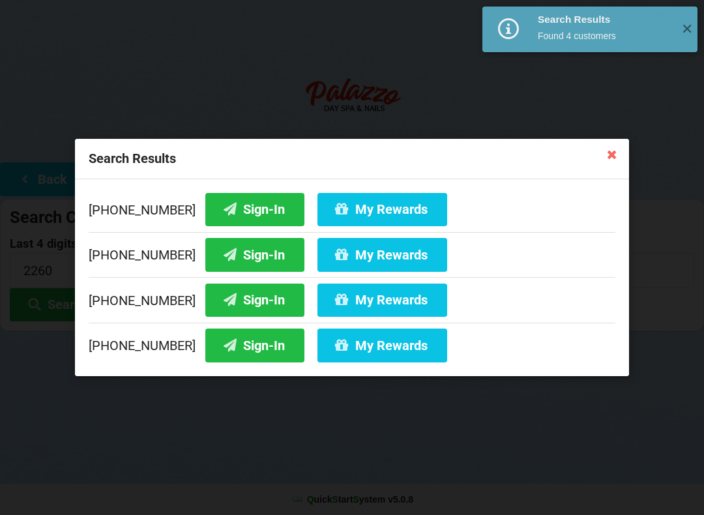
click at [363, 302] on button "My Rewards" at bounding box center [383, 300] width 130 height 33
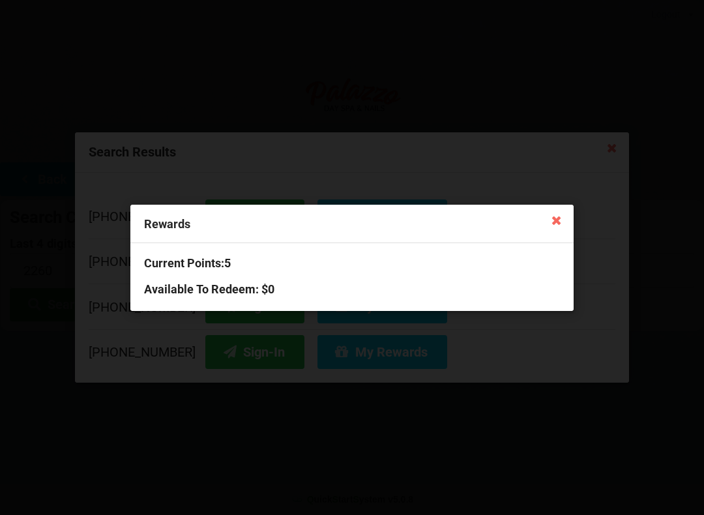
click at [557, 226] on icon at bounding box center [556, 219] width 21 height 21
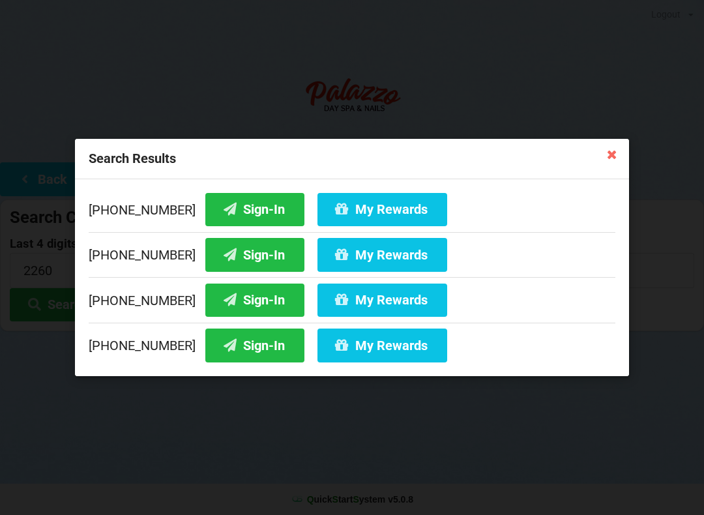
click at [617, 158] on icon at bounding box center [612, 153] width 21 height 21
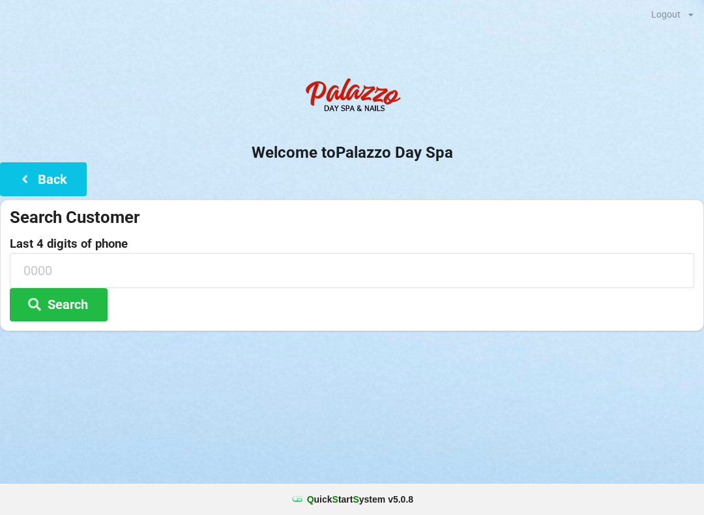
click at [359, 393] on div "Logout Logout Sign-In Welcome to Palazzo Day Spa Back Search Customer Last 4 di…" at bounding box center [352, 257] width 704 height 515
click at [73, 291] on button "Search" at bounding box center [59, 304] width 98 height 33
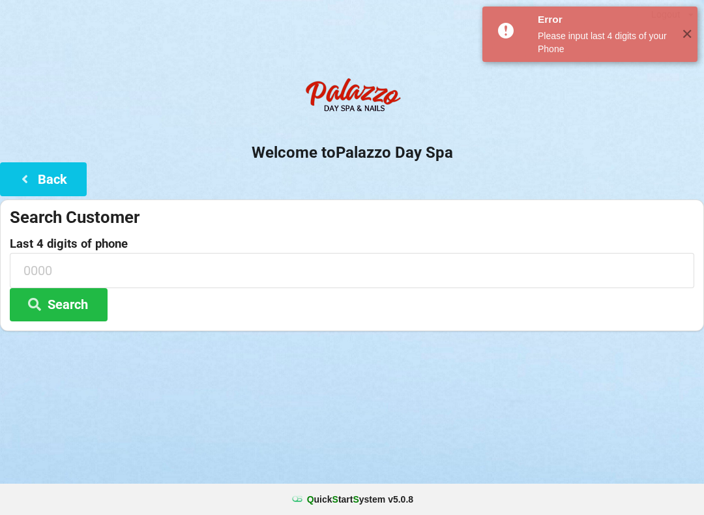
click at [353, 147] on h2 "Welcome to [GEOGRAPHIC_DATA]" at bounding box center [352, 153] width 704 height 20
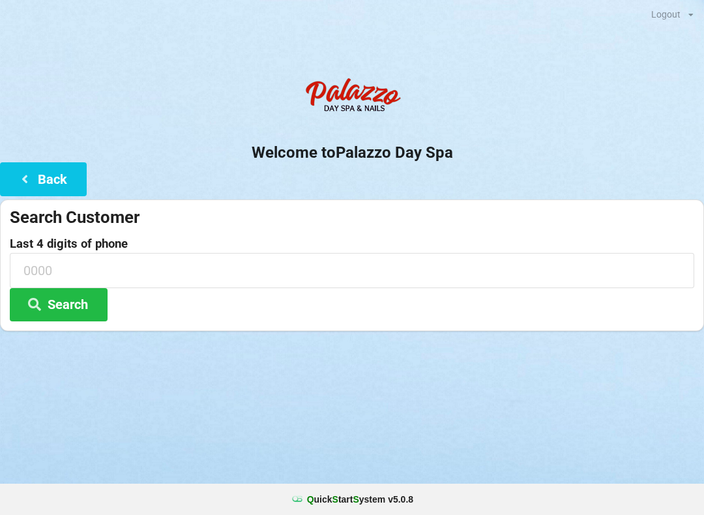
click at [365, 101] on img at bounding box center [352, 97] width 104 height 52
click at [388, 491] on div "Q uick S tart S ystem v 5.0.8" at bounding box center [352, 499] width 704 height 31
click at [354, 152] on h2 "Welcome to [GEOGRAPHIC_DATA]" at bounding box center [352, 153] width 704 height 20
click at [109, 253] on input at bounding box center [352, 270] width 685 height 35
click at [110, 244] on label "Last 4 digits of phone" at bounding box center [352, 243] width 685 height 13
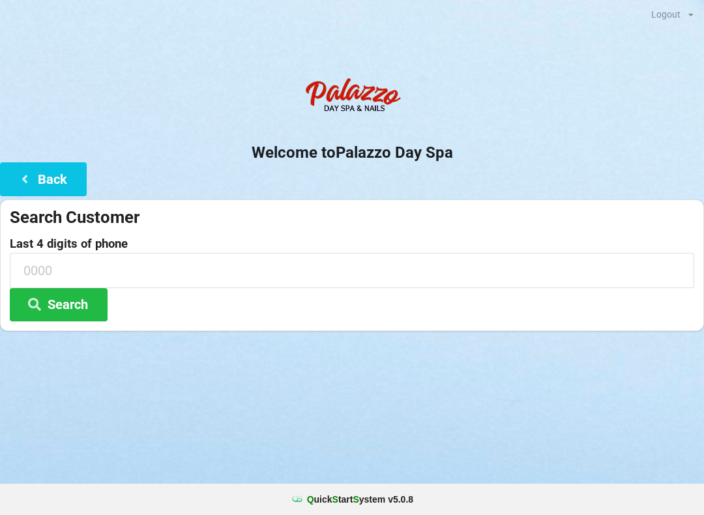
click at [80, 246] on label "Last 4 digits of phone" at bounding box center [352, 243] width 685 height 13
click at [80, 290] on button "Search" at bounding box center [59, 304] width 98 height 33
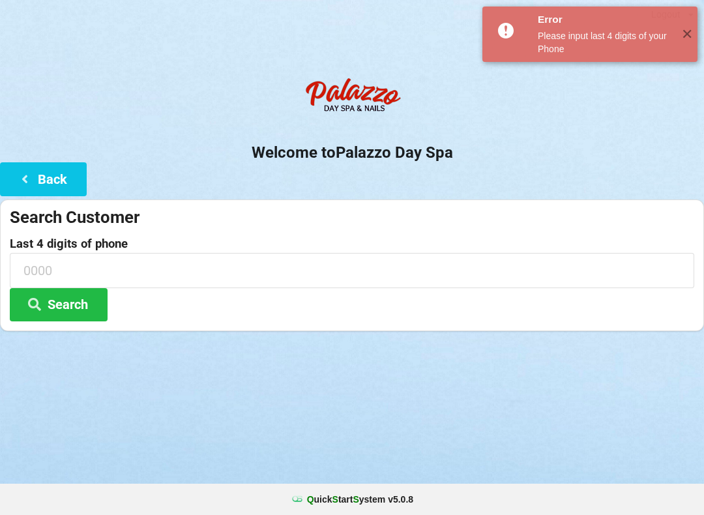
click at [55, 329] on div "Search Customer Last 4 digits of phone Search" at bounding box center [352, 266] width 704 height 132
click at [338, 161] on h2 "Welcome to [GEOGRAPHIC_DATA]" at bounding box center [352, 153] width 704 height 20
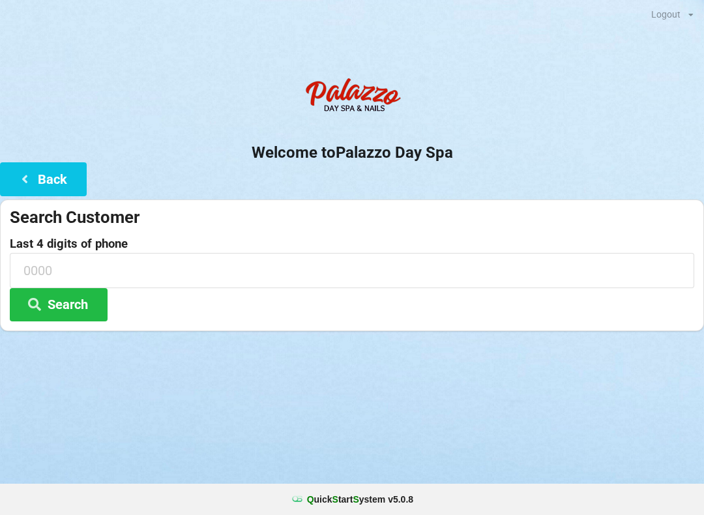
click at [548, 402] on div "Logout Logout Sign-In Welcome to Palazzo Day Spa Back Search Customer Last 4 di…" at bounding box center [352, 257] width 704 height 515
click at [31, 178] on icon at bounding box center [25, 178] width 16 height 11
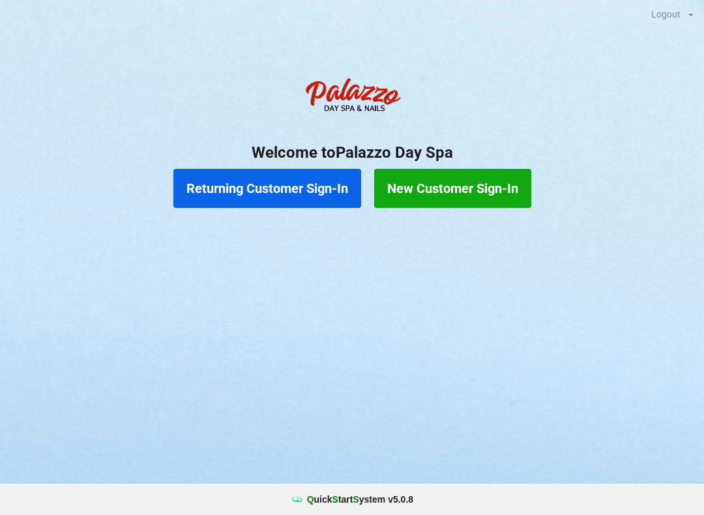
click at [286, 190] on button "Returning Customer Sign-In" at bounding box center [267, 188] width 188 height 39
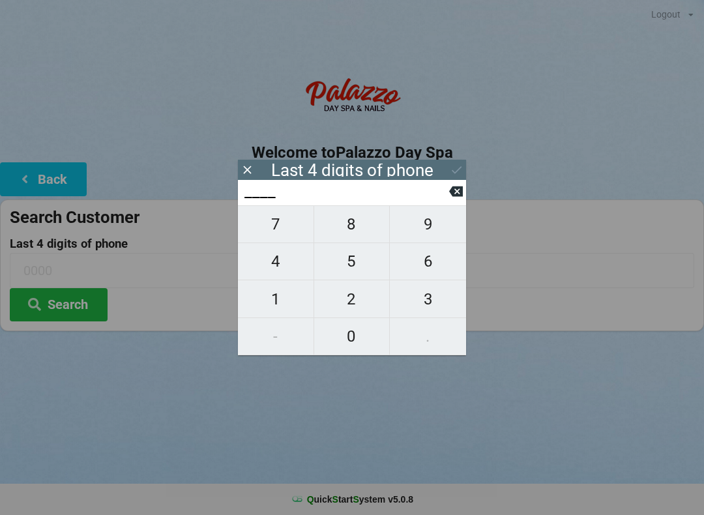
click at [352, 298] on span "2" at bounding box center [352, 299] width 76 height 27
click at [430, 267] on span "6" at bounding box center [428, 261] width 76 height 27
click at [348, 334] on span "0" at bounding box center [352, 336] width 76 height 27
click at [430, 266] on span "6" at bounding box center [428, 261] width 76 height 27
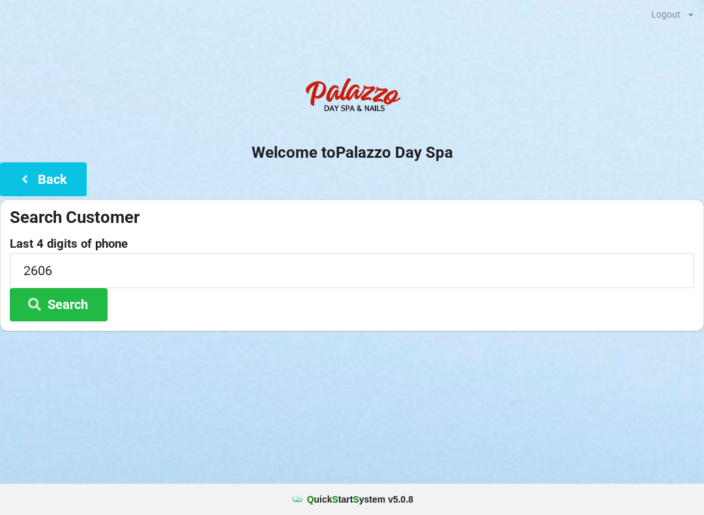
click at [55, 299] on button "Search" at bounding box center [59, 304] width 98 height 33
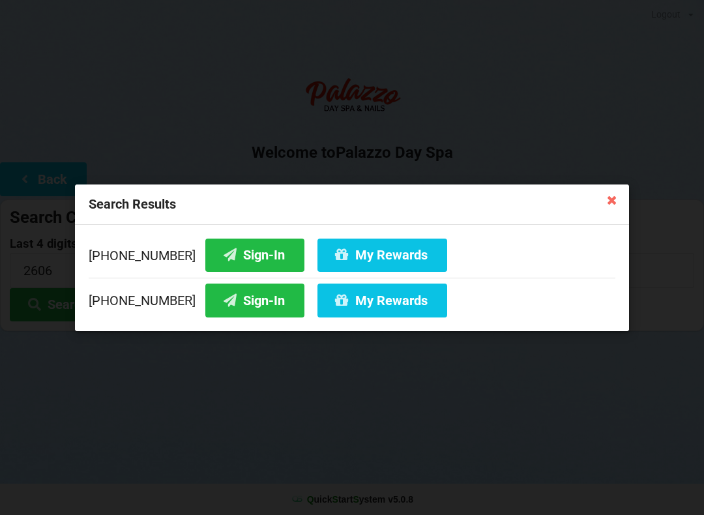
click at [356, 260] on button "My Rewards" at bounding box center [383, 254] width 130 height 33
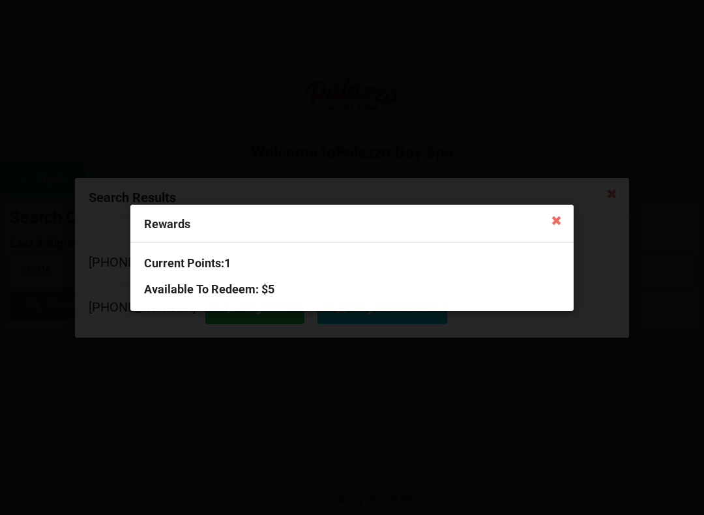
click at [563, 216] on icon at bounding box center [556, 219] width 21 height 21
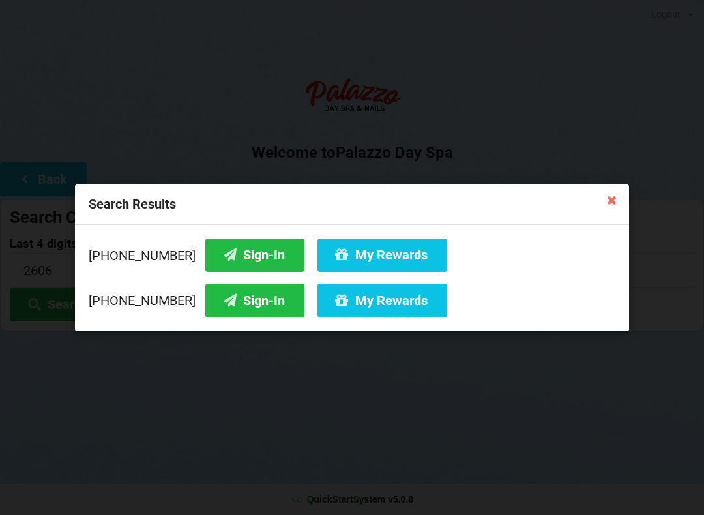
click at [614, 192] on icon at bounding box center [612, 199] width 21 height 21
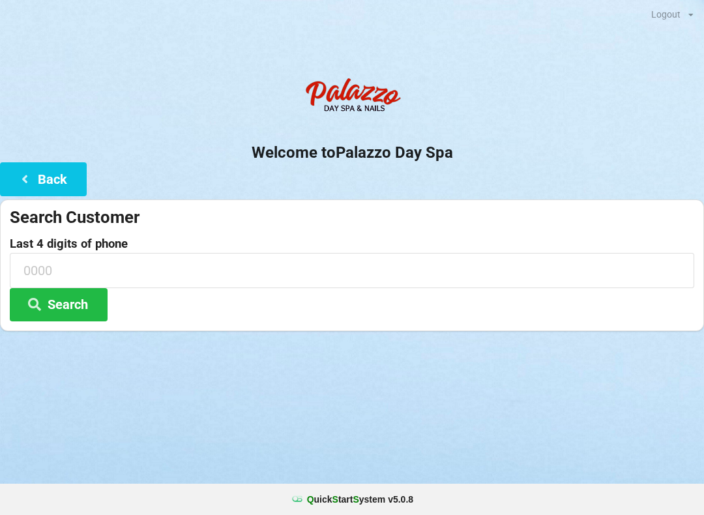
click at [24, 184] on icon at bounding box center [25, 178] width 16 height 11
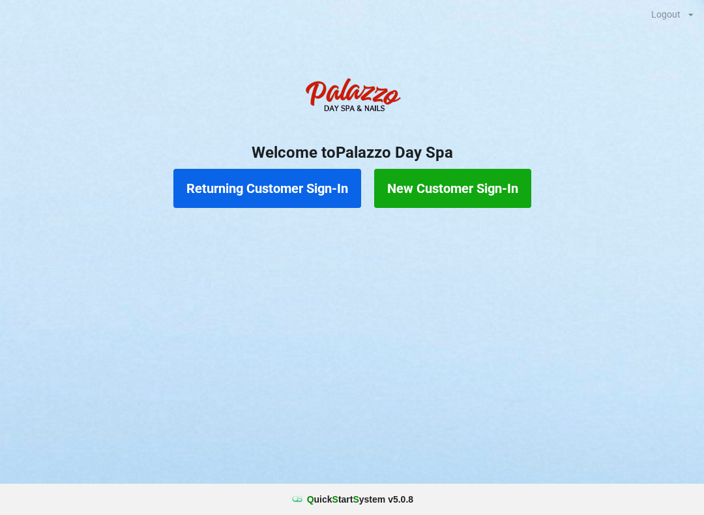
click at [276, 185] on button "Returning Customer Sign-In" at bounding box center [267, 188] width 188 height 39
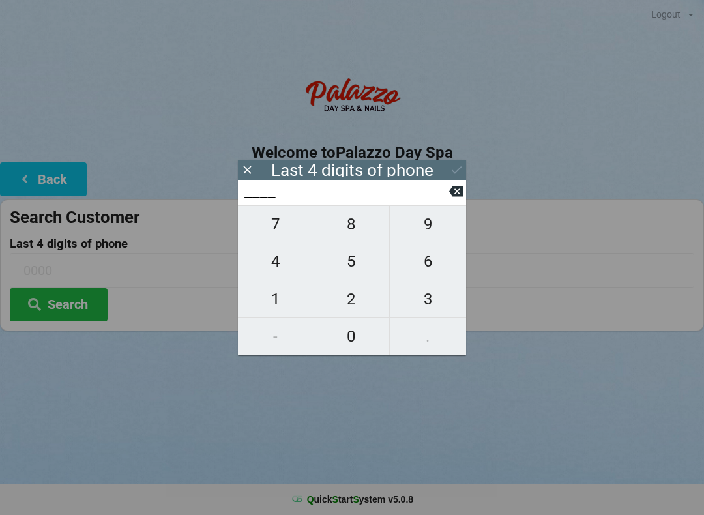
click at [441, 275] on span "6" at bounding box center [428, 261] width 76 height 27
click at [290, 226] on span "7" at bounding box center [276, 224] width 76 height 27
click at [350, 224] on span "8" at bounding box center [352, 224] width 76 height 27
click at [432, 274] on span "6" at bounding box center [428, 261] width 76 height 27
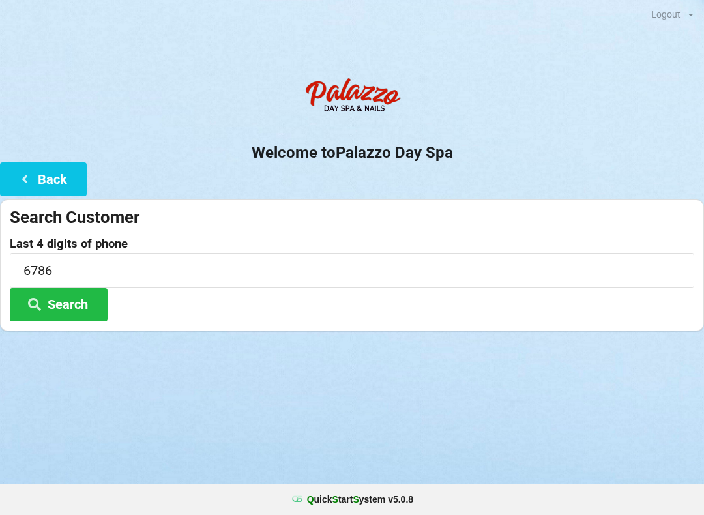
click at [132, 391] on div "Logout Logout Sign-In Welcome to Palazzo Day Spa Back Search Customer Last 4 di…" at bounding box center [352, 257] width 704 height 515
click at [71, 297] on button "Search" at bounding box center [59, 304] width 98 height 33
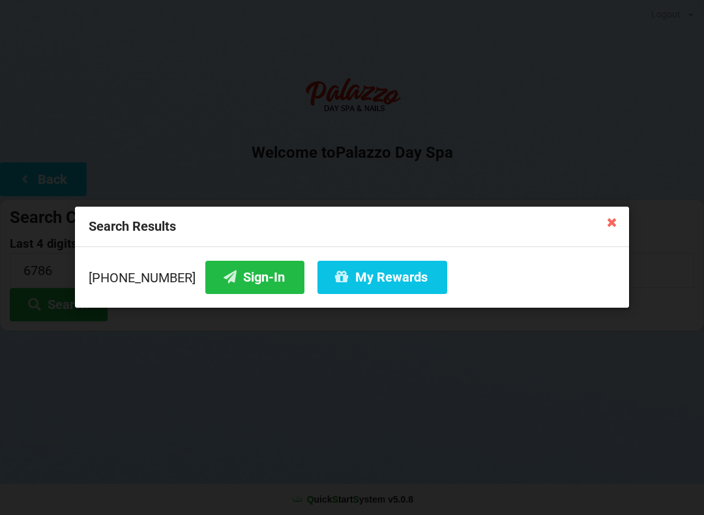
click at [225, 276] on button "Sign-In" at bounding box center [254, 277] width 99 height 33
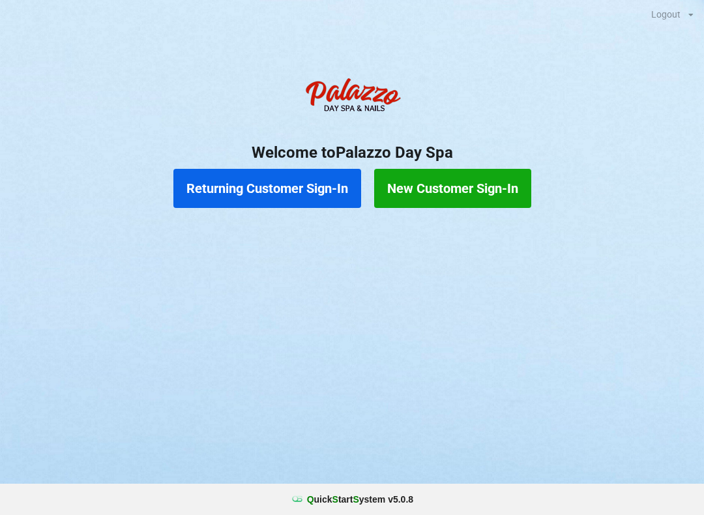
click at [295, 192] on button "Returning Customer Sign-In" at bounding box center [267, 188] width 188 height 39
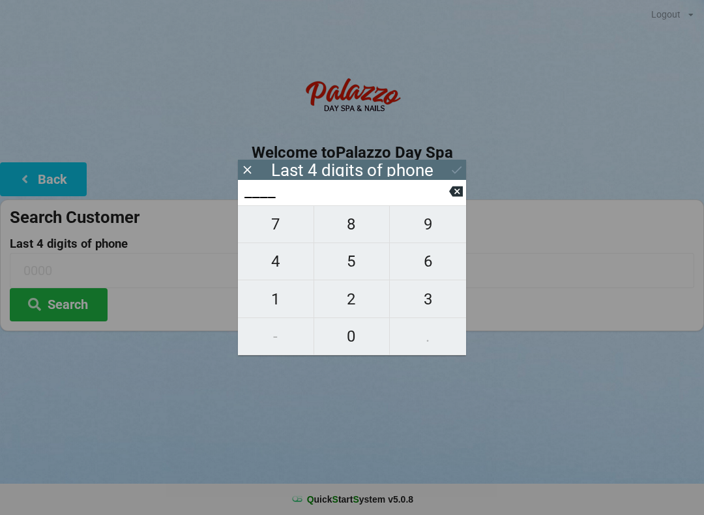
click at [428, 297] on span "3" at bounding box center [428, 299] width 76 height 27
click at [354, 308] on span "2" at bounding box center [352, 299] width 76 height 27
click at [293, 306] on span "1" at bounding box center [276, 299] width 76 height 27
click at [423, 300] on span "3" at bounding box center [428, 299] width 76 height 27
click at [449, 198] on icon at bounding box center [456, 192] width 14 height 14
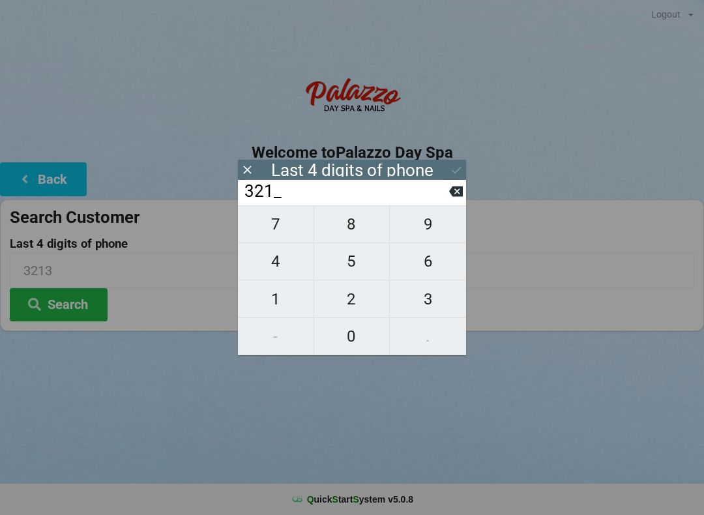
click at [451, 197] on icon at bounding box center [456, 191] width 14 height 10
click at [275, 233] on span "7" at bounding box center [276, 224] width 76 height 27
click at [351, 269] on span "5" at bounding box center [352, 261] width 76 height 27
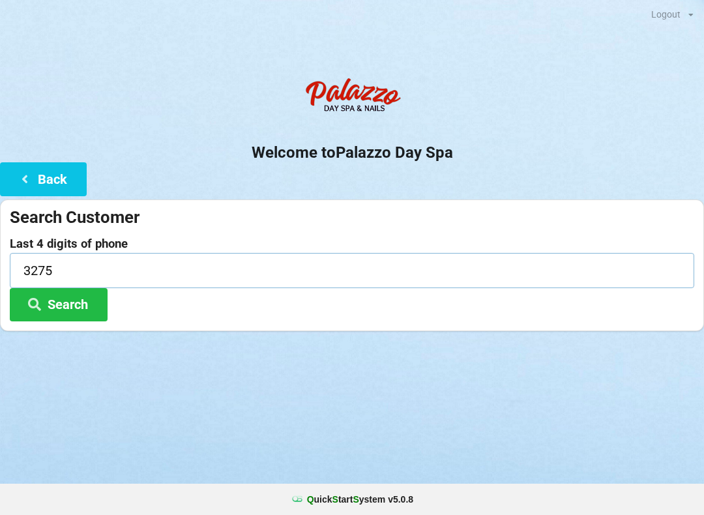
click at [48, 264] on input "3275" at bounding box center [352, 270] width 685 height 35
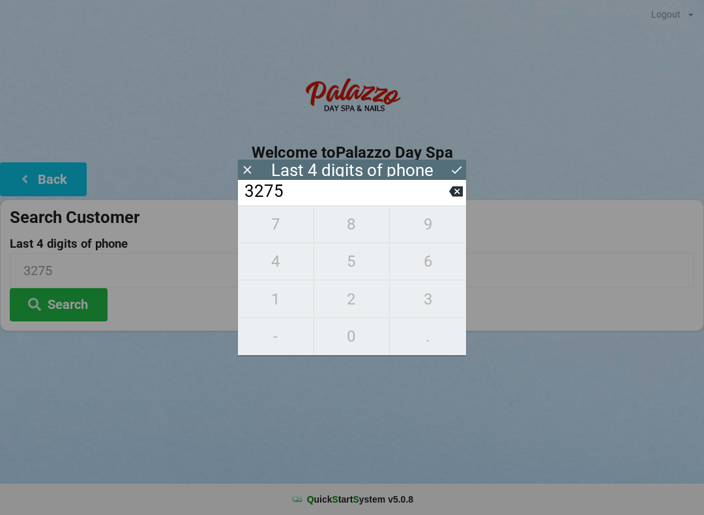
click at [83, 304] on button "Search" at bounding box center [59, 304] width 98 height 33
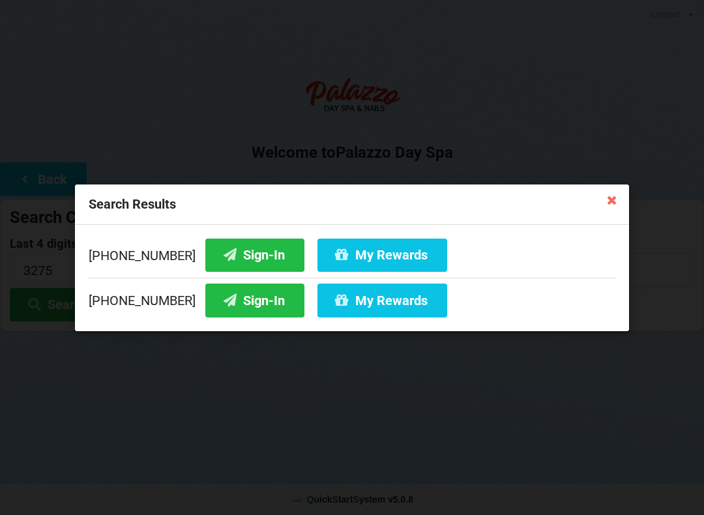
click at [342, 259] on button "My Rewards" at bounding box center [383, 254] width 130 height 33
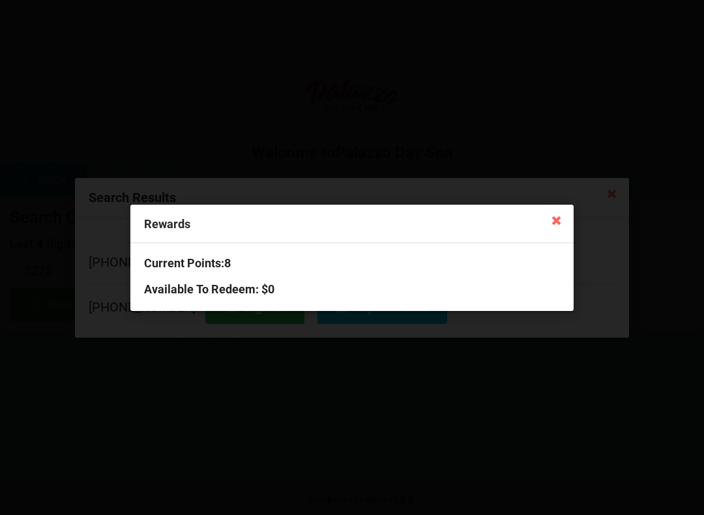
click at [549, 227] on icon at bounding box center [556, 219] width 21 height 21
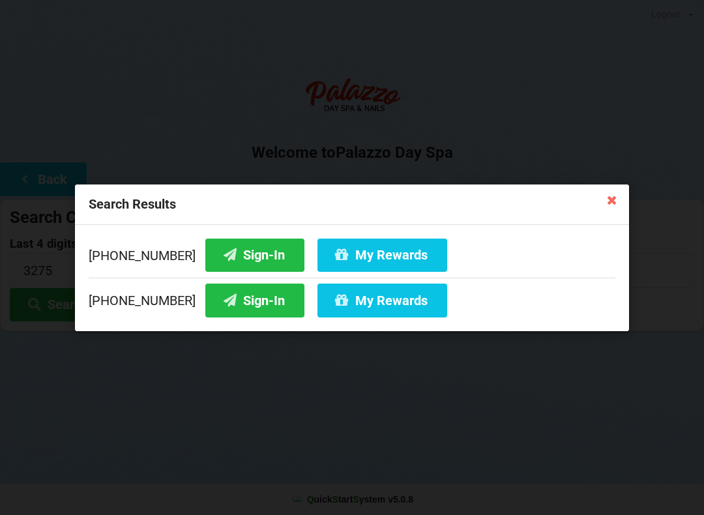
click at [235, 256] on button "Sign-In" at bounding box center [254, 254] width 99 height 33
